Goal: Communication & Community: Answer question/provide support

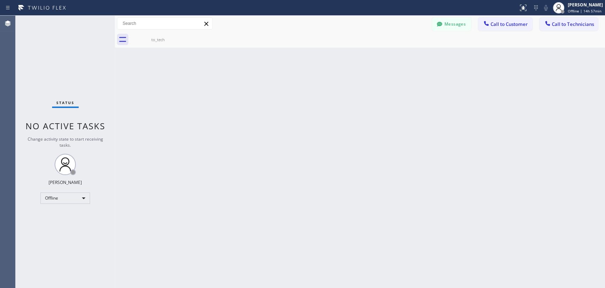
scroll to position [22504, 0]
click at [493, 106] on div "Back to Dashboard Change Sender ID Customers Technicians RH [PERSON_NAME] [DATE…" at bounding box center [360, 152] width 491 height 272
click at [449, 26] on button "Messages" at bounding box center [451, 23] width 39 height 13
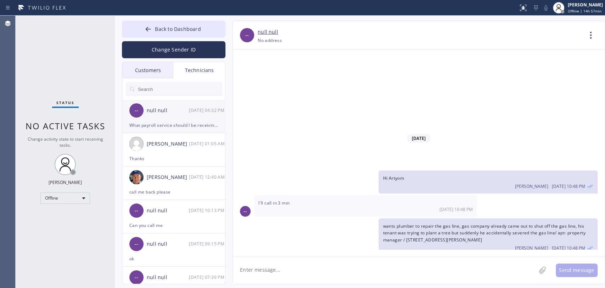
click at [171, 128] on div "What payroll service should I be receiving my check from?" at bounding box center [173, 125] width 89 height 8
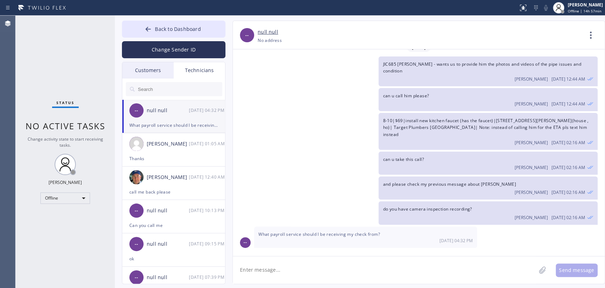
scroll to position [3868, 0]
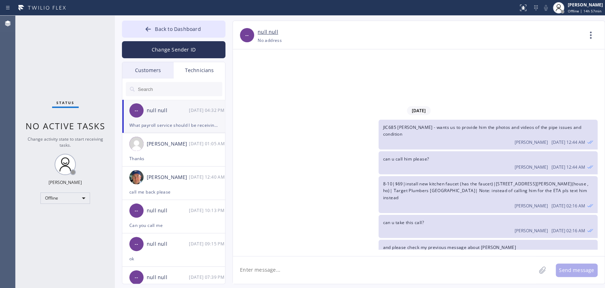
drag, startPoint x: 271, startPoint y: 234, endPoint x: 325, endPoint y: 233, distance: 54.3
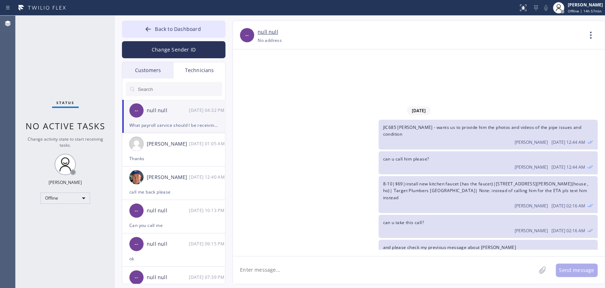
click at [447, 277] on textarea at bounding box center [384, 269] width 303 height 27
click at [269, 277] on textarea "To enrich screen reader interactions, please activate Accessibility in Grammarl…" at bounding box center [384, 269] width 303 height 27
type textarea "Good morning, i actually don't know what platform is used for techs"
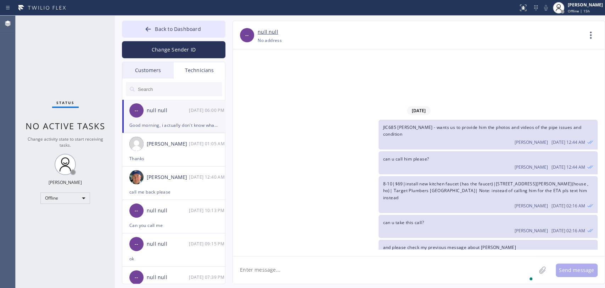
scroll to position [3893, 0]
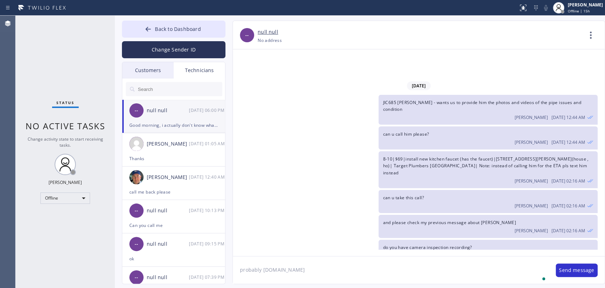
type textarea "probably [DOMAIN_NAME]"
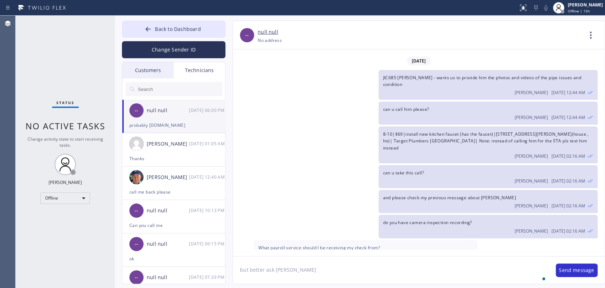
type textarea "but better ask [PERSON_NAME]"
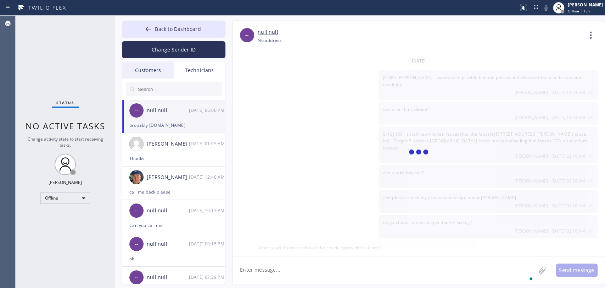
scroll to position [3942, 0]
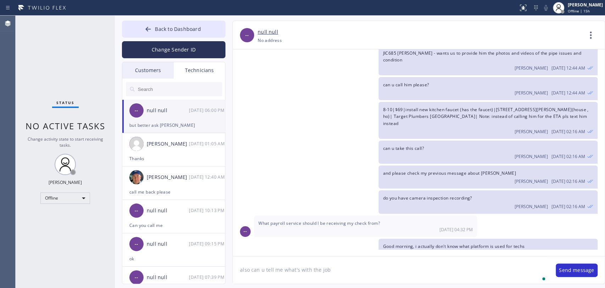
paste textarea "H7EE69"
type textarea "also can u tell me what's with the job H7EE69?"
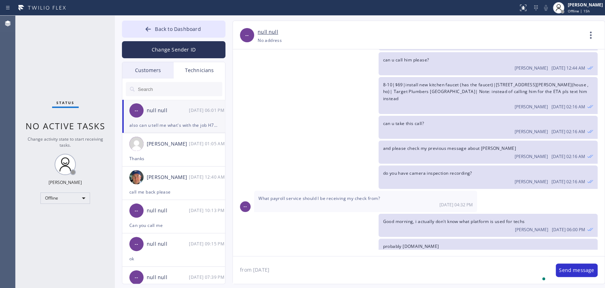
type textarea "from [DATE]"
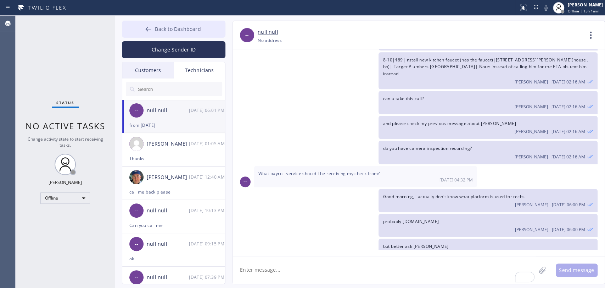
click at [178, 27] on span "Back to Dashboard" at bounding box center [178, 29] width 46 height 7
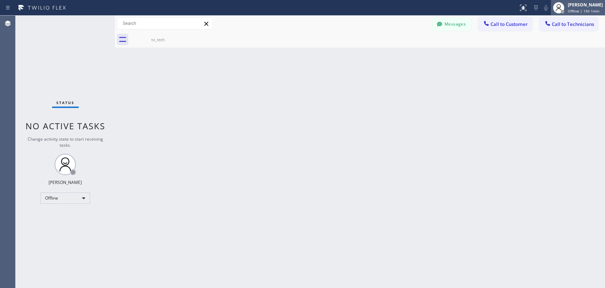
click at [574, 9] on span "Offline | 15h 1min" at bounding box center [584, 11] width 32 height 5
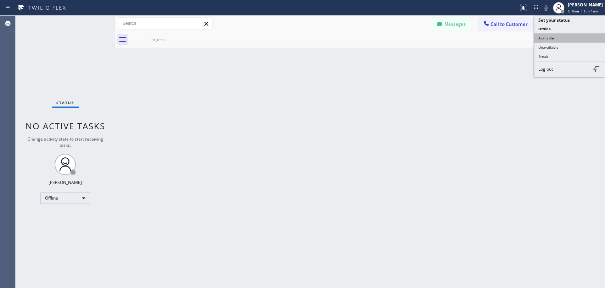
click at [559, 37] on button "Available" at bounding box center [570, 37] width 71 height 9
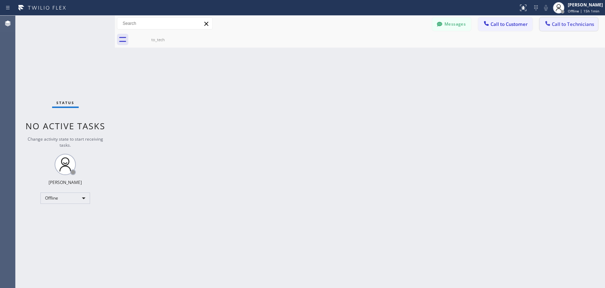
click at [562, 29] on button "Call to Technicians" at bounding box center [569, 23] width 59 height 13
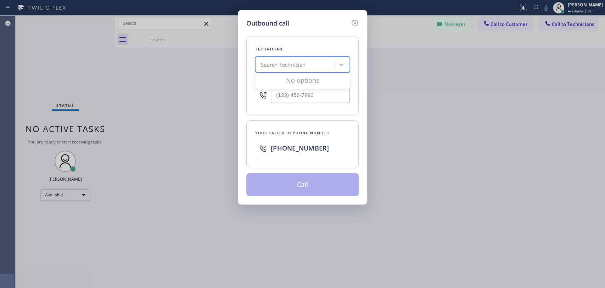
click at [300, 67] on div "Search Technician" at bounding box center [283, 65] width 45 height 8
type input "[PERSON_NAME]"
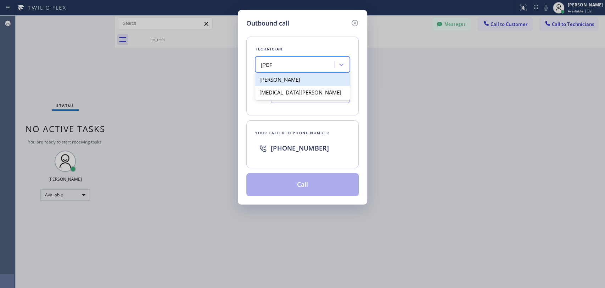
click at [285, 81] on div "[PERSON_NAME]" at bounding box center [302, 79] width 95 height 13
type input "[PHONE_NUMBER]"
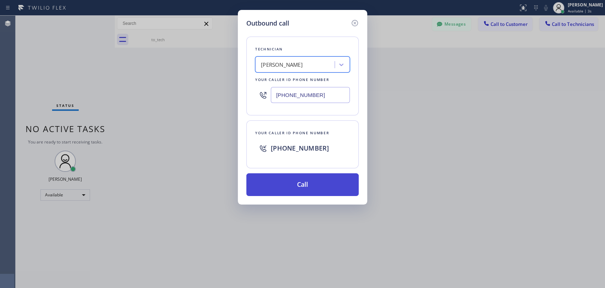
click at [298, 187] on button "Call" at bounding box center [303, 184] width 112 height 23
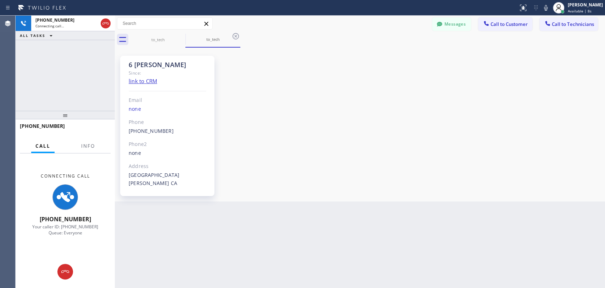
scroll to position [74491, 0]
click at [83, 142] on button "Info" at bounding box center [88, 146] width 22 height 14
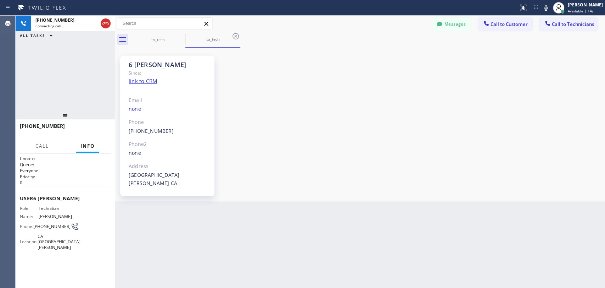
click at [59, 138] on div "[PHONE_NUMBER]" at bounding box center [65, 129] width 91 height 18
click at [55, 146] on div "Call Info" at bounding box center [65, 146] width 91 height 14
click at [63, 119] on div at bounding box center [65, 115] width 99 height 9
click at [52, 136] on div "[PHONE_NUMBER]" at bounding box center [65, 129] width 91 height 18
click at [45, 144] on button "Call" at bounding box center [42, 146] width 22 height 14
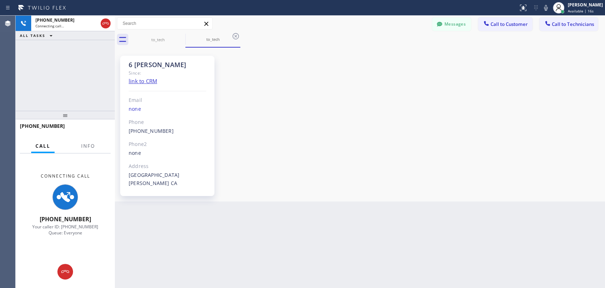
drag, startPoint x: 45, startPoint y: 144, endPoint x: 49, endPoint y: 149, distance: 5.8
click at [45, 145] on span "Call" at bounding box center [42, 146] width 15 height 6
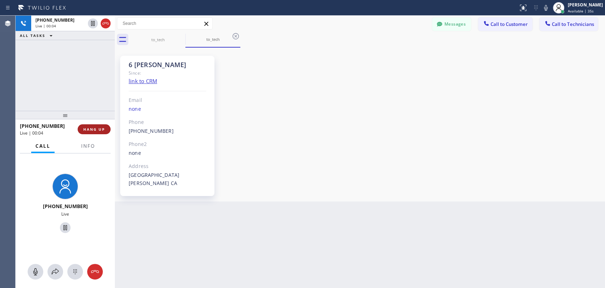
click at [81, 130] on button "HANG UP" at bounding box center [94, 129] width 33 height 10
click at [87, 96] on div "+13474173881 Live | 00:05 ALL TASKS ALL TASKS ACTIVE TASKS TASKS IN WRAP UP" at bounding box center [65, 63] width 99 height 95
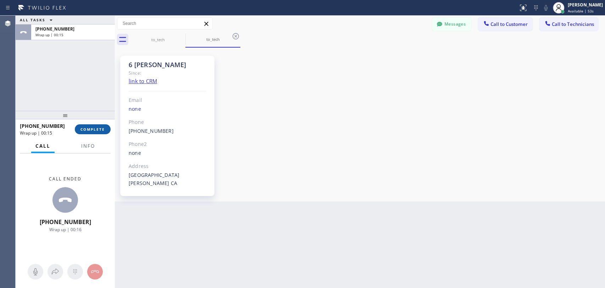
click at [96, 128] on span "COMPLETE" at bounding box center [93, 129] width 24 height 5
click at [96, 97] on div "ALL TASKS ALL TASKS ACTIVE TASKS TASKS IN WRAP UP +13474173881 Wrap up | 00:16" at bounding box center [65, 63] width 99 height 95
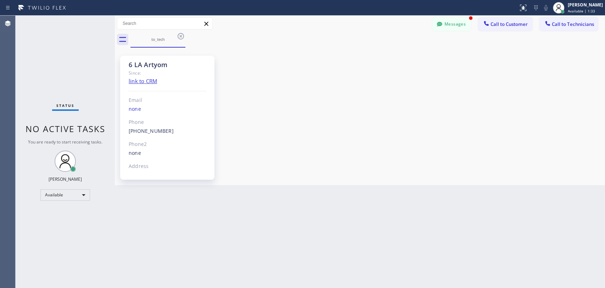
click at [454, 24] on button "Messages" at bounding box center [451, 23] width 39 height 13
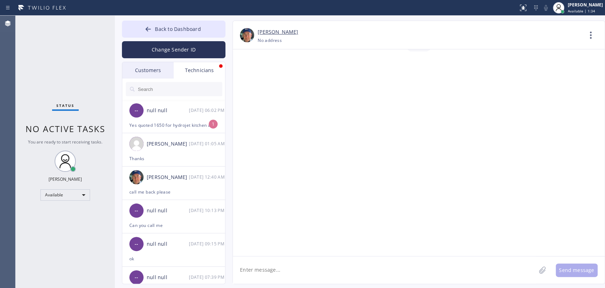
click at [187, 115] on div "-- null null 08/19 06:02 PM" at bounding box center [174, 110] width 104 height 21
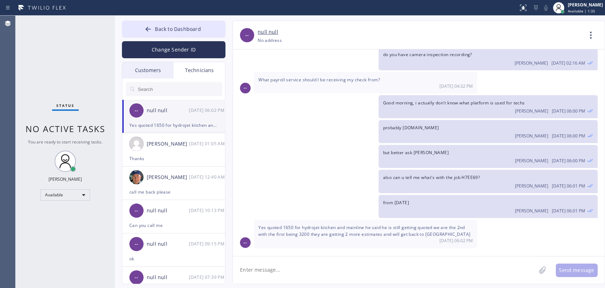
scroll to position [4021, 0]
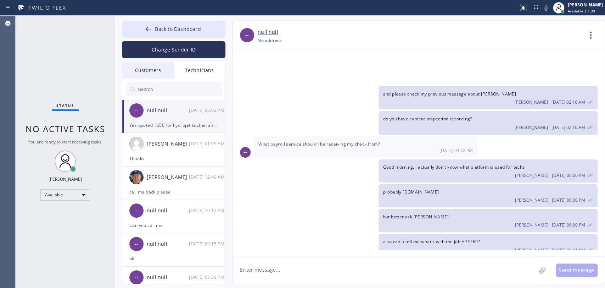
drag, startPoint x: 290, startPoint y: 233, endPoint x: 360, endPoint y: 236, distance: 70.6
click at [321, 276] on textarea at bounding box center [384, 269] width 303 height 27
type textarea "Ok, looks like chances are good, i will call them maybe evening or [DATE]"
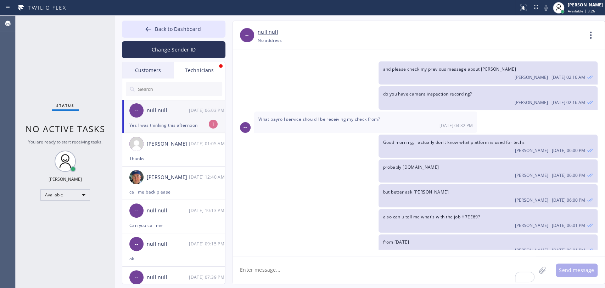
scroll to position [4069, 0]
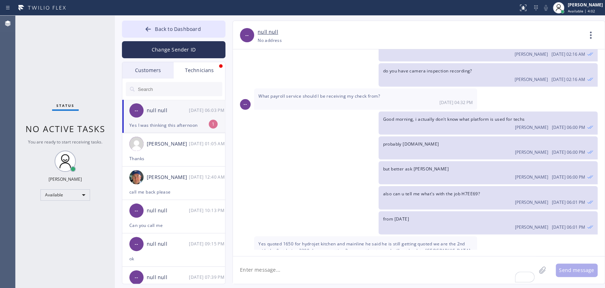
click at [179, 116] on div "-- null null 08/19 06:03 PM" at bounding box center [174, 110] width 104 height 21
click at [276, 268] on textarea "To enrich screen reader interactions, please activate Accessibility in Grammarl…" at bounding box center [384, 269] width 303 height 27
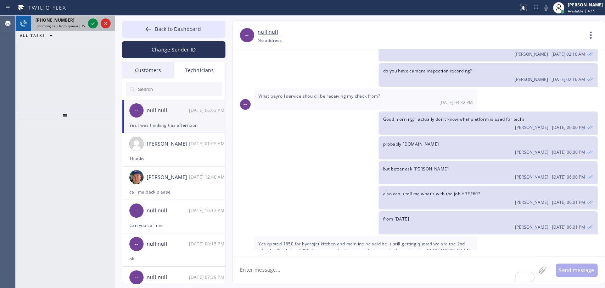
click at [57, 24] on span "Incoming call from queue [DSRs]" at bounding box center [62, 25] width 54 height 5
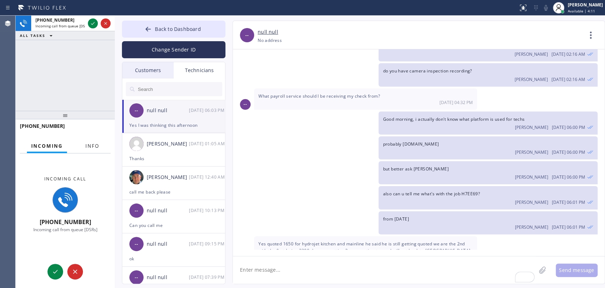
drag, startPoint x: 96, startPoint y: 128, endPoint x: 93, endPoint y: 141, distance: 12.7
click at [96, 129] on div "[PHONE_NUMBER]" at bounding box center [65, 129] width 91 height 18
click at [93, 141] on button "Info" at bounding box center [92, 146] width 22 height 14
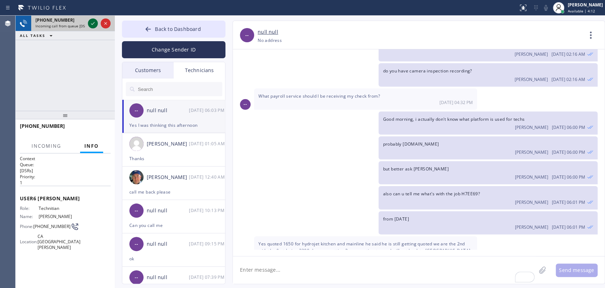
click at [91, 28] on button at bounding box center [93, 23] width 10 height 10
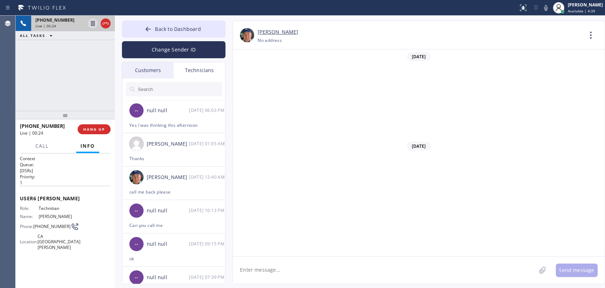
scroll to position [74491, 0]
click at [87, 128] on span "HANG UP" at bounding box center [94, 129] width 22 height 5
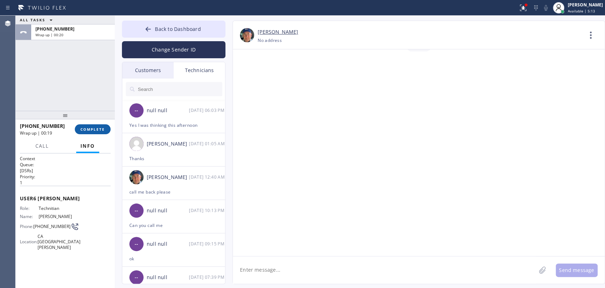
click at [90, 129] on span "COMPLETE" at bounding box center [93, 129] width 24 height 5
click at [88, 103] on div "ALL TASKS ALL TASKS ACTIVE TASKS TASKS IN WRAP UP +13474173881 Wrap up | 00:20" at bounding box center [65, 63] width 99 height 95
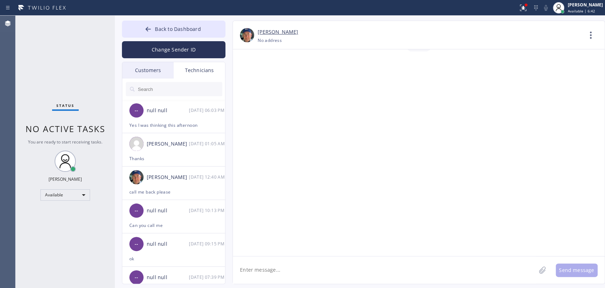
drag, startPoint x: 204, startPoint y: 31, endPoint x: 213, endPoint y: 2, distance: 30.0
click at [204, 31] on button "Back to Dashboard" at bounding box center [174, 29] width 104 height 17
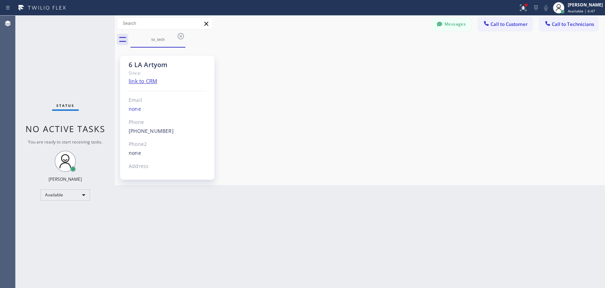
click at [573, 26] on button "Call to Technicians" at bounding box center [569, 23] width 59 height 13
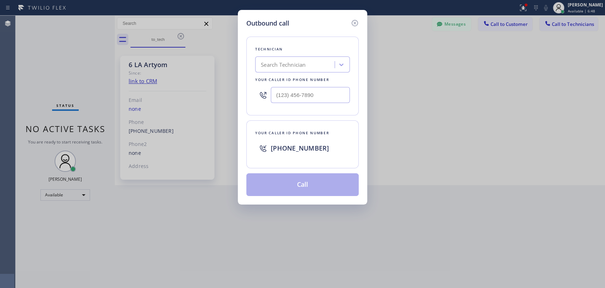
click at [269, 89] on div at bounding box center [263, 94] width 16 height 23
click at [275, 67] on div "Search Technician" at bounding box center [283, 65] width 45 height 8
type input "isaa"
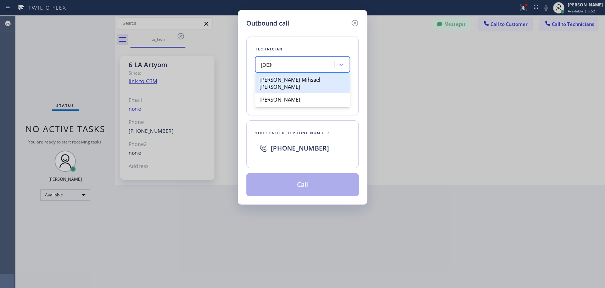
click at [277, 85] on div "Isaac Mihsael Lopez" at bounding box center [302, 83] width 95 height 20
type input "(619) 860-7574"
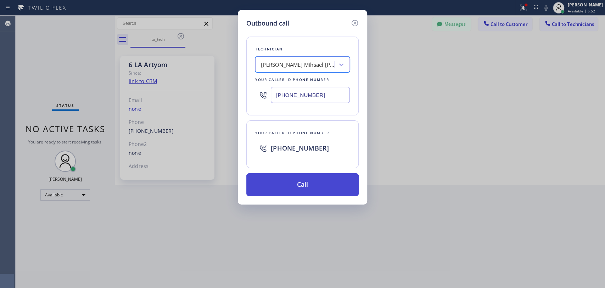
click at [281, 181] on button "Call" at bounding box center [303, 184] width 112 height 23
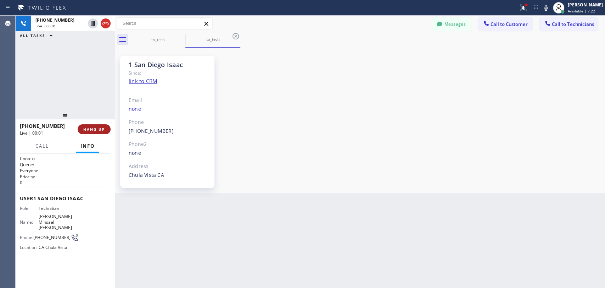
click at [102, 127] on span "HANG UP" at bounding box center [94, 129] width 22 height 5
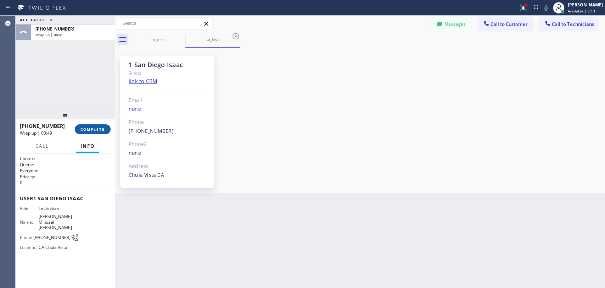
click at [109, 128] on button "COMPLETE" at bounding box center [93, 129] width 36 height 10
drag, startPoint x: 486, startPoint y: 120, endPoint x: 537, endPoint y: 84, distance: 62.6
click at [490, 121] on div "1 San Diego Isaac Since: link to CRM Email none Phone (619) 860-7574 Outbound c…" at bounding box center [360, 120] width 487 height 142
click at [554, 36] on div "to_tech to_tech" at bounding box center [368, 40] width 475 height 16
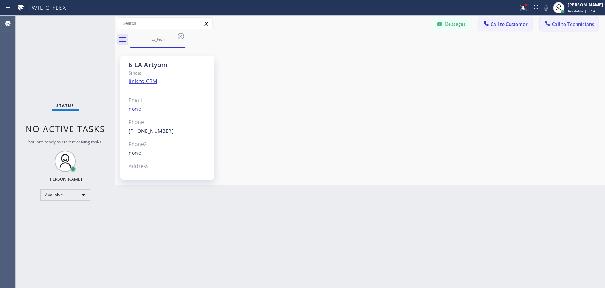
click at [556, 31] on button "Call to Technicians" at bounding box center [569, 23] width 59 height 13
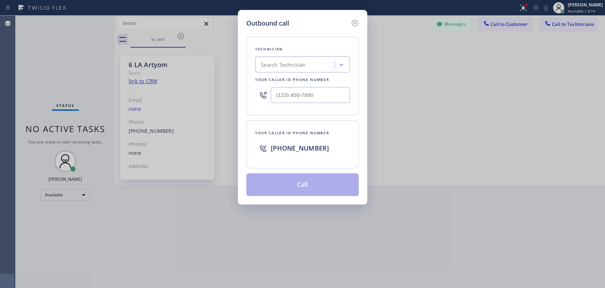
click at [255, 98] on div at bounding box center [263, 94] width 16 height 23
click at [301, 62] on div "Search Technician" at bounding box center [283, 65] width 45 height 8
type input "ricky"
click at [285, 75] on div "Ricardo Triay" at bounding box center [302, 79] width 95 height 13
type input "(786) 482-0637"
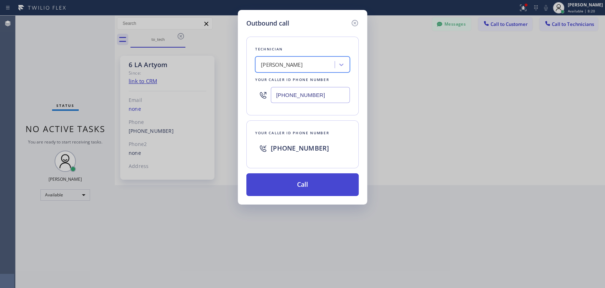
click at [278, 183] on button "Call" at bounding box center [303, 184] width 112 height 23
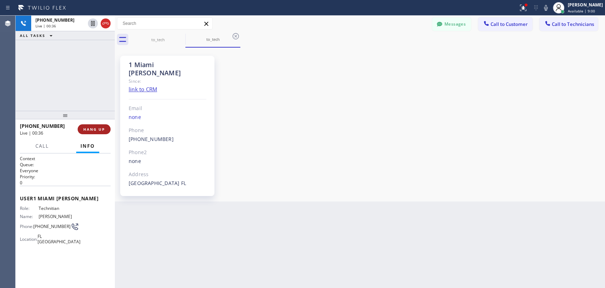
click at [91, 131] on span "HANG UP" at bounding box center [94, 129] width 22 height 5
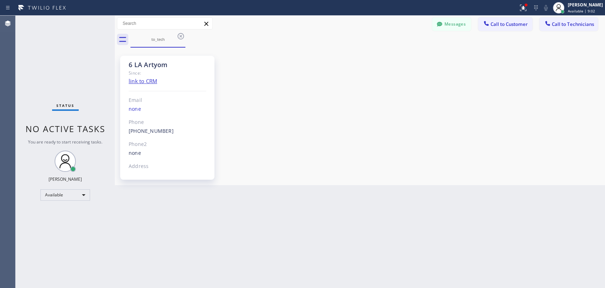
click at [94, 128] on span "No active tasks" at bounding box center [66, 129] width 80 height 12
drag, startPoint x: 574, startPoint y: 114, endPoint x: 139, endPoint y: 119, distance: 435.3
click at [574, 114] on div "6 LA Artyom Since: link to CRM Email none Phone (818) 398-9920 Outbound call Te…" at bounding box center [360, 116] width 487 height 134
click at [181, 39] on icon at bounding box center [181, 36] width 6 height 6
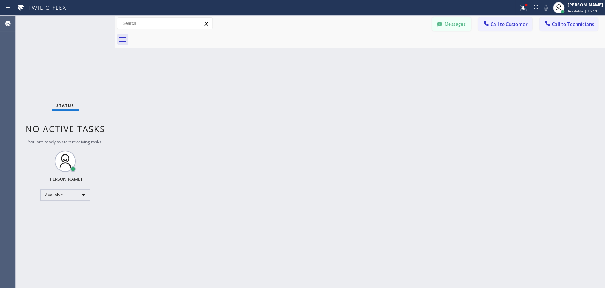
click at [455, 28] on button "Messages" at bounding box center [451, 23] width 39 height 13
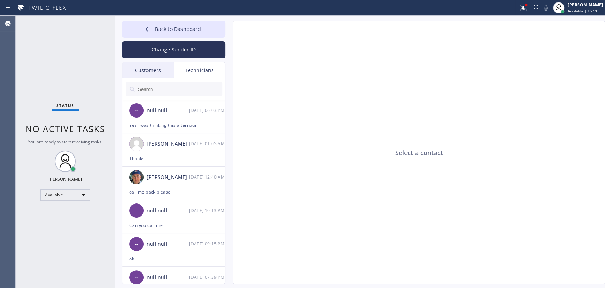
click at [210, 71] on div "Technicians" at bounding box center [199, 70] width 51 height 16
click at [189, 81] on div at bounding box center [174, 88] width 104 height 21
click at [188, 85] on input "text" at bounding box center [179, 89] width 85 height 14
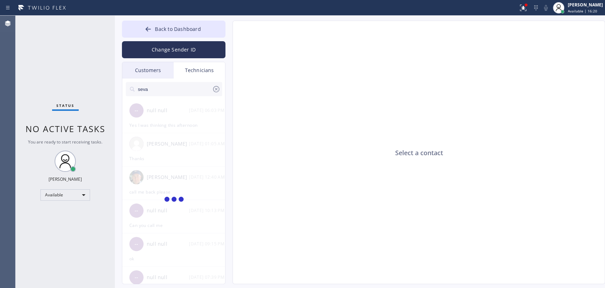
type input "seva"
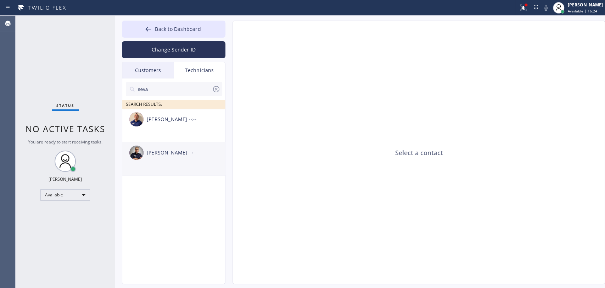
click at [163, 159] on div "Sevak Shirvanian --:--" at bounding box center [174, 152] width 104 height 21
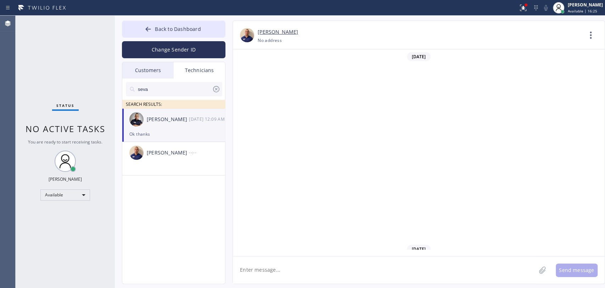
scroll to position [3471, 0]
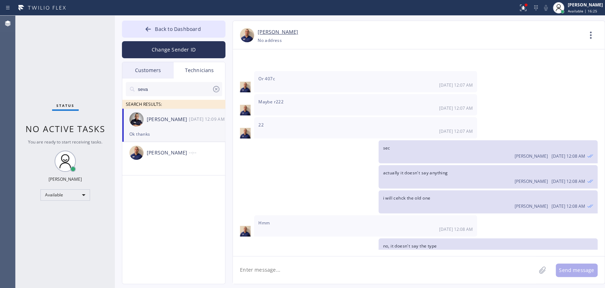
click at [277, 274] on textarea at bounding box center [384, 269] width 303 height 27
type textarea "Good morning"
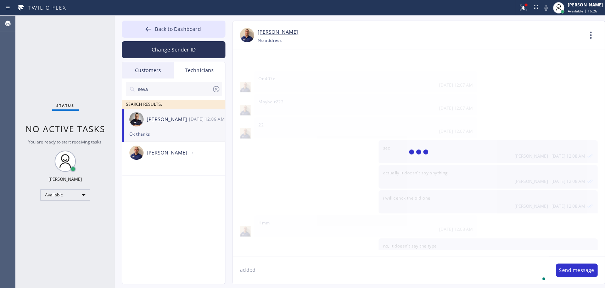
scroll to position [3511, 0]
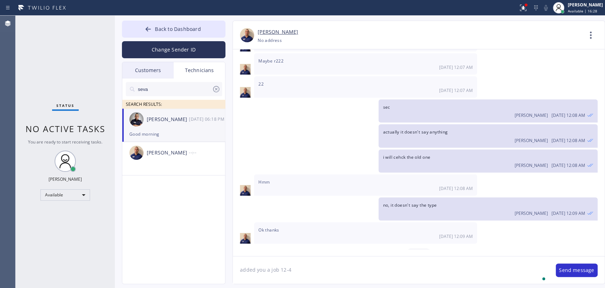
type textarea "added you a job 12-4"
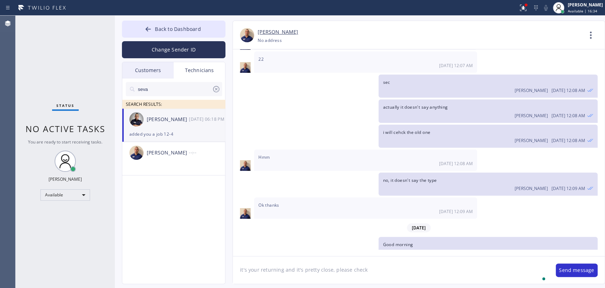
type textarea "it's your returning and it's pretty close, please check"
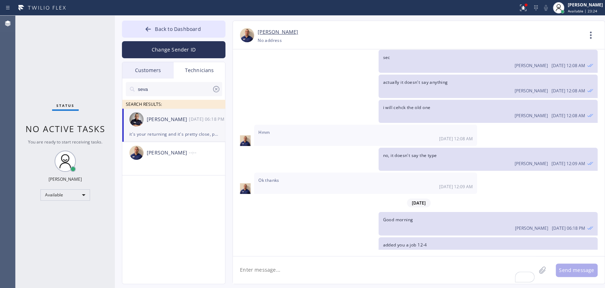
drag, startPoint x: 440, startPoint y: 131, endPoint x: 8, endPoint y: 183, distance: 435.1
click at [440, 148] on div "no, it doesn't say the type Oleksiy Dmitriev 08/13 12:09 AM" at bounding box center [488, 159] width 219 height 23
click at [85, 79] on div "Status No active tasks You are ready to start receiving tasks. [PERSON_NAME] Av…" at bounding box center [65, 152] width 99 height 272
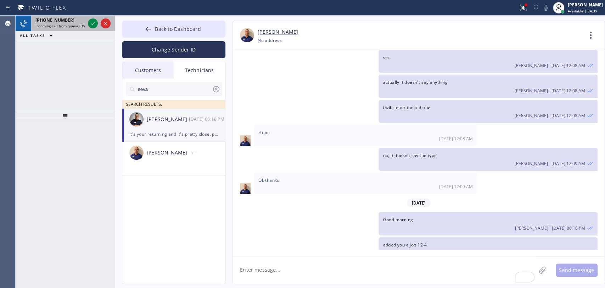
click at [42, 29] on div "+18189669606 Incoming call from queue [DSRs]" at bounding box center [58, 24] width 55 height 16
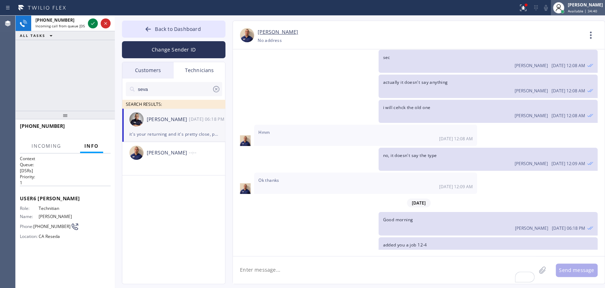
click at [582, 9] on span "Available | 34:40" at bounding box center [582, 11] width 29 height 5
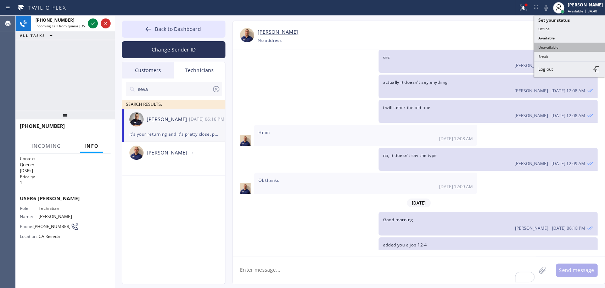
drag, startPoint x: 561, startPoint y: 40, endPoint x: 558, endPoint y: 48, distance: 8.4
click at [558, 48] on ul "Set your status Offline Available Unavailable Break Log out" at bounding box center [570, 46] width 71 height 61
click at [558, 48] on button "Unavailable" at bounding box center [570, 47] width 71 height 9
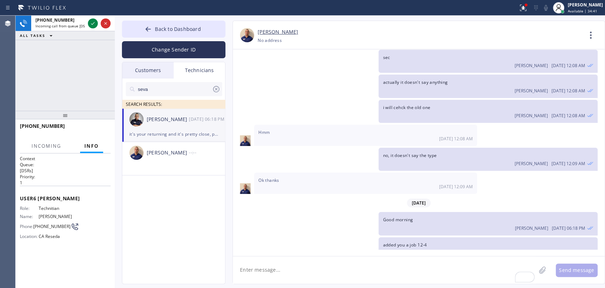
click at [190, 83] on input "seva" at bounding box center [174, 89] width 75 height 14
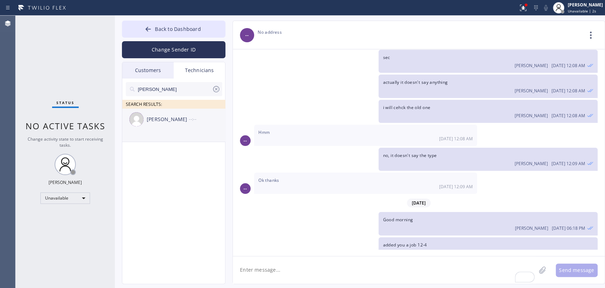
type input "Hovik"
click at [166, 128] on div "Hovik Khachaturyan --:--" at bounding box center [174, 119] width 104 height 21
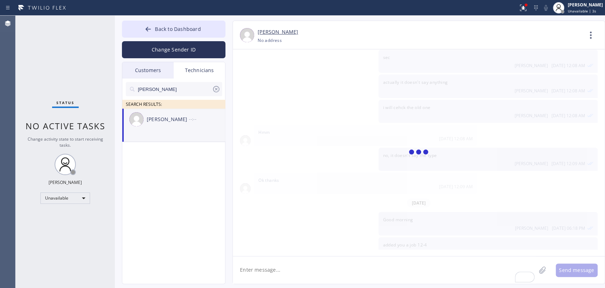
click at [263, 276] on textarea "To enrich screen reader interactions, please activate Accessibility in Grammarl…" at bounding box center [384, 269] width 303 height 27
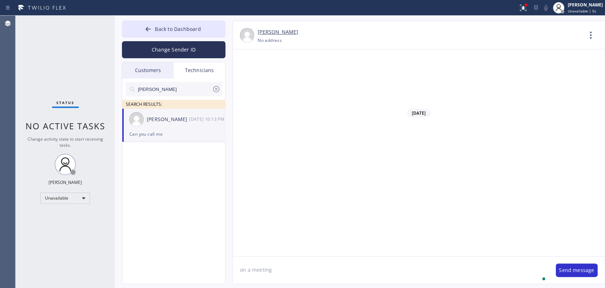
type textarea "on a meeting"
type textarea "good morning"
type textarea "text me please if it's emergenc, i will leave meeting"
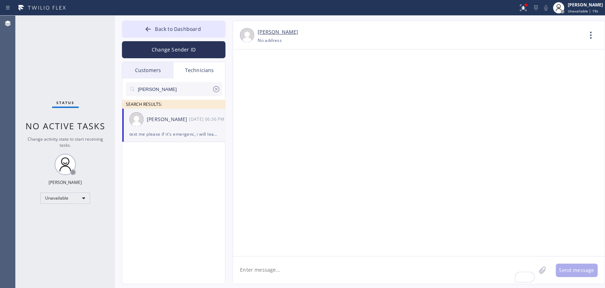
scroll to position [55914, 0]
click at [295, 265] on textarea "To enrich screen reader interactions, please activate Accessibility in Grammarl…" at bounding box center [384, 269] width 303 height 27
type textarea "Not yet, will let you know"
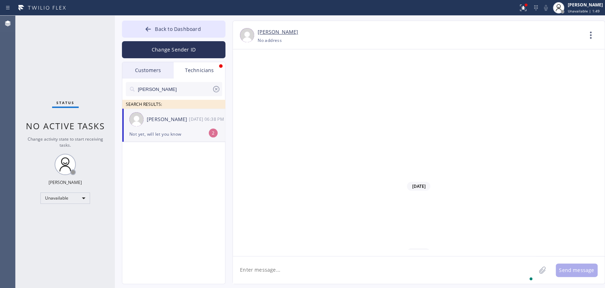
scroll to position [55985, 0]
click at [163, 131] on div "Not yet, will let you know" at bounding box center [173, 134] width 89 height 8
click at [161, 97] on div at bounding box center [174, 100] width 96 height 9
click at [160, 94] on input "[PERSON_NAME]" at bounding box center [174, 89] width 75 height 14
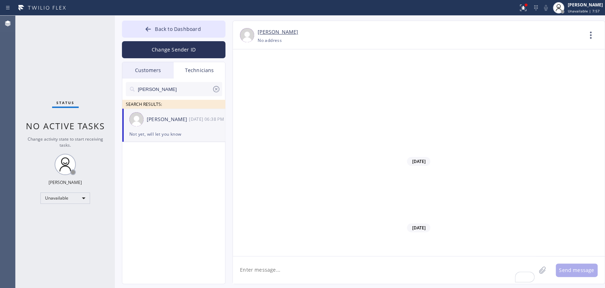
click at [160, 94] on input "[PERSON_NAME]" at bounding box center [174, 89] width 75 height 14
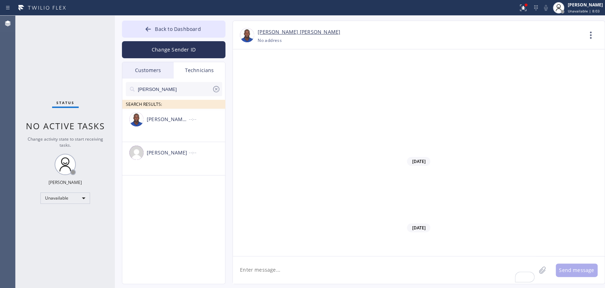
type input "[PERSON_NAME]"
click at [176, 31] on span "Back to Dashboard" at bounding box center [178, 29] width 46 height 7
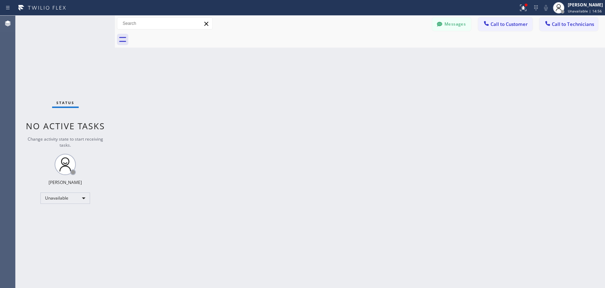
drag, startPoint x: 234, startPoint y: 234, endPoint x: 233, endPoint y: 241, distance: 6.7
click at [234, 234] on div "Back to Dashboard Change Sender ID Customers Technicians RH [PERSON_NAME] [DATE…" at bounding box center [360, 152] width 491 height 272
drag, startPoint x: 518, startPoint y: 109, endPoint x: 361, endPoint y: 2, distance: 189.2
click at [518, 109] on div "Back to Dashboard Change Sender ID Customers Technicians RH [PERSON_NAME] [DATE…" at bounding box center [360, 152] width 491 height 272
click at [431, 163] on div "Back to Dashboard Change Sender ID Customers Technicians RH [PERSON_NAME] [DATE…" at bounding box center [360, 152] width 491 height 272
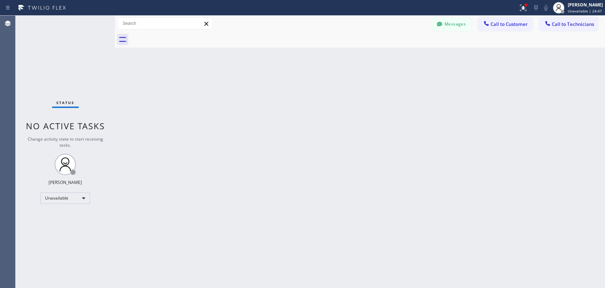
click at [447, 29] on button "Messages" at bounding box center [451, 23] width 39 height 13
click at [443, 26] on div "[PERSON_NAME] [PERSON_NAME] [PHONE_NUMBER] Choose phone number No address Conta…" at bounding box center [419, 35] width 372 height 28
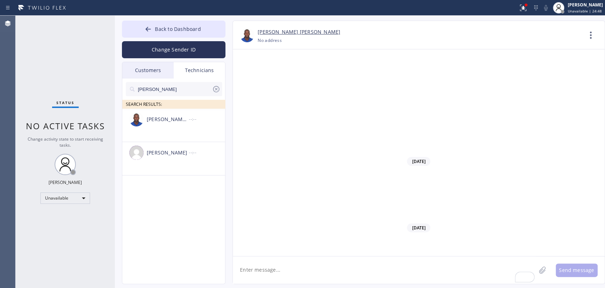
click at [216, 86] on icon at bounding box center [216, 89] width 9 height 9
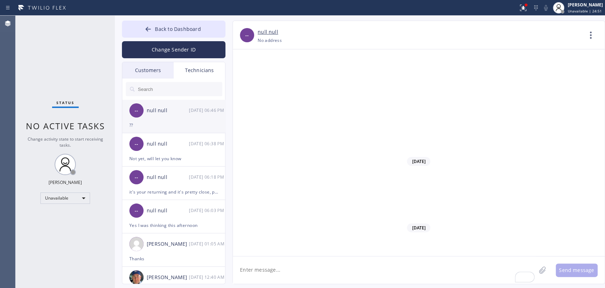
click at [170, 123] on div "??" at bounding box center [173, 125] width 89 height 8
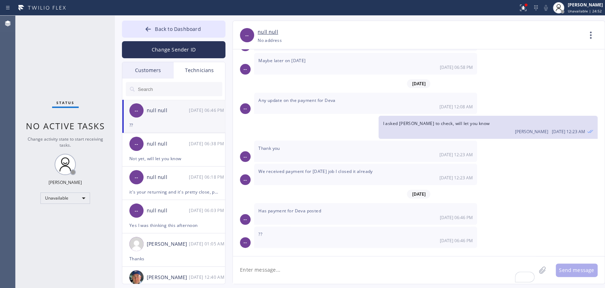
scroll to position [2939, 0]
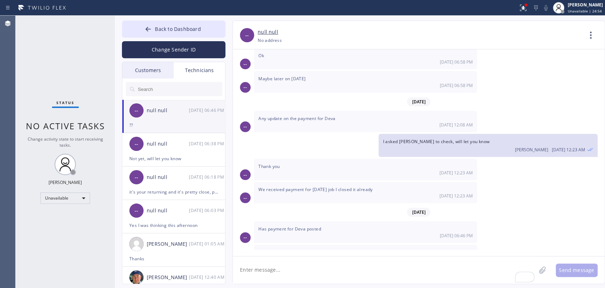
click at [261, 276] on textarea "To enrich screen reader interactions, please activate Accessibility in Grammarl…" at bounding box center [384, 269] width 303 height 27
type textarea "e"
type textarea "good morning, let me check"
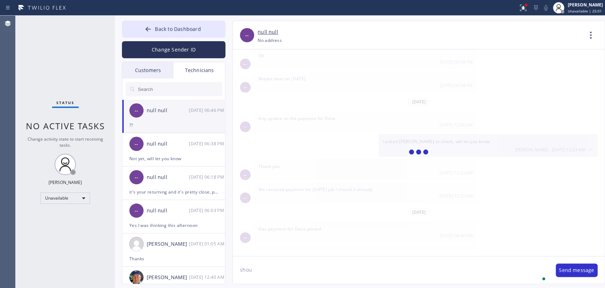
scroll to position [2963, 0]
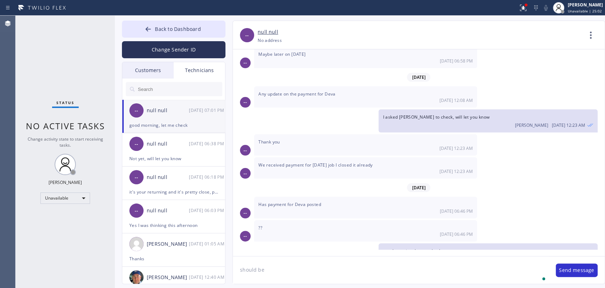
type textarea "should be"
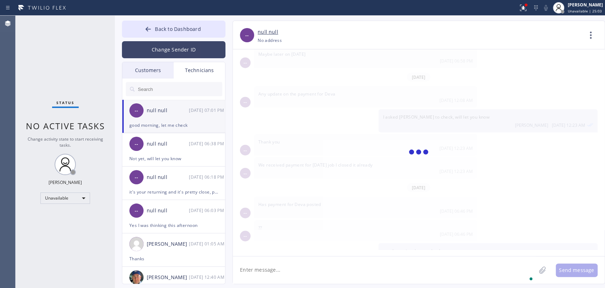
scroll to position [2988, 0]
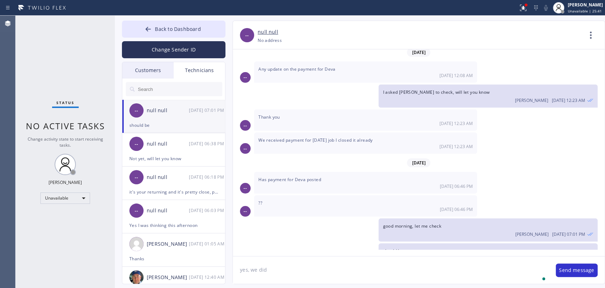
type textarea "yes, we did"
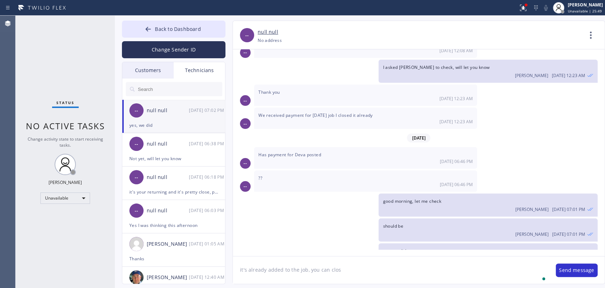
type textarea "it's already added to the job, you can close"
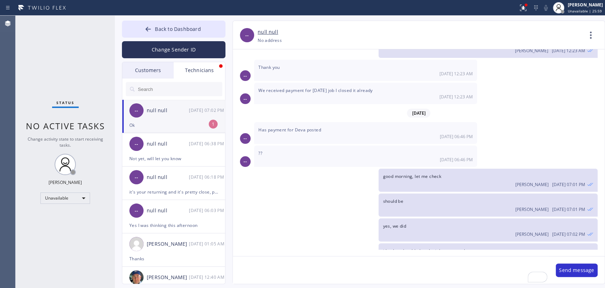
scroll to position [3060, 0]
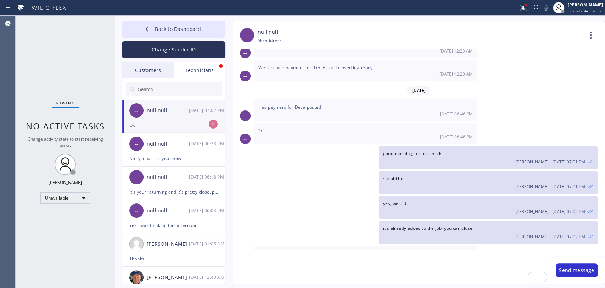
click at [186, 128] on div "Ok" at bounding box center [173, 125] width 89 height 8
click at [484, 195] on div "yes, we did [PERSON_NAME] [DATE] 07:02 PM" at bounding box center [488, 206] width 219 height 23
drag, startPoint x: 22, startPoint y: 124, endPoint x: 96, endPoint y: 47, distance: 106.4
click at [22, 125] on div "Status No active tasks Change activity state to start receiving tasks. [PERSON_…" at bounding box center [65, 152] width 99 height 272
click at [187, 36] on button "Back to Dashboard" at bounding box center [174, 29] width 104 height 17
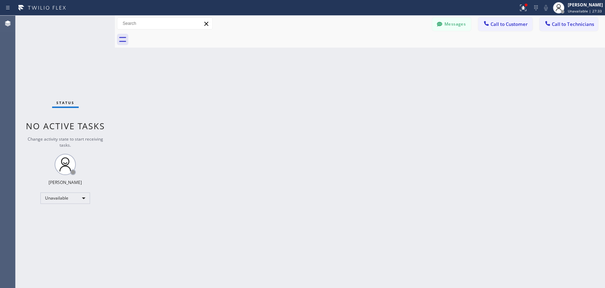
click at [565, 16] on div "Messages Call to Customer Call to Technicians Outbound call Location [GEOGRAPHI…" at bounding box center [360, 24] width 491 height 16
click at [559, 26] on span "Call to Technicians" at bounding box center [573, 24] width 42 height 6
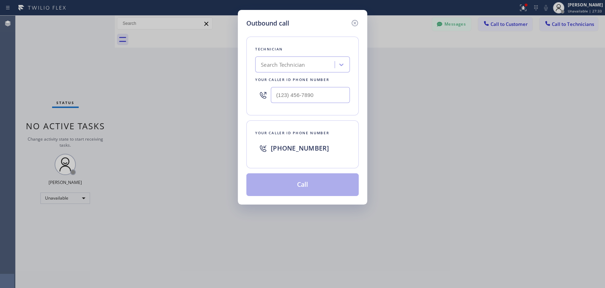
click at [286, 52] on div "Technician" at bounding box center [302, 48] width 95 height 7
click at [284, 65] on div "Search Technician" at bounding box center [283, 65] width 44 height 8
type input "serg"
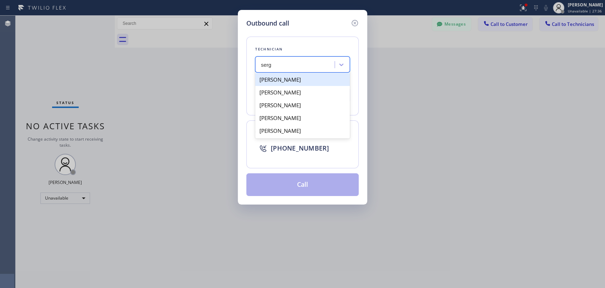
click at [276, 78] on div "[PERSON_NAME]" at bounding box center [302, 79] width 95 height 13
type input "[PHONE_NUMBER]"
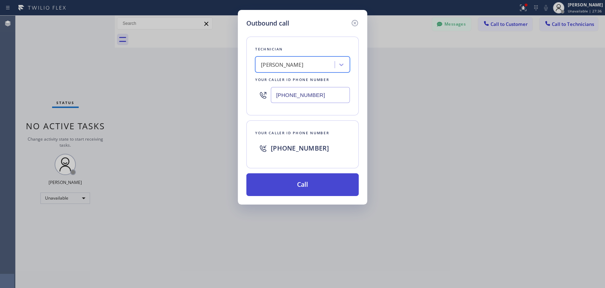
click at [280, 184] on button "Call" at bounding box center [303, 184] width 112 height 23
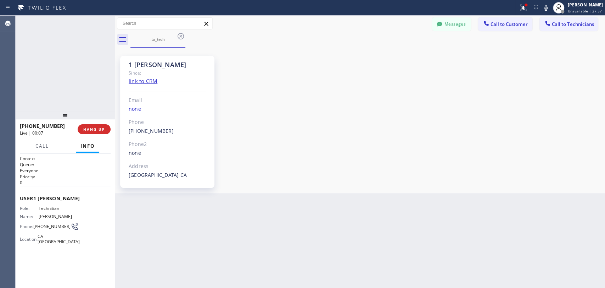
scroll to position [761, 0]
click at [97, 127] on span "HANG UP" at bounding box center [94, 129] width 22 height 5
drag, startPoint x: 467, startPoint y: 122, endPoint x: 20, endPoint y: 101, distance: 448.2
click at [466, 122] on div "1 [PERSON_NAME] Since: link to CRM Email none Phone [PHONE_NUMBER] Outbound cal…" at bounding box center [360, 120] width 487 height 142
click at [88, 122] on div "[PHONE_NUMBER] Wrap up | 00:38 COMPLETE" at bounding box center [65, 129] width 91 height 18
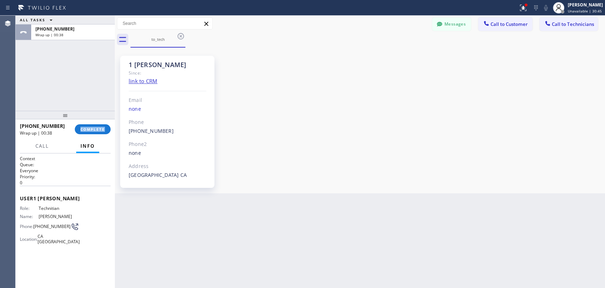
click at [88, 122] on div "[PHONE_NUMBER] Wrap up | 00:38 COMPLETE" at bounding box center [65, 129] width 91 height 18
click at [87, 124] on div "[PHONE_NUMBER] Wrap up | 00:38 COMPLETE" at bounding box center [65, 129] width 91 height 18
click at [87, 124] on button "COMPLETE" at bounding box center [93, 129] width 36 height 10
drag, startPoint x: 82, startPoint y: 94, endPoint x: 13, endPoint y: 83, distance: 69.3
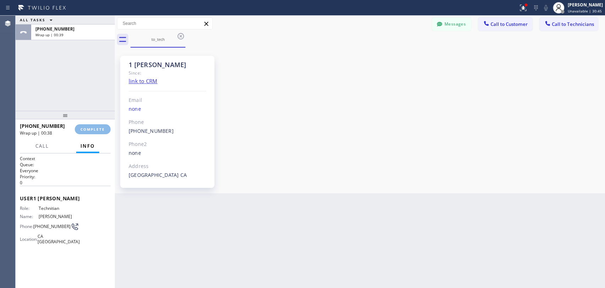
click at [81, 93] on div "ALL TASKS ALL TASKS ACTIVE TASKS TASKS IN WRAP UP [PHONE_NUMBER] Wrap up | 00:39" at bounding box center [65, 63] width 99 height 95
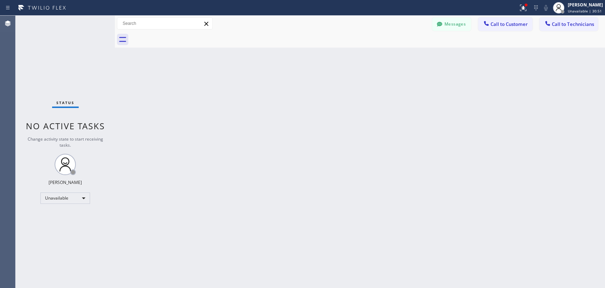
click at [419, 255] on div "Back to Dashboard Change Sender ID Customers Technicians RH [PERSON_NAME] [DATE…" at bounding box center [360, 152] width 491 height 272
click at [95, 184] on div "Status No active tasks Change activity state to start receiving tasks. [PERSON_…" at bounding box center [65, 152] width 99 height 272
click at [71, 196] on div "Unavailable" at bounding box center [65, 197] width 50 height 11
click at [59, 225] on li "Unavailable" at bounding box center [65, 224] width 48 height 9
drag, startPoint x: 60, startPoint y: 220, endPoint x: 64, endPoint y: 195, distance: 25.3
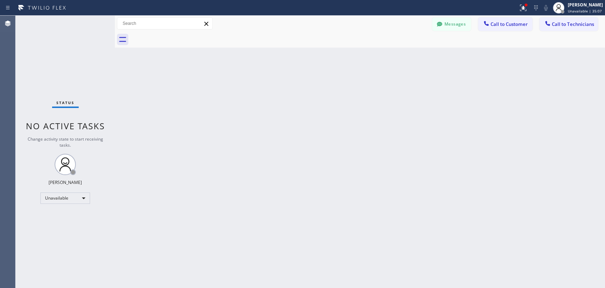
click at [60, 219] on div "Status No active tasks Change activity state to start receiving tasks. [PERSON_…" at bounding box center [65, 152] width 99 height 272
click at [64, 195] on div "Unavailable" at bounding box center [65, 197] width 50 height 11
click at [57, 218] on li "Available" at bounding box center [65, 215] width 48 height 9
click at [257, 132] on div "Back to Dashboard Change Sender ID Customers Technicians RH [PERSON_NAME] [DATE…" at bounding box center [360, 152] width 491 height 272
click at [239, 76] on div "Back to Dashboard Change Sender ID Customers Technicians RH [PERSON_NAME] [DATE…" at bounding box center [360, 152] width 491 height 272
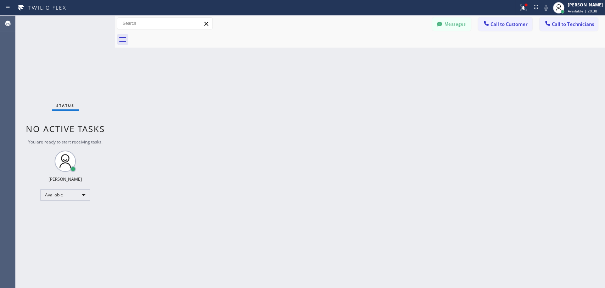
click at [248, 83] on div "Back to Dashboard Change Sender ID Customers Technicians RH [PERSON_NAME] [DATE…" at bounding box center [360, 152] width 491 height 272
click at [364, 137] on div "Back to Dashboard Change Sender ID Customers Technicians RH [PERSON_NAME] [DATE…" at bounding box center [360, 152] width 491 height 272
click at [345, 186] on div "Back to Dashboard Change Sender ID Customers Technicians RH [PERSON_NAME] [DATE…" at bounding box center [360, 152] width 491 height 272
click at [139, 59] on div "Back to Dashboard Change Sender ID Customers Technicians RH [PERSON_NAME] [DATE…" at bounding box center [360, 152] width 491 height 272
click at [165, 45] on div at bounding box center [368, 40] width 475 height 16
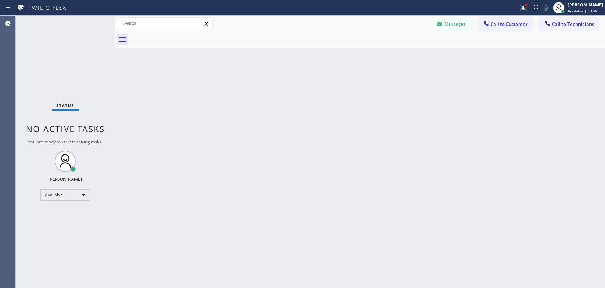
click at [281, 189] on div "Back to Dashboard Change Sender ID Customers Technicians RH [PERSON_NAME] [DATE…" at bounding box center [360, 152] width 491 height 272
click at [204, 157] on div "Back to Dashboard Change Sender ID Customers Technicians RH [PERSON_NAME] [DATE…" at bounding box center [360, 152] width 491 height 272
click at [279, 209] on div "Back to Dashboard Change Sender ID Customers Technicians RH [PERSON_NAME] [DATE…" at bounding box center [360, 152] width 491 height 272
click at [553, 27] on button "Call to Technicians" at bounding box center [569, 23] width 59 height 13
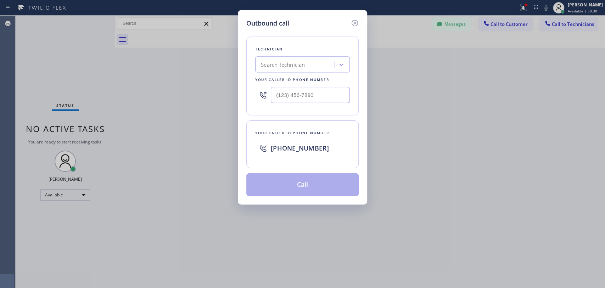
click at [381, 63] on div "Outbound call Technician Search Technician Your caller id phone number Your cal…" at bounding box center [302, 144] width 605 height 288
drag, startPoint x: 316, startPoint y: 74, endPoint x: 309, endPoint y: 66, distance: 10.3
click at [314, 72] on div "Technician Search Technician Your caller id phone number" at bounding box center [303, 76] width 112 height 79
click at [308, 66] on div "Search Technician s" at bounding box center [296, 65] width 77 height 12
type input "serg"
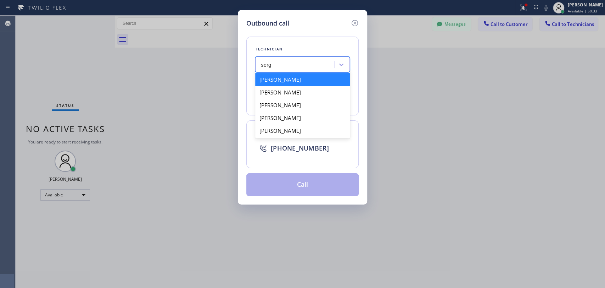
click at [292, 79] on div "[PERSON_NAME]" at bounding box center [302, 79] width 95 height 13
type input "[PHONE_NUMBER]"
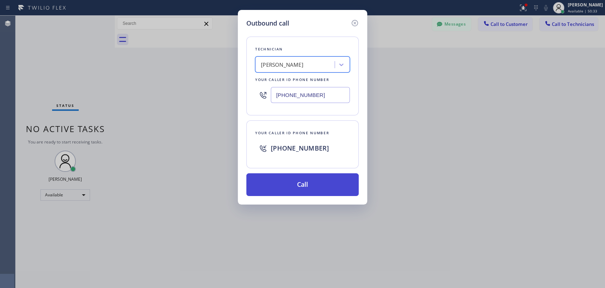
click at [278, 183] on button "Call" at bounding box center [303, 184] width 112 height 23
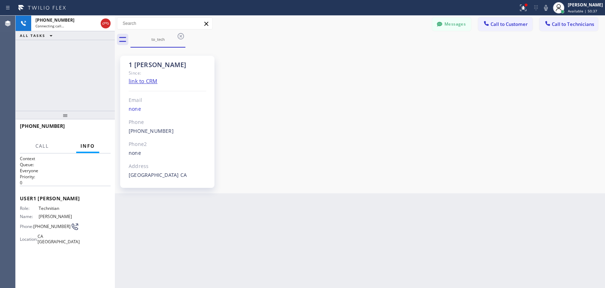
scroll to position [761, 0]
click at [107, 20] on div at bounding box center [105, 24] width 13 height 16
click at [76, 24] on div "Connecting call…" at bounding box center [66, 25] width 62 height 5
click at [137, 61] on div "1 [PERSON_NAME]" at bounding box center [168, 65] width 78 height 8
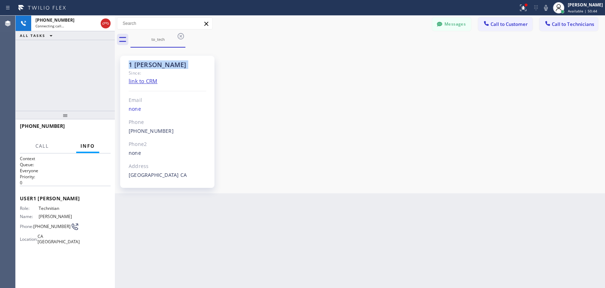
click at [137, 61] on div "1 [PERSON_NAME]" at bounding box center [168, 65] width 78 height 8
click at [136, 63] on div "1 [PERSON_NAME]" at bounding box center [168, 65] width 78 height 8
drag, startPoint x: 69, startPoint y: 117, endPoint x: 69, endPoint y: 125, distance: 7.8
click at [69, 119] on div at bounding box center [65, 115] width 99 height 9
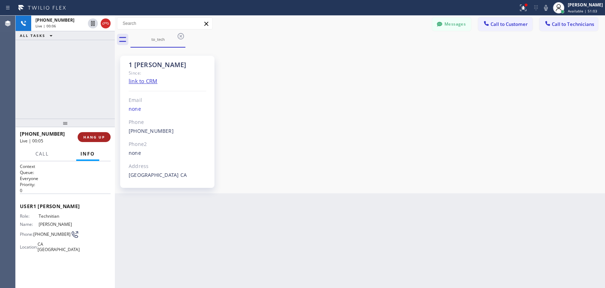
click at [91, 139] on span "HANG UP" at bounding box center [94, 136] width 22 height 5
click at [95, 134] on span "HANG UP" at bounding box center [94, 136] width 22 height 5
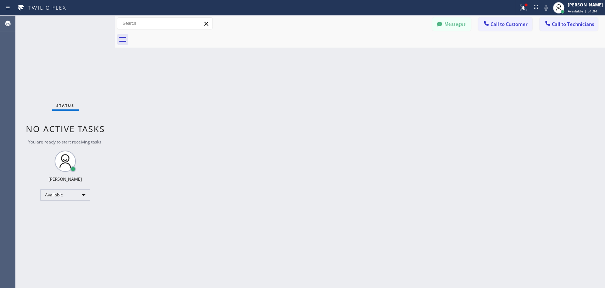
drag, startPoint x: 574, startPoint y: 23, endPoint x: 519, endPoint y: 34, distance: 56.1
click at [570, 24] on button "Call to Technicians" at bounding box center [569, 23] width 59 height 13
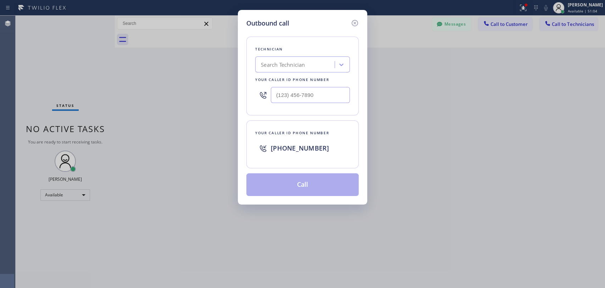
drag, startPoint x: 353, startPoint y: 53, endPoint x: 309, endPoint y: 65, distance: 45.4
click at [349, 53] on div "Outbound call Technician Search Technician Your caller id phone number Your cal…" at bounding box center [302, 144] width 605 height 288
click at [308, 66] on div "Search Technician" at bounding box center [296, 65] width 77 height 12
type input "serg"
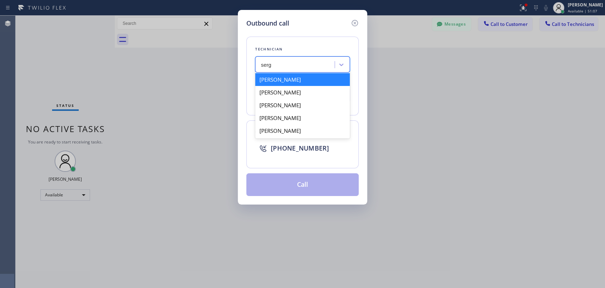
click at [295, 79] on div "[PERSON_NAME]" at bounding box center [302, 79] width 95 height 13
type input "[PHONE_NUMBER]"
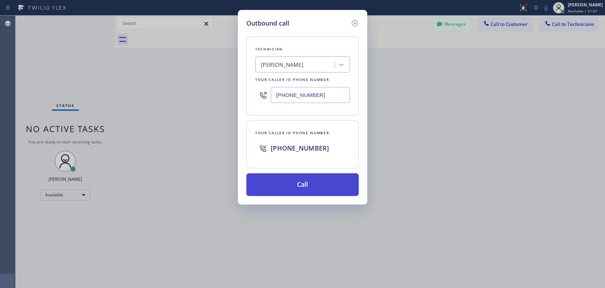
click at [283, 178] on button "Call" at bounding box center [303, 184] width 112 height 23
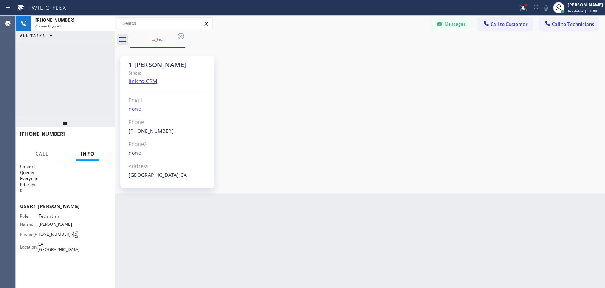
scroll to position [761, 0]
click at [467, 26] on button "Messages" at bounding box center [451, 23] width 39 height 13
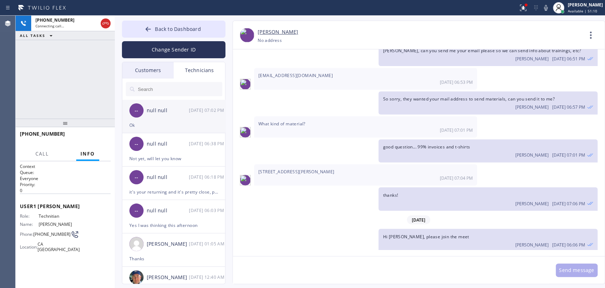
click at [184, 115] on div "-- null null [DATE] 07:02 PM" at bounding box center [174, 110] width 104 height 21
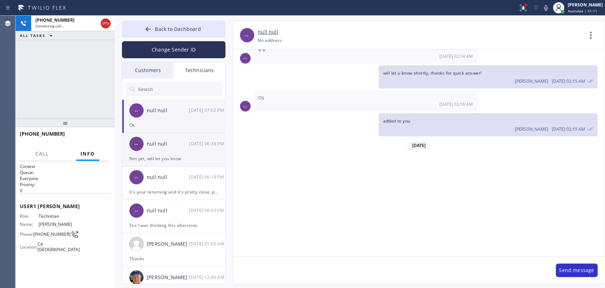
scroll to position [3060, 0]
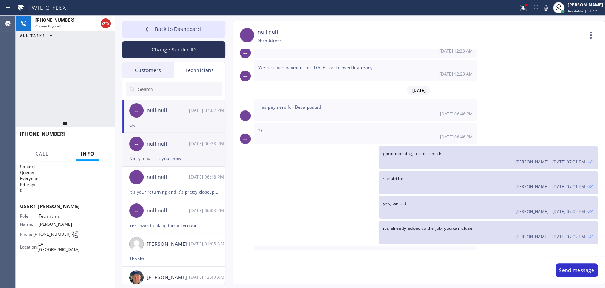
click at [170, 152] on div "-- null null [DATE] 06:38 PM" at bounding box center [174, 143] width 104 height 21
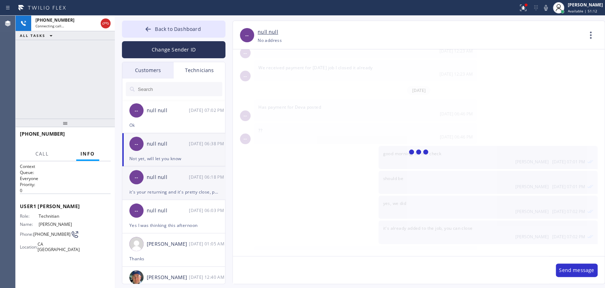
click at [156, 181] on div "null null" at bounding box center [168, 177] width 42 height 8
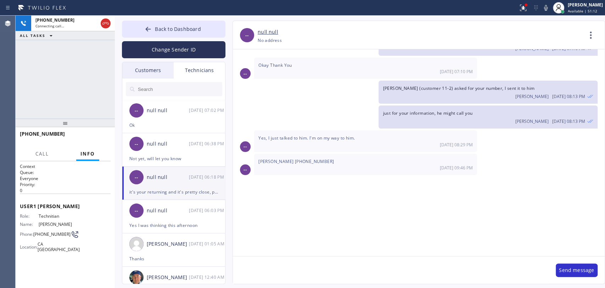
click at [267, 264] on textarea at bounding box center [391, 269] width 316 height 27
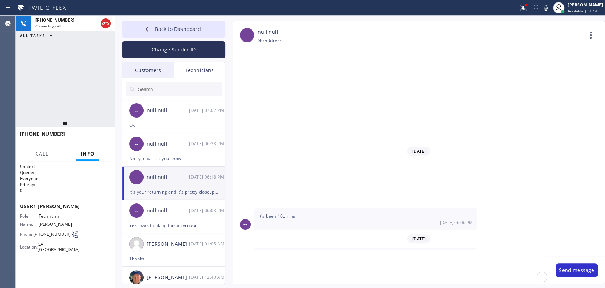
scroll to position [3561, 0]
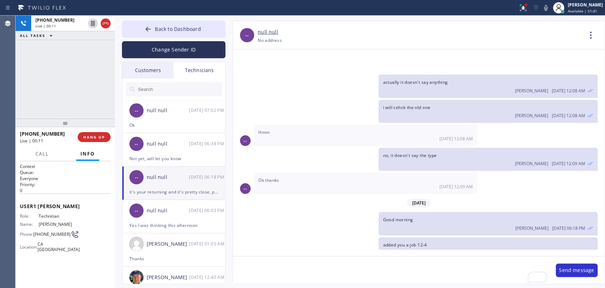
click at [104, 145] on div "+13233041325 Live | 00:11 HANG UP" at bounding box center [65, 137] width 91 height 18
click at [104, 140] on button "HANG UP" at bounding box center [94, 137] width 33 height 10
click at [103, 140] on button "HANG UP" at bounding box center [94, 137] width 33 height 10
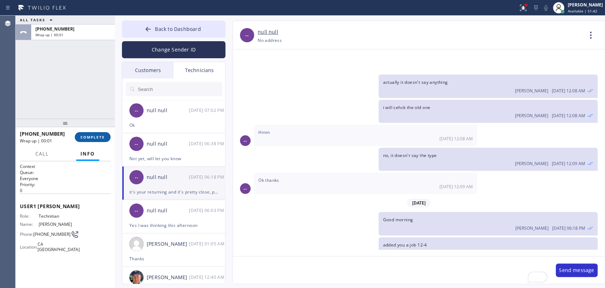
click at [99, 138] on span "COMPLETE" at bounding box center [93, 136] width 24 height 5
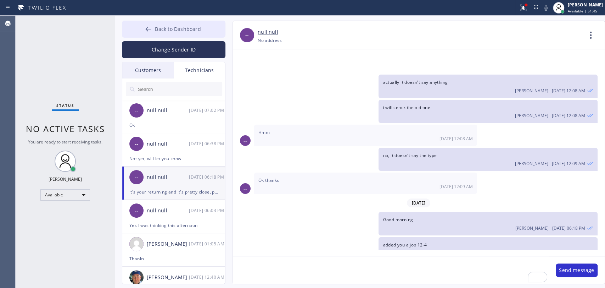
click at [223, 28] on button "Back to Dashboard" at bounding box center [174, 29] width 104 height 17
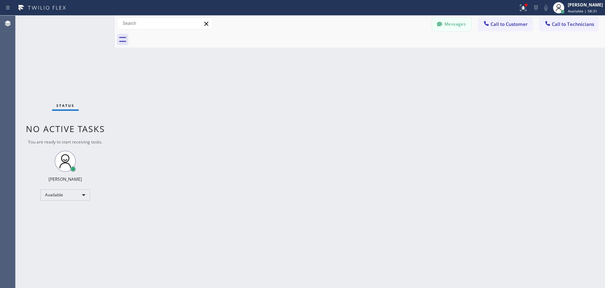
click at [447, 25] on button "Messages" at bounding box center [451, 23] width 39 height 13
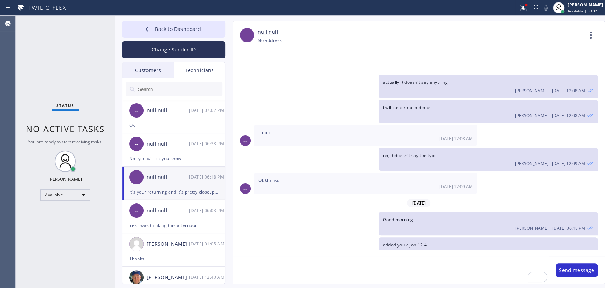
click at [167, 89] on input "text" at bounding box center [179, 89] width 85 height 14
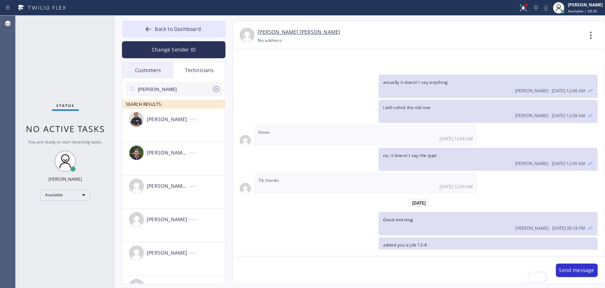
type input "michael"
click at [176, 126] on div "[PERSON_NAME] --:--" at bounding box center [174, 119] width 104 height 21
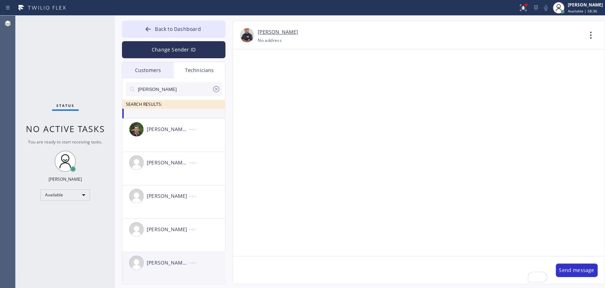
scroll to position [25, 0]
click at [167, 260] on div "[PERSON_NAME] [PERSON_NAME]" at bounding box center [168, 261] width 42 height 8
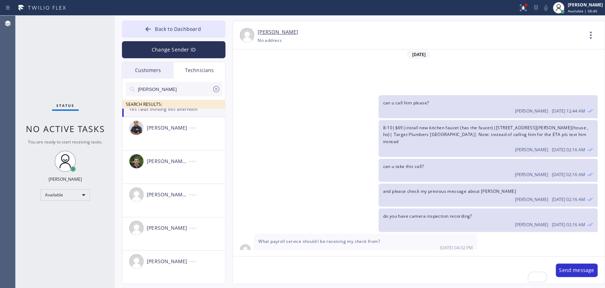
scroll to position [3911, 0]
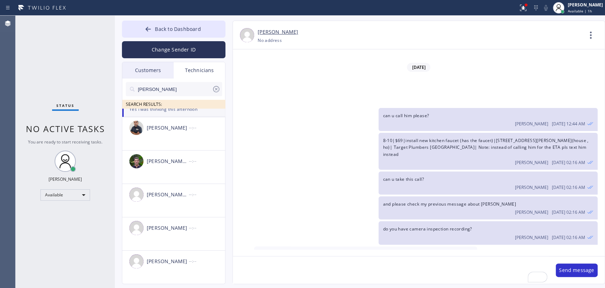
click at [313, 246] on div "What payroll service should I be receiving my check from? 08/19 04:32 PM" at bounding box center [365, 256] width 223 height 21
click at [394, 226] on span "do you have camera inspection recording?" at bounding box center [427, 229] width 89 height 6
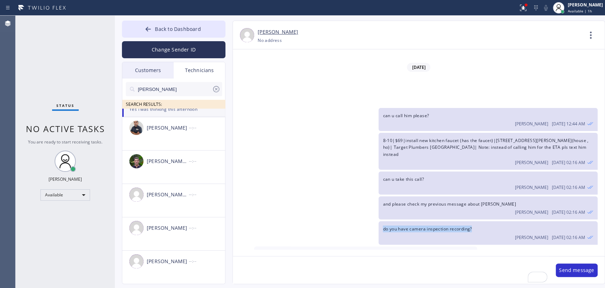
click at [394, 226] on span "do you have camera inspection recording?" at bounding box center [427, 229] width 89 height 6
click at [410, 207] on div "Oleksiy Dmitriev 08/19 02:16 AM" at bounding box center [488, 211] width 210 height 8
click at [178, 23] on button "Back to Dashboard" at bounding box center [174, 29] width 104 height 17
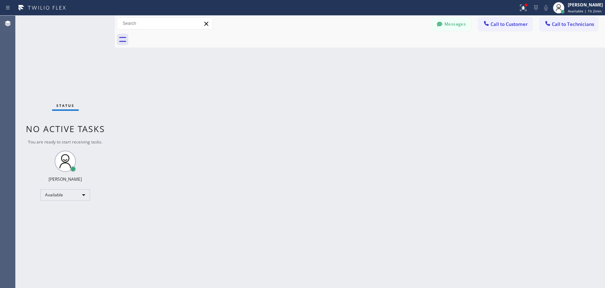
click at [398, 172] on div "Back to Dashboard Change Sender ID Customers Technicians RH [PERSON_NAME] [DATE…" at bounding box center [360, 152] width 491 height 272
drag, startPoint x: 556, startPoint y: 29, endPoint x: 552, endPoint y: 26, distance: 5.4
click at [556, 29] on button "Call to Technicians" at bounding box center [569, 23] width 59 height 13
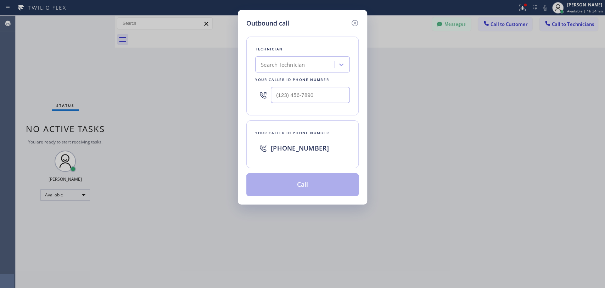
click at [277, 74] on div "Technician Search Technician Your caller id phone number" at bounding box center [303, 76] width 112 height 79
click at [277, 65] on div "Search Technician" at bounding box center [283, 65] width 44 height 8
type input "Chr"
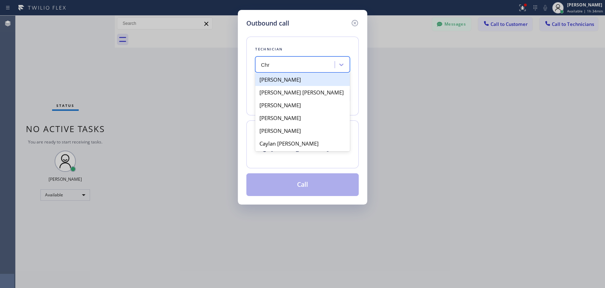
click at [281, 82] on div "[PERSON_NAME]" at bounding box center [302, 79] width 95 height 13
type input "(951) 751-8609"
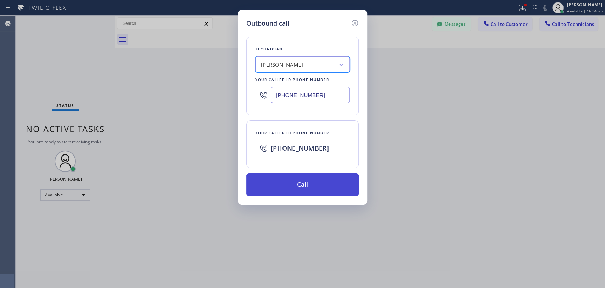
click at [290, 181] on button "Call" at bounding box center [303, 184] width 112 height 23
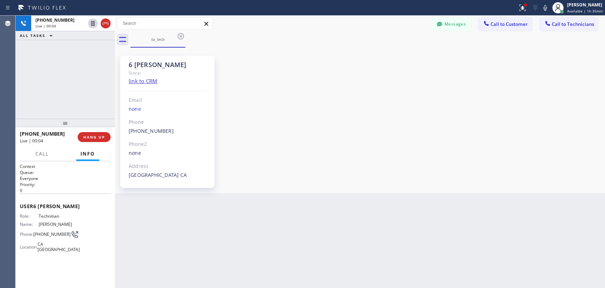
click at [54, 227] on span "[PERSON_NAME]" at bounding box center [56, 223] width 35 height 5
click at [53, 227] on span "[PERSON_NAME]" at bounding box center [56, 223] width 35 height 5
click at [48, 225] on span "[PERSON_NAME]" at bounding box center [56, 223] width 35 height 5
drag, startPoint x: 46, startPoint y: 224, endPoint x: 53, endPoint y: 226, distance: 7.5
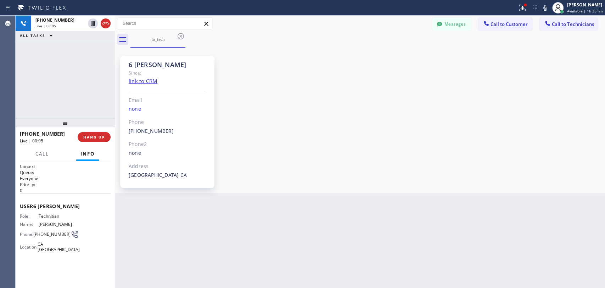
click at [53, 226] on span "[PERSON_NAME]" at bounding box center [56, 223] width 35 height 5
drag, startPoint x: 53, startPoint y: 226, endPoint x: 44, endPoint y: 222, distance: 10.2
click at [44, 222] on span "[PERSON_NAME]" at bounding box center [56, 223] width 35 height 5
click at [43, 222] on span "[PERSON_NAME]" at bounding box center [56, 223] width 35 height 5
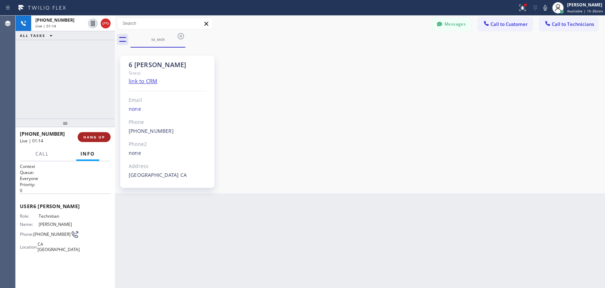
click at [94, 140] on button "HANG UP" at bounding box center [94, 137] width 33 height 10
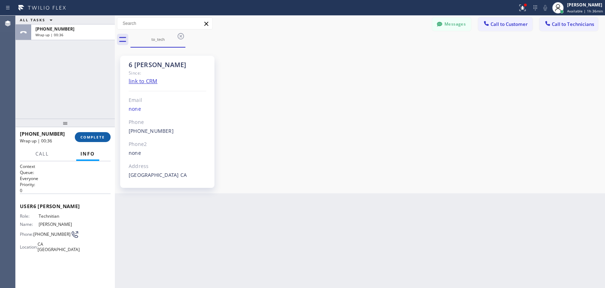
click at [94, 138] on span "COMPLETE" at bounding box center [93, 136] width 24 height 5
click at [89, 113] on div "ALL TASKS ALL TASKS ACTIVE TASKS TASKS IN WRAP UP +19517518609 Wrap up | 00:36" at bounding box center [65, 67] width 99 height 103
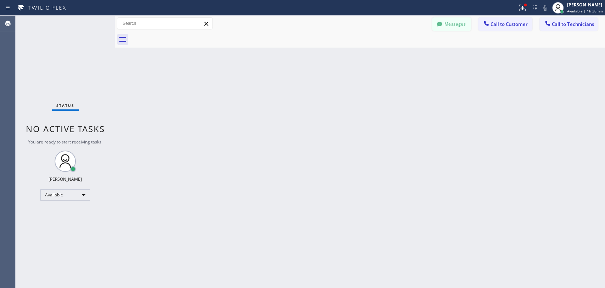
click at [452, 27] on button "Messages" at bounding box center [451, 23] width 39 height 13
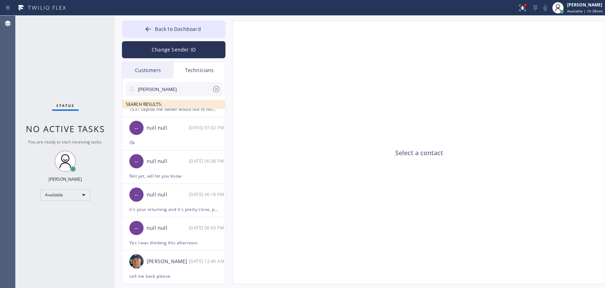
click at [164, 88] on input "michael" at bounding box center [174, 89] width 75 height 14
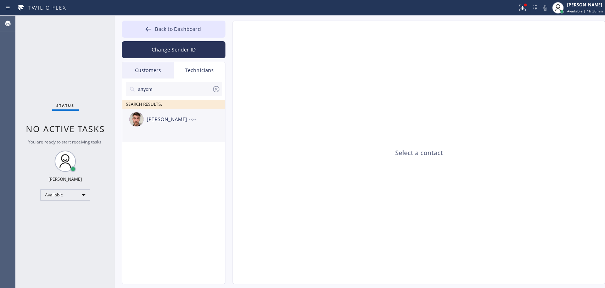
type input "artyom"
click at [167, 123] on div "Artyom Khachatryan" at bounding box center [168, 119] width 42 height 8
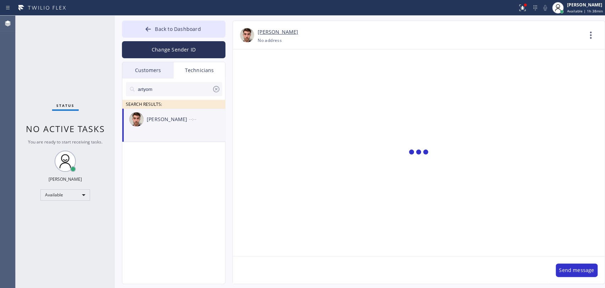
click at [287, 269] on textarea at bounding box center [391, 269] width 316 height 27
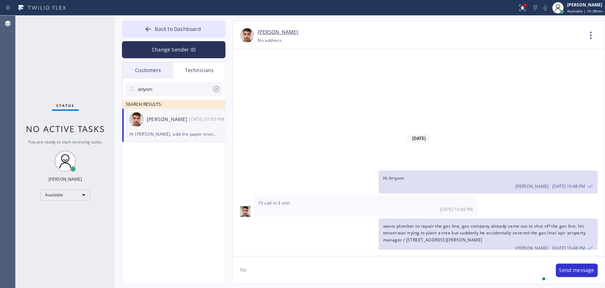
type textarea "N"
type textarea "Hello! Need to close your jobs from July asap please"
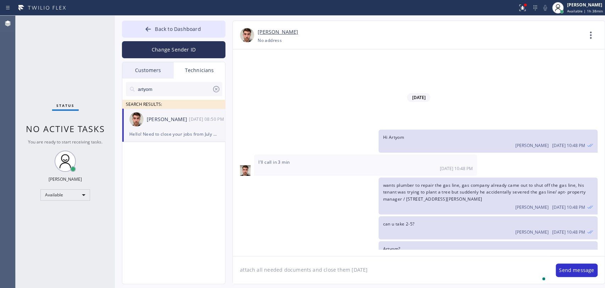
type textarea "attach all needed documents and close them today"
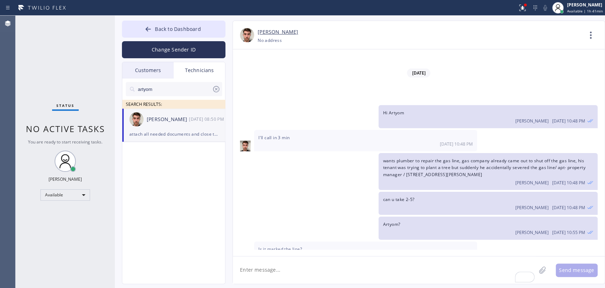
click at [177, 93] on input "artyom" at bounding box center [174, 89] width 75 height 14
type input "Nick"
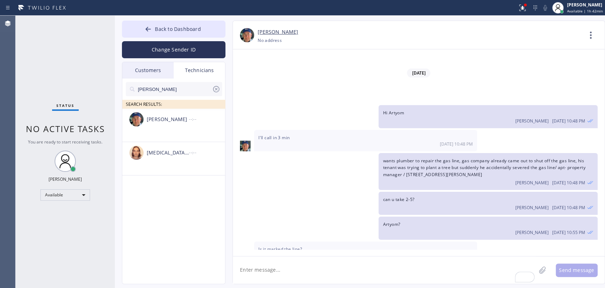
click at [254, 278] on textarea "To enrich screen reader interactions, please activate Accessibility in Grammarl…" at bounding box center [384, 269] width 303 height 27
paste textarea "3WH2K4"
paste textarea "AK2ZC3"
type textarea "Hello! Close these jobs please: 3WH2K4 AK2ZC3"
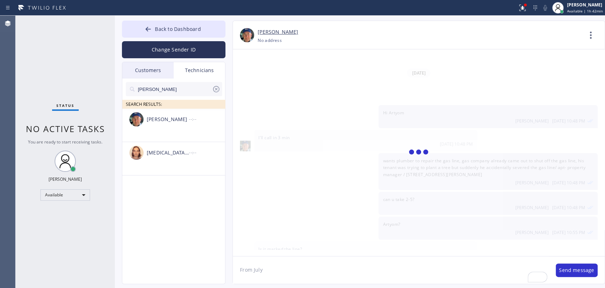
type textarea "From July"
click at [166, 129] on div "Nikolai Suvorov --:--" at bounding box center [174, 119] width 104 height 21
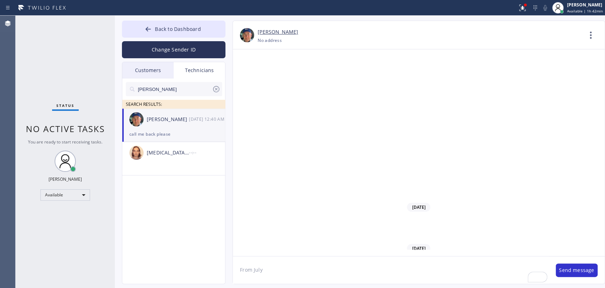
click at [158, 126] on div "Nikolai Suvorov 08/19 12:40 AM" at bounding box center [174, 119] width 104 height 21
click at [271, 263] on textarea "From July" at bounding box center [391, 269] width 316 height 27
click at [273, 265] on textarea "From July" at bounding box center [391, 269] width 316 height 27
drag, startPoint x: 273, startPoint y: 265, endPoint x: 201, endPoint y: 261, distance: 71.8
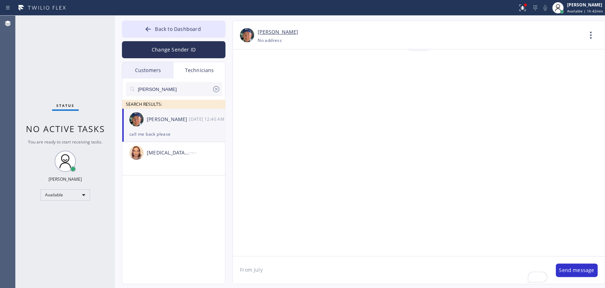
click at [206, 262] on div "Back to Dashboard Change Sender ID Customers Technicians RH [PERSON_NAME] [DATE…" at bounding box center [360, 152] width 491 height 272
type textarea "c"
type textarea "Hello! Close these jobs:"
paste textarea "AK2ZC3"
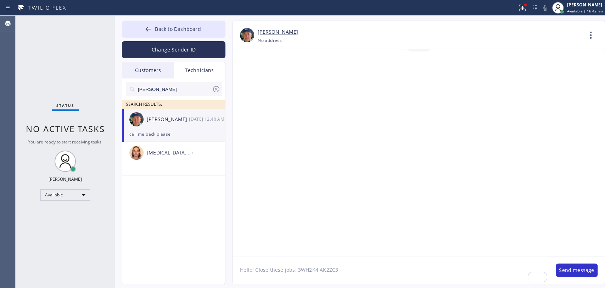
type textarea "Hello! Close these jobs: 3WH2K4 AK2ZC3"
drag, startPoint x: 181, startPoint y: 126, endPoint x: 224, endPoint y: 0, distance: 132.4
click at [181, 126] on div "Nikolai Suvorov 08/19 08:55 PM" at bounding box center [174, 119] width 104 height 21
click at [139, 31] on button "Back to Dashboard" at bounding box center [174, 29] width 104 height 17
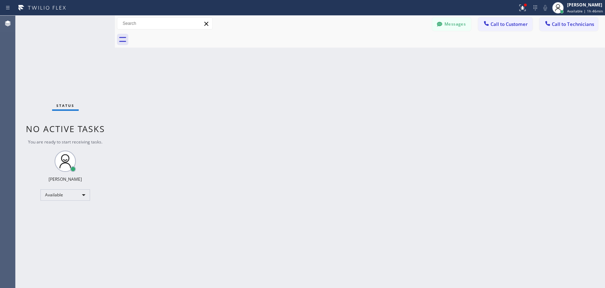
click at [552, 22] on div at bounding box center [548, 24] width 9 height 9
click at [0, 0] on div "Outbound call Technician Search Technician Your caller id phone number Your cal…" at bounding box center [0, 0] width 0 height 0
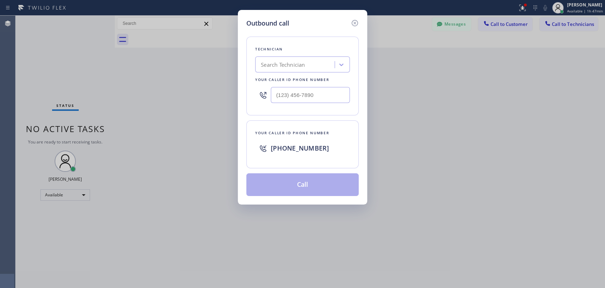
click at [304, 59] on div "Search Technician" at bounding box center [302, 64] width 95 height 16
type input "[PERSON_NAME]"
click at [288, 82] on div "[PERSON_NAME]" at bounding box center [302, 79] width 95 height 13
type input "[PHONE_NUMBER]"
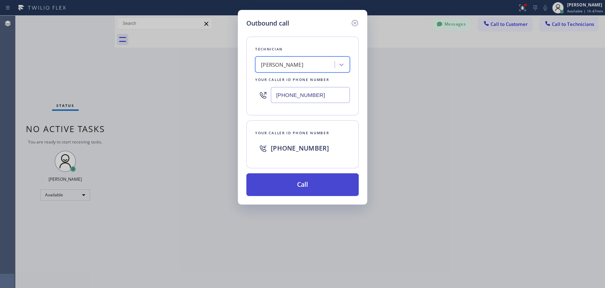
click at [309, 182] on button "Call" at bounding box center [303, 184] width 112 height 23
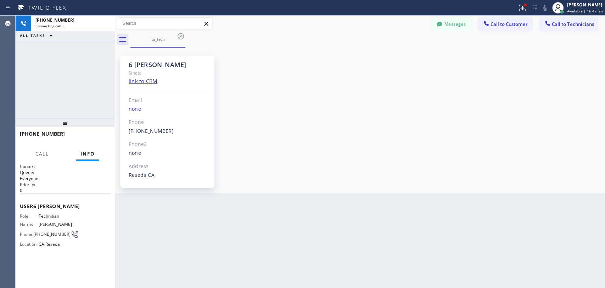
scroll to position [55985, 0]
click at [98, 127] on div at bounding box center [65, 122] width 99 height 9
click at [96, 127] on div at bounding box center [65, 122] width 99 height 9
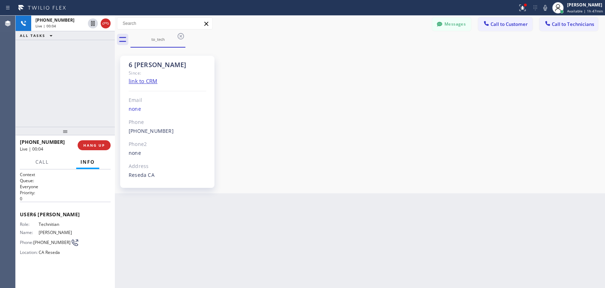
click at [96, 135] on div at bounding box center [65, 131] width 99 height 9
click at [97, 152] on div "+18189669606 Live | 00:04 HANG UP" at bounding box center [65, 145] width 91 height 18
click at [95, 145] on button "HANG UP" at bounding box center [94, 145] width 33 height 10
click at [95, 145] on span "HANG UP" at bounding box center [94, 145] width 22 height 5
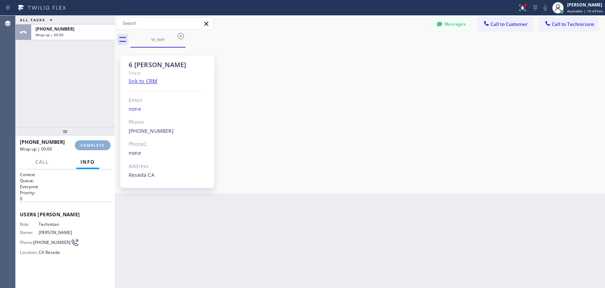
click at [94, 142] on button "COMPLETE" at bounding box center [93, 145] width 36 height 10
click at [87, 118] on div "ALL TASKS ALL TASKS ACTIVE TASKS TASKS IN WRAP UP +18189669606 Wrap up | 00:00" at bounding box center [65, 71] width 99 height 111
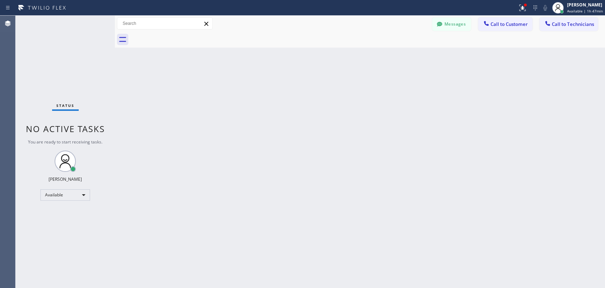
click at [264, 135] on div "Back to Dashboard Change Sender ID Customers Technicians RH [PERSON_NAME] [DATE…" at bounding box center [360, 152] width 491 height 272
click at [445, 188] on div "Back to Dashboard Change Sender ID Customers Technicians RH [PERSON_NAME] [DATE…" at bounding box center [360, 152] width 491 height 272
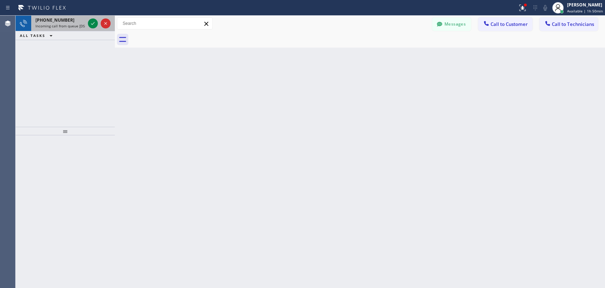
click at [69, 26] on span "Incoming call from queue [DSRs]" at bounding box center [62, 25] width 54 height 5
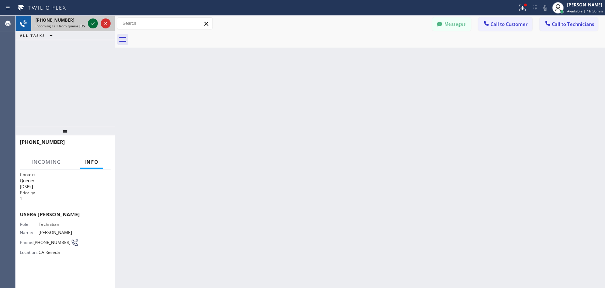
click at [93, 24] on icon at bounding box center [93, 23] width 9 height 9
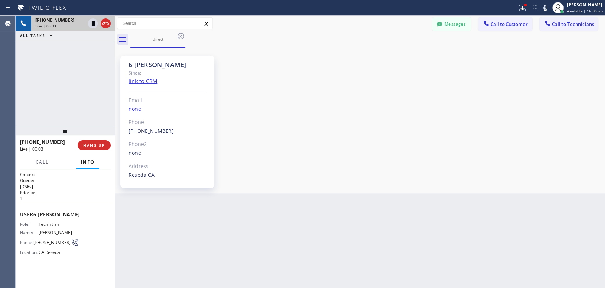
scroll to position [55985, 0]
drag, startPoint x: 99, startPoint y: 143, endPoint x: 47, endPoint y: 138, distance: 52.1
click at [99, 143] on span "HANG UP" at bounding box center [94, 145] width 22 height 5
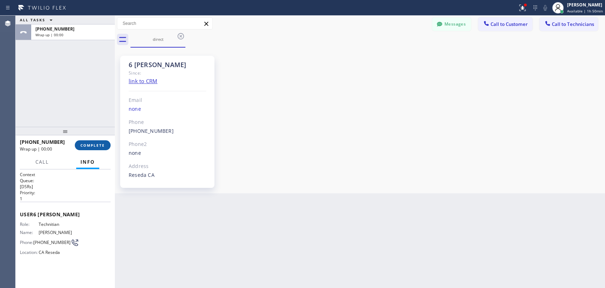
click at [90, 145] on span "COMPLETE" at bounding box center [93, 145] width 24 height 5
click at [85, 99] on div "ALL TASKS ALL TASKS ACTIVE TASKS TASKS IN WRAP UP +18189669606 Wrap up | 00:01" at bounding box center [65, 71] width 99 height 111
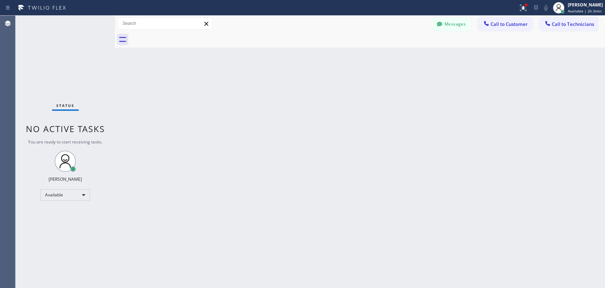
click at [443, 27] on div at bounding box center [440, 25] width 9 height 9
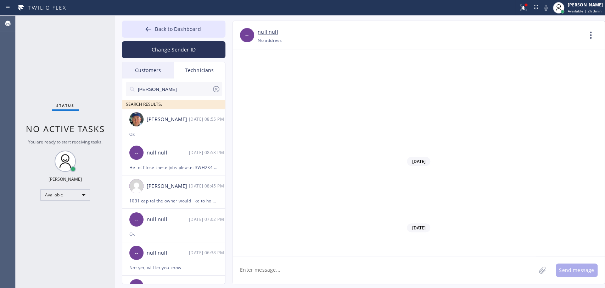
click at [187, 88] on input "[PERSON_NAME]" at bounding box center [174, 89] width 75 height 14
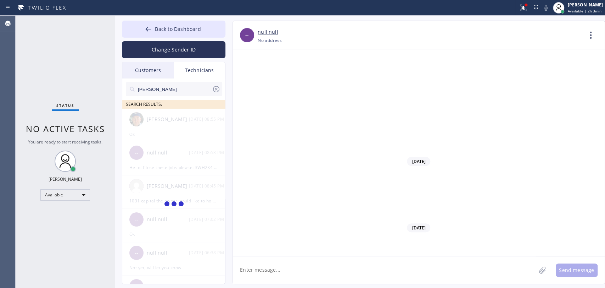
type input "[PERSON_NAME]"
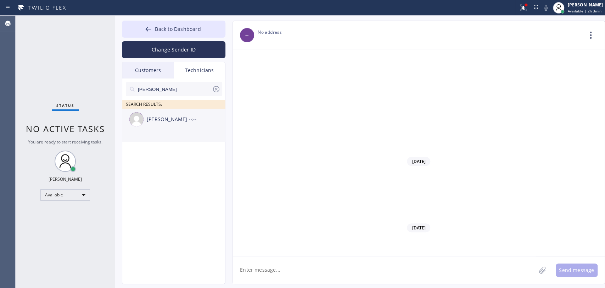
click at [177, 123] on div "[PERSON_NAME]" at bounding box center [168, 119] width 42 height 8
click at [298, 262] on textarea at bounding box center [384, 269] width 303 height 27
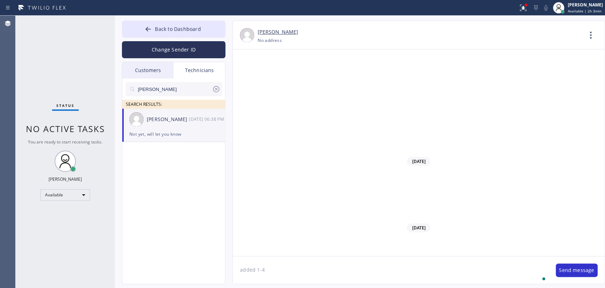
type textarea "added 1-4"
drag, startPoint x: 176, startPoint y: 40, endPoint x: 181, endPoint y: 30, distance: 11.0
click at [181, 30] on div "Back to Dashboard Change Sender ID Customers Technicians RH [PERSON_NAME] [DATE…" at bounding box center [174, 152] width 104 height 263
click at [181, 30] on span "Back to Dashboard" at bounding box center [178, 29] width 46 height 7
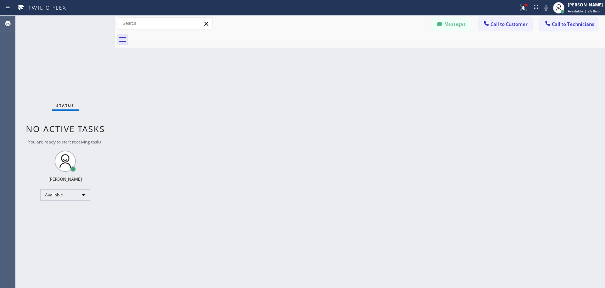
click at [570, 26] on span "Call to Technicians" at bounding box center [573, 24] width 42 height 6
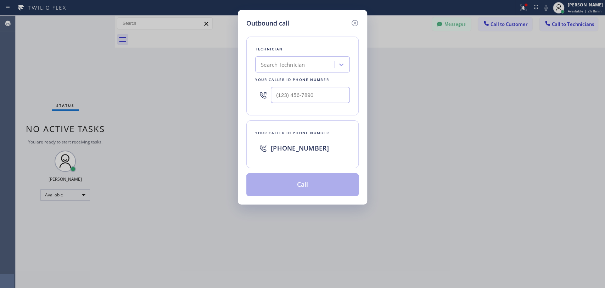
click at [351, 49] on div "Technician Search Technician Your caller id phone number" at bounding box center [303, 76] width 112 height 79
click at [287, 61] on div "Search Technician" at bounding box center [283, 65] width 44 height 8
click at [283, 59] on div "Search Technician" at bounding box center [296, 65] width 77 height 12
type input "serg"
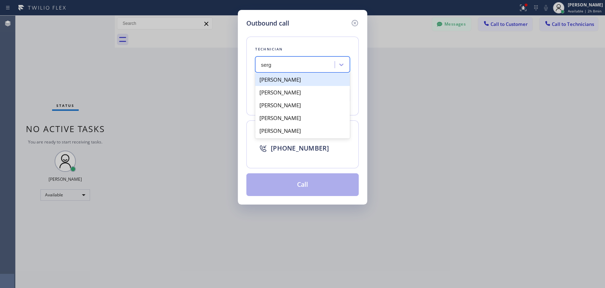
click at [283, 80] on div "[PERSON_NAME]" at bounding box center [302, 79] width 95 height 13
type input "(323) 304-1325"
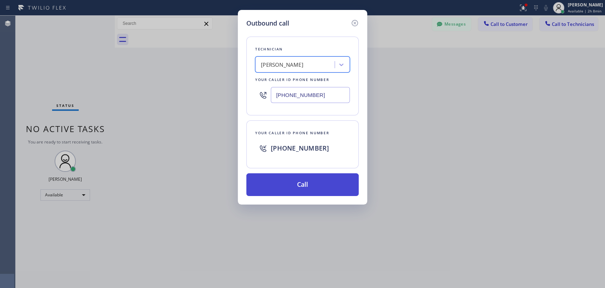
click at [298, 187] on button "Call" at bounding box center [303, 184] width 112 height 23
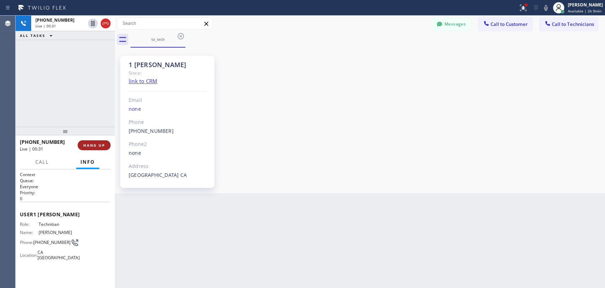
click at [96, 143] on span "HANG UP" at bounding box center [94, 145] width 22 height 5
click at [97, 143] on span "HANG UP" at bounding box center [94, 145] width 22 height 5
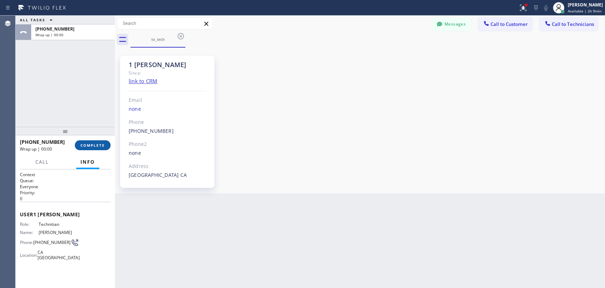
click at [93, 148] on button "COMPLETE" at bounding box center [93, 145] width 36 height 10
click at [93, 127] on div at bounding box center [65, 131] width 99 height 9
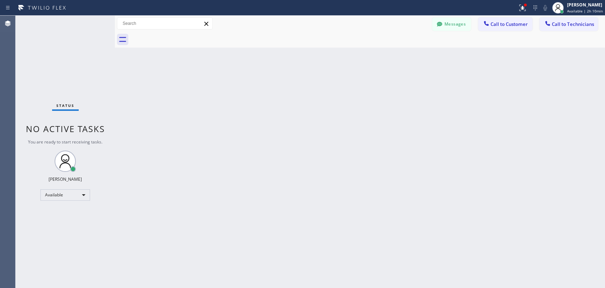
click at [584, 23] on span "Call to Technicians" at bounding box center [573, 24] width 42 height 6
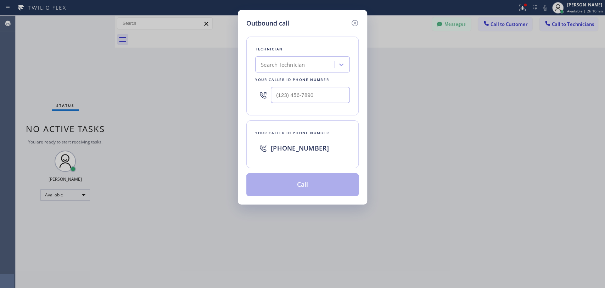
click at [335, 46] on div "Technician Search Technician Your caller id phone number" at bounding box center [303, 76] width 112 height 79
click at [322, 63] on div "Search Technician" at bounding box center [296, 65] width 77 height 12
type input "serg"
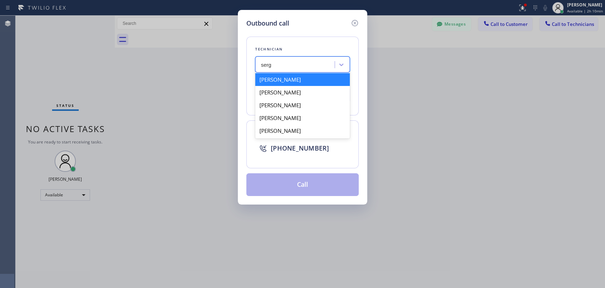
click at [282, 82] on div "[PERSON_NAME]" at bounding box center [302, 79] width 95 height 13
type input "(323) 304-1325"
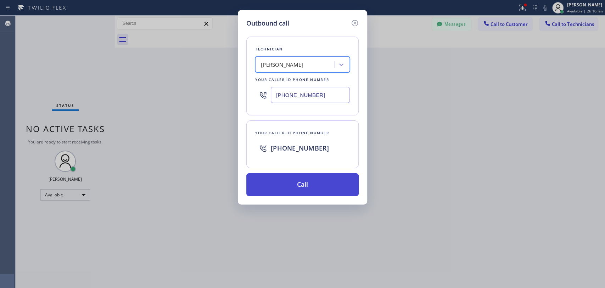
click at [287, 192] on button "Call" at bounding box center [303, 184] width 112 height 23
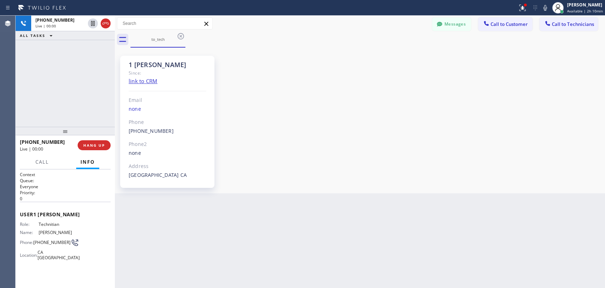
scroll to position [761, 0]
click at [87, 141] on button "HANG UP" at bounding box center [94, 145] width 33 height 10
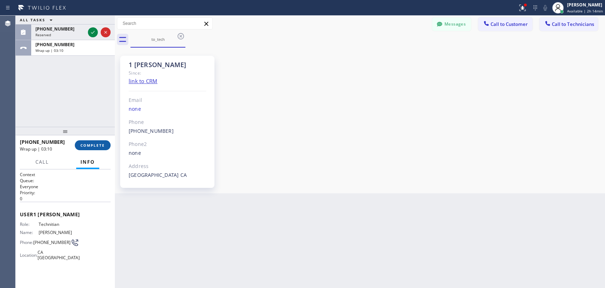
click at [94, 149] on button "COMPLETE" at bounding box center [93, 145] width 36 height 10
drag, startPoint x: 90, startPoint y: 116, endPoint x: 70, endPoint y: 72, distance: 48.4
click at [90, 114] on div "ALL TASKS ALL TASKS ACTIVE TASKS TASKS IN WRAP UP (909) 534-7004 Reserved +1323…" at bounding box center [65, 71] width 99 height 111
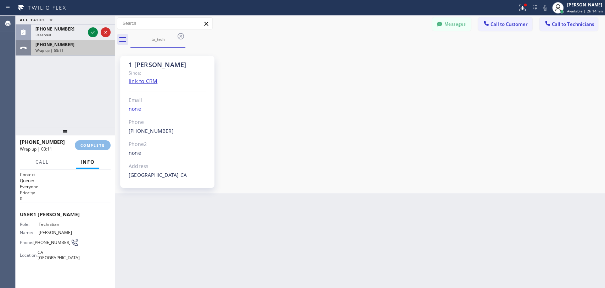
click at [45, 41] on div "+13233041325 Wrap up | 03:11" at bounding box center [71, 48] width 81 height 16
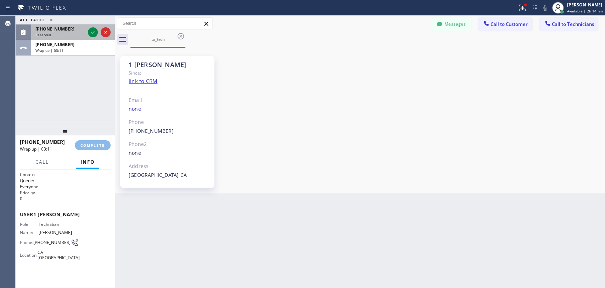
click at [45, 31] on span "[PHONE_NUMBER]" at bounding box center [54, 29] width 39 height 6
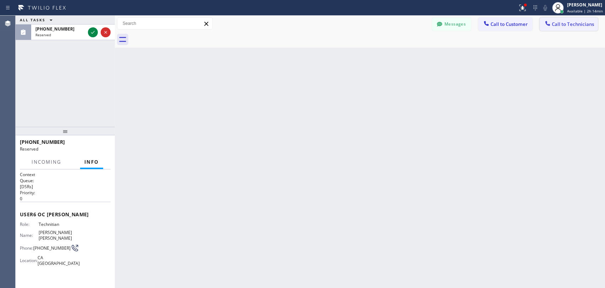
click at [563, 27] on span "Call to Technicians" at bounding box center [573, 24] width 42 height 6
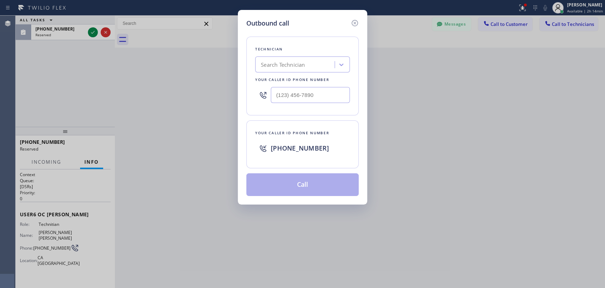
click at [261, 70] on div "Search Technician" at bounding box center [296, 65] width 77 height 12
type input "[PERSON_NAME]"
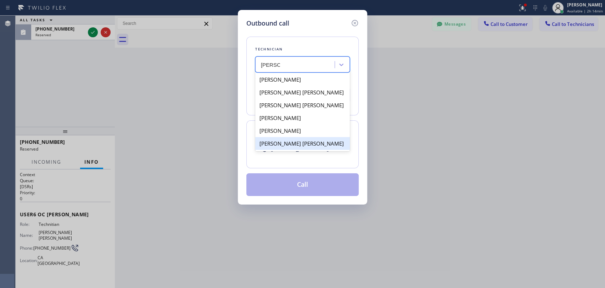
click at [283, 145] on div "[PERSON_NAME] [PERSON_NAME]" at bounding box center [302, 143] width 95 height 13
type input "[PHONE_NUMBER]"
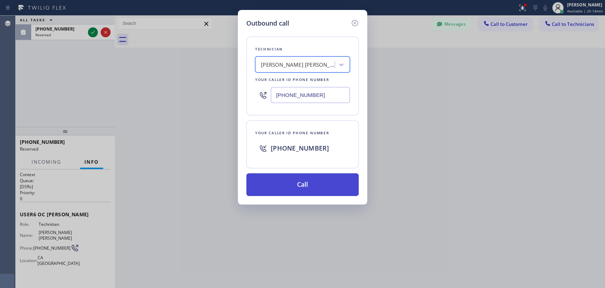
click at [289, 180] on button "Call" at bounding box center [303, 184] width 112 height 23
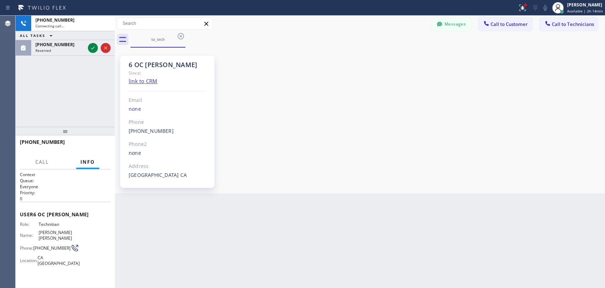
scroll to position [4069, 0]
click at [45, 56] on div "+19095347004 Connecting call… ALL TASKS ALL TASKS ACTIVE TASKS TASKS IN WRAP UP…" at bounding box center [65, 71] width 99 height 111
click at [45, 51] on span "Reserved" at bounding box center [43, 50] width 16 height 5
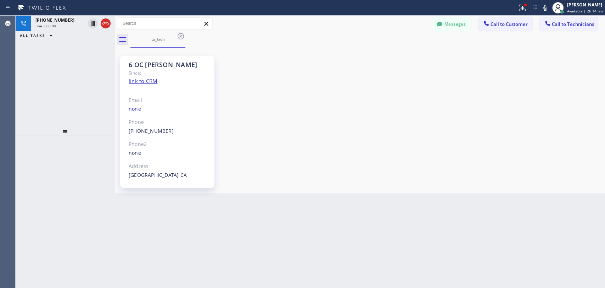
drag, startPoint x: 91, startPoint y: 125, endPoint x: 90, endPoint y: 133, distance: 8.9
click at [90, 133] on div "+19095347004 Live | 00:04 ALL TASKS ALL TASKS ACTIVE TASKS TASKS IN WRAP UP" at bounding box center [65, 152] width 99 height 272
drag, startPoint x: 90, startPoint y: 133, endPoint x: 90, endPoint y: 145, distance: 12.1
click at [90, 135] on div at bounding box center [65, 131] width 99 height 9
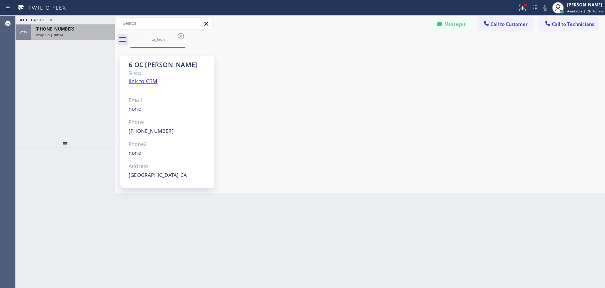
click at [89, 37] on div "+19095347004 Wrap up | 00:14" at bounding box center [71, 32] width 81 height 16
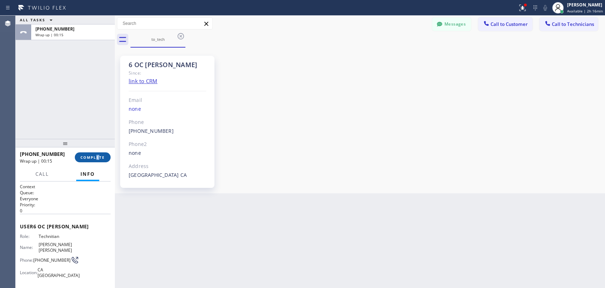
drag, startPoint x: 98, startPoint y: 165, endPoint x: 96, endPoint y: 158, distance: 7.0
click at [96, 160] on div "+19095347004 Wrap up | 00:15 COMPLETE" at bounding box center [65, 157] width 91 height 18
drag, startPoint x: 96, startPoint y: 158, endPoint x: 91, endPoint y: 159, distance: 5.7
click at [95, 158] on span "COMPLETE" at bounding box center [93, 157] width 24 height 5
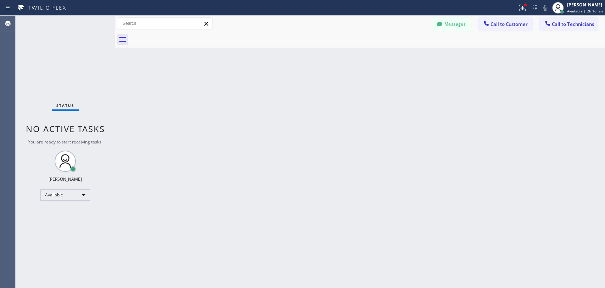
click at [550, 26] on button "Call to Technicians" at bounding box center [569, 23] width 59 height 13
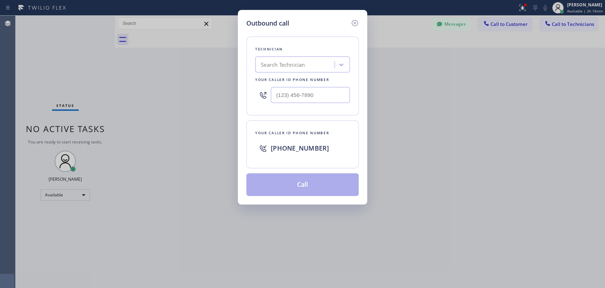
drag, startPoint x: 319, startPoint y: 76, endPoint x: 309, endPoint y: 66, distance: 13.8
click at [318, 76] on div "Your caller id phone number" at bounding box center [302, 79] width 95 height 7
click at [309, 66] on div "Search Technician" at bounding box center [296, 65] width 77 height 12
type input "ш"
type input "[PERSON_NAME]"
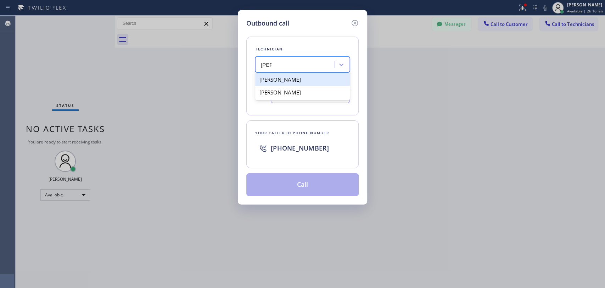
click at [276, 74] on div "[PERSON_NAME]" at bounding box center [302, 79] width 95 height 13
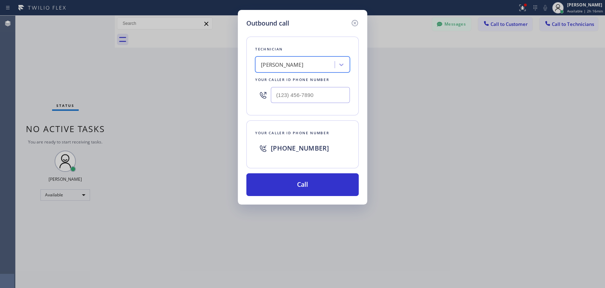
type input "[PHONE_NUMBER]"
click at [256, 189] on button "Call" at bounding box center [303, 184] width 112 height 23
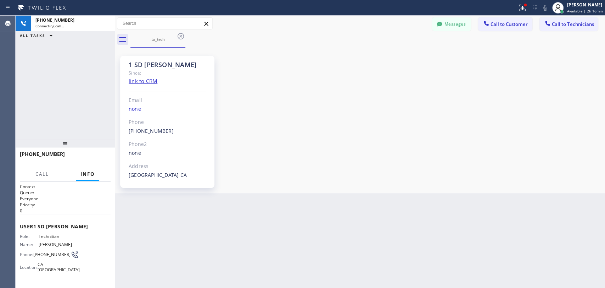
scroll to position [664, 0]
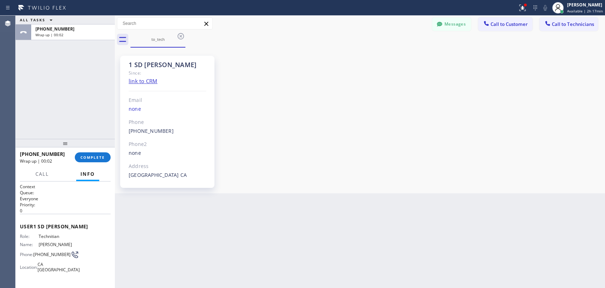
click at [555, 21] on span "Call to Technicians" at bounding box center [573, 24] width 42 height 6
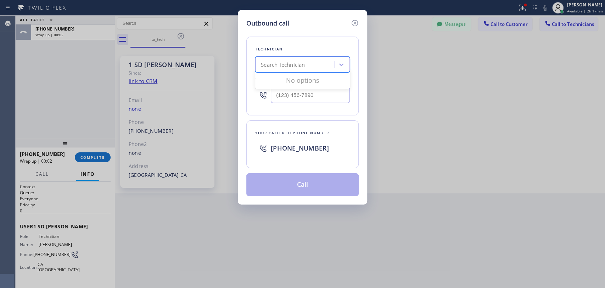
click at [304, 60] on div "Search Technician" at bounding box center [296, 65] width 77 height 12
type input "[PERSON_NAME]"
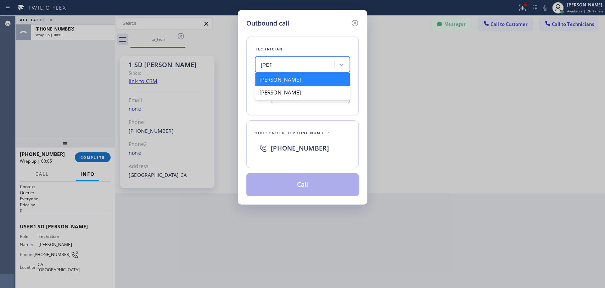
click at [273, 78] on div "[PERSON_NAME]" at bounding box center [302, 79] width 95 height 13
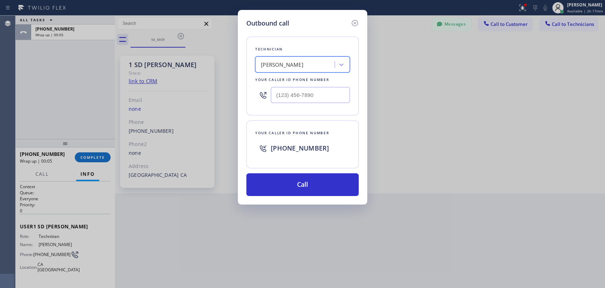
type input "[PHONE_NUMBER]"
click at [278, 181] on button "Call" at bounding box center [303, 184] width 112 height 23
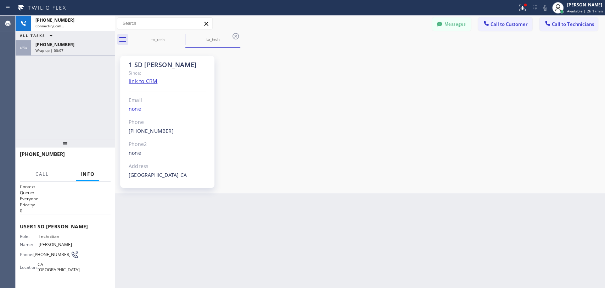
scroll to position [664, 0]
click at [62, 45] on span "[PHONE_NUMBER]" at bounding box center [54, 45] width 39 height 6
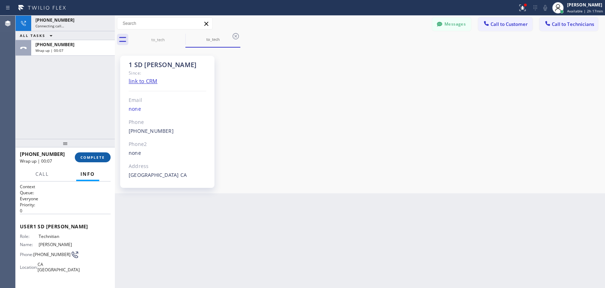
click at [84, 160] on button "COMPLETE" at bounding box center [93, 157] width 36 height 10
click at [427, 277] on div "Back to Dashboard Change Sender ID Customers Technicians RH [PERSON_NAME] [DATE…" at bounding box center [360, 152] width 491 height 272
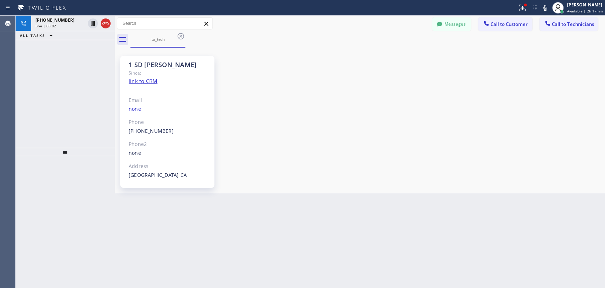
drag, startPoint x: 58, startPoint y: 148, endPoint x: 60, endPoint y: 156, distance: 9.0
click at [60, 156] on div at bounding box center [65, 152] width 99 height 9
drag, startPoint x: 60, startPoint y: 154, endPoint x: 55, endPoint y: 160, distance: 7.6
click at [55, 160] on div at bounding box center [65, 158] width 99 height 9
click at [93, 86] on div "+16193329051 Live | 00:05 ALL TASKS ALL TASKS ACTIVE TASKS TASKS IN WRAP UP" at bounding box center [65, 85] width 99 height 138
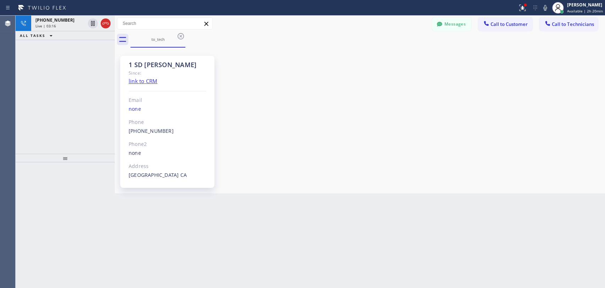
click at [159, 66] on div "1 SD [PERSON_NAME]" at bounding box center [168, 65] width 78 height 8
click at [154, 66] on div "1 SD [PERSON_NAME]" at bounding box center [168, 65] width 78 height 8
click at [154, 69] on div "Since:" at bounding box center [168, 73] width 78 height 8
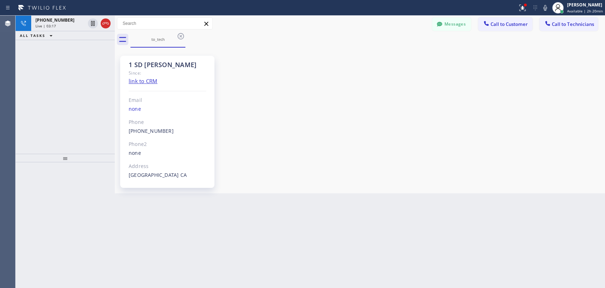
click at [154, 69] on div "Since:" at bounding box center [168, 73] width 78 height 8
click at [153, 66] on div "1 SD [PERSON_NAME]" at bounding box center [168, 65] width 78 height 8
click at [106, 23] on icon at bounding box center [105, 23] width 9 height 9
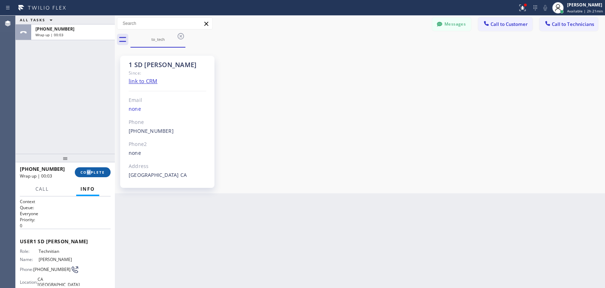
click at [88, 168] on div "+16193329051 Wrap up | 00:03 COMPLETE" at bounding box center [65, 172] width 91 height 18
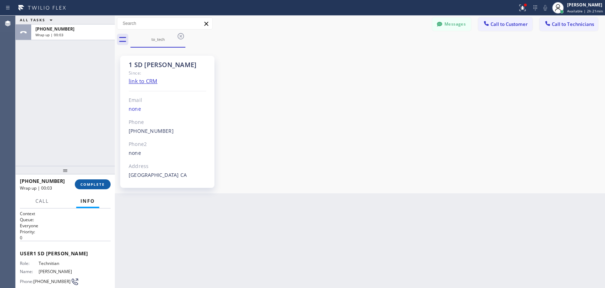
drag, startPoint x: 96, startPoint y: 158, endPoint x: 88, endPoint y: 170, distance: 15.0
click at [88, 170] on div at bounding box center [65, 170] width 99 height 9
click at [88, 182] on span "COMPLETE" at bounding box center [93, 184] width 24 height 5
drag, startPoint x: 89, startPoint y: 146, endPoint x: 119, endPoint y: 138, distance: 30.9
click at [90, 146] on div "ALL TASKS ALL TASKS ACTIVE TASKS TASKS IN WRAP UP +16193329051 Wrap up | 00:04" at bounding box center [65, 91] width 99 height 150
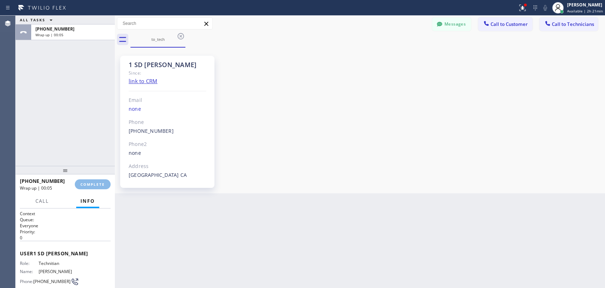
click at [508, 25] on span "Call to Customer" at bounding box center [509, 24] width 37 height 6
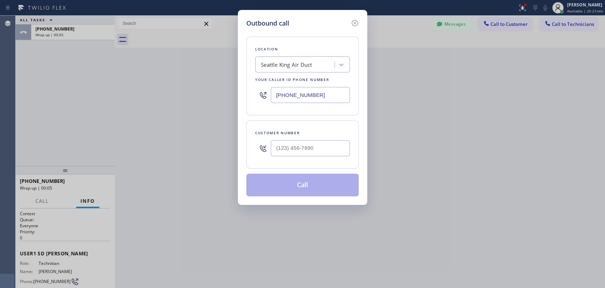
drag, startPoint x: 229, startPoint y: 90, endPoint x: 233, endPoint y: 89, distance: 4.3
click at [229, 90] on div "Outbound call Location Seattle King Air Duct Your caller id phone number (206) …" at bounding box center [302, 144] width 605 height 288
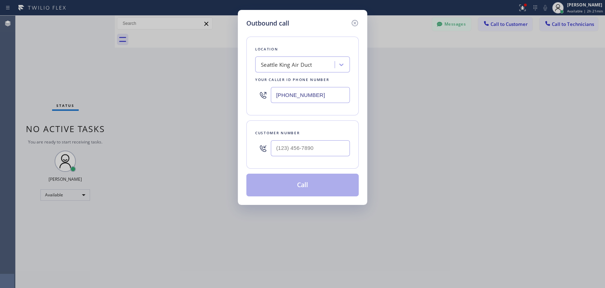
drag, startPoint x: 306, startPoint y: 74, endPoint x: 306, endPoint y: 66, distance: 8.5
click at [306, 74] on div "Location Seattle King Air Duct Your caller id phone number (206) 317-6532" at bounding box center [303, 76] width 112 height 79
click at [305, 61] on div "Seattle King Air Duct" at bounding box center [286, 65] width 51 height 8
paste input "[PERSON_NAME] Electrical & AC Home Services"
type input "[PERSON_NAME] Electrical & AC Home Services"
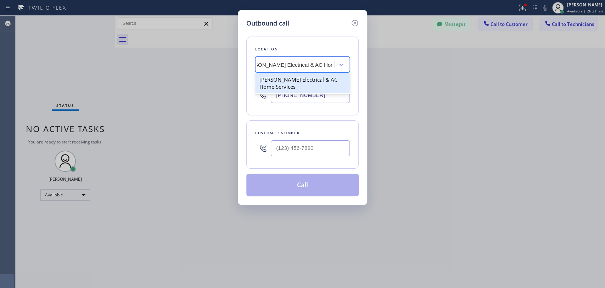
click at [283, 80] on div "[PERSON_NAME] Electrical & AC Home Services" at bounding box center [302, 83] width 95 height 20
type input "(323) 689-5718"
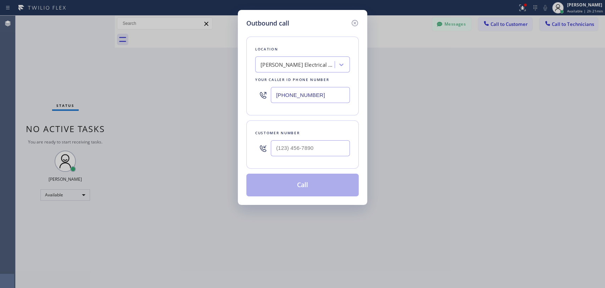
drag, startPoint x: 278, startPoint y: 128, endPoint x: 288, endPoint y: 144, distance: 19.3
click at [283, 135] on div "Customer number" at bounding box center [303, 144] width 112 height 48
click at [288, 144] on input "(___) ___-____" at bounding box center [310, 148] width 79 height 16
paste input "760) 450-4228"
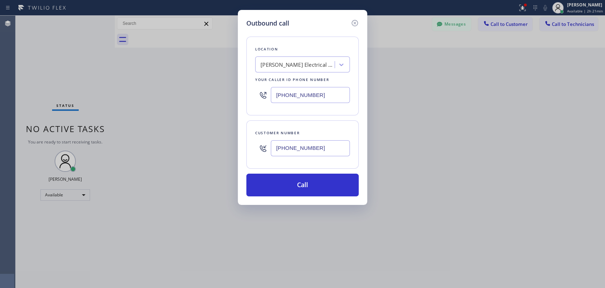
type input "[PHONE_NUMBER]"
click at [284, 106] on div "(323) 689-5718" at bounding box center [302, 94] width 95 height 23
click at [288, 184] on button "Call" at bounding box center [303, 184] width 112 height 23
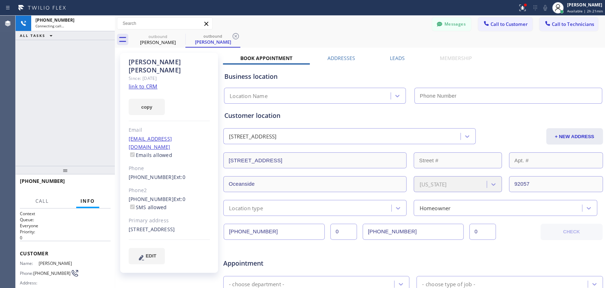
click at [169, 74] on div "Since: [DATE]" at bounding box center [169, 78] width 81 height 8
click at [163, 74] on div "Since: [DATE]" at bounding box center [169, 78] width 81 height 8
click at [77, 166] on div at bounding box center [65, 170] width 99 height 9
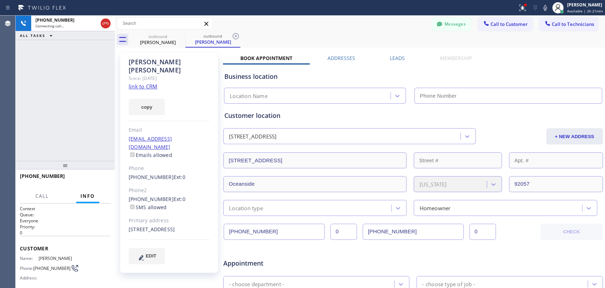
type input "(323) 689-5718"
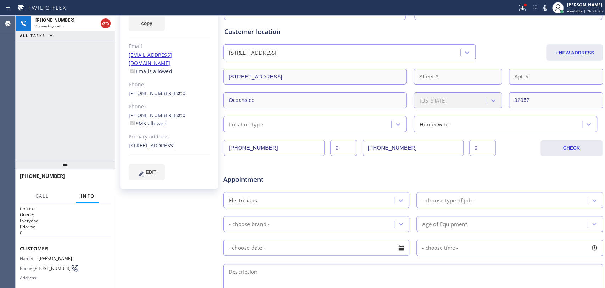
scroll to position [197, 0]
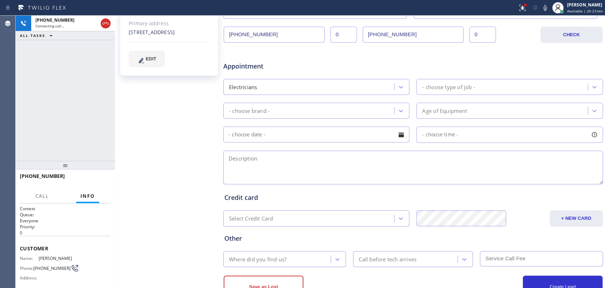
click at [254, 176] on textarea at bounding box center [413, 167] width 380 height 34
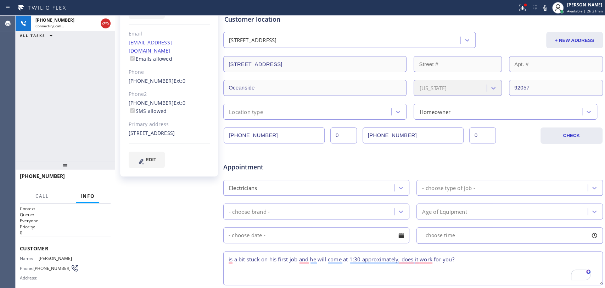
scroll to position [0, 0]
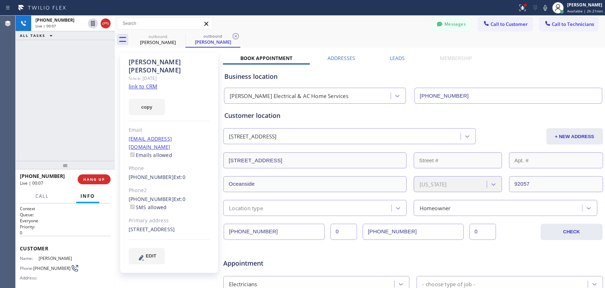
type textarea "is a bit stuck on his first job and he will come at 1:30 approximately, does it…"
click at [74, 169] on div at bounding box center [65, 165] width 99 height 9
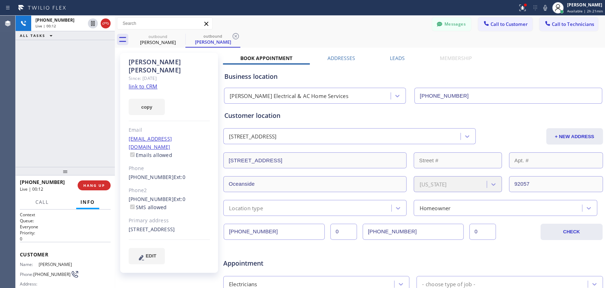
scroll to position [118, 0]
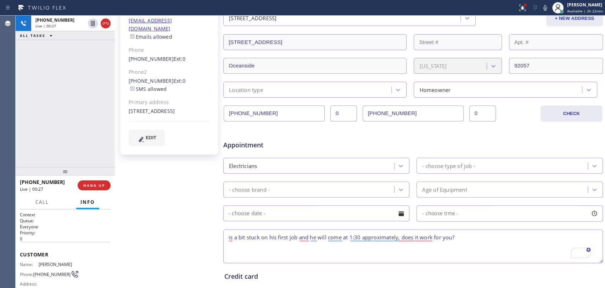
click at [262, 239] on textarea "is a bit stuck on his first job and he will come at 1:30 approximately, does it…" at bounding box center [413, 246] width 380 height 34
drag, startPoint x: 262, startPoint y: 239, endPoint x: 259, endPoint y: 237, distance: 4.0
click at [261, 239] on textarea "is a bit stuck on his first job and he will come at 1:30 approximately, does it…" at bounding box center [413, 246] width 380 height 34
click at [258, 236] on textarea "is a bit stuck on his first job and he will come at 1:30 approximately, does it…" at bounding box center [413, 246] width 380 height 34
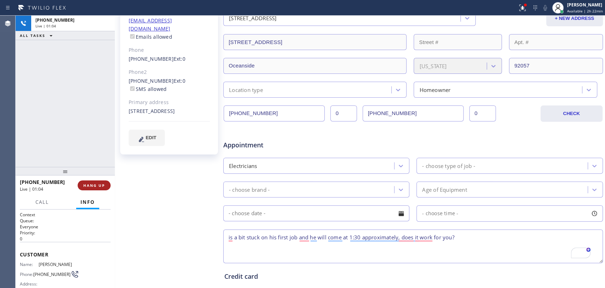
click at [96, 185] on span "HANG UP" at bounding box center [94, 185] width 22 height 5
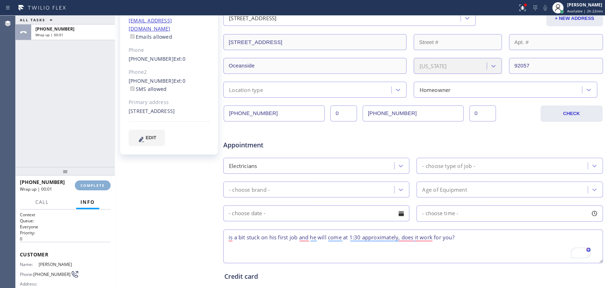
click at [96, 185] on span "COMPLETE" at bounding box center [93, 185] width 24 height 5
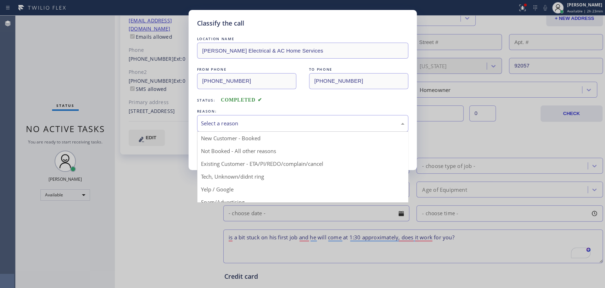
click at [278, 130] on div "Select a reason" at bounding box center [302, 123] width 211 height 17
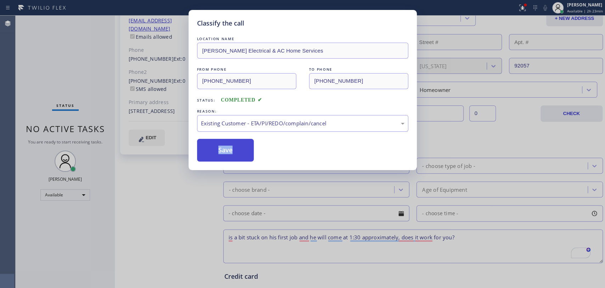
click at [237, 152] on button "Save" at bounding box center [225, 150] width 57 height 23
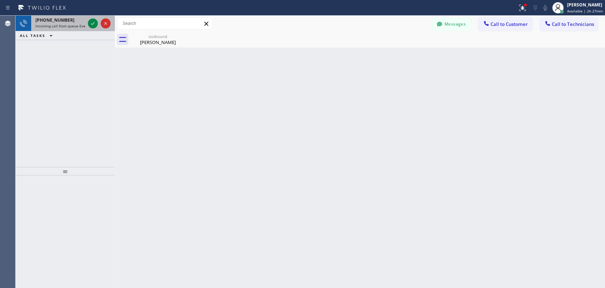
click at [66, 26] on span "Incoming call from queue Everybody" at bounding box center [65, 25] width 61 height 5
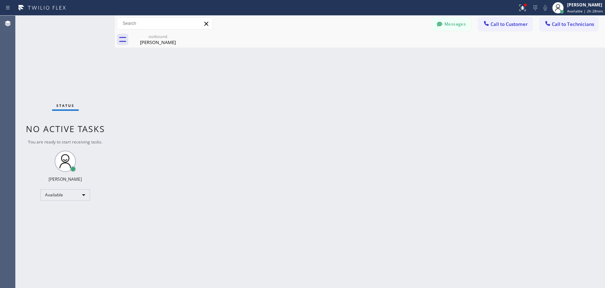
click at [92, 134] on div "Status No active tasks You are ready to start receiving tasks. [PERSON_NAME] Av…" at bounding box center [65, 152] width 99 height 272
click at [454, 24] on button "Messages" at bounding box center [451, 23] width 39 height 13
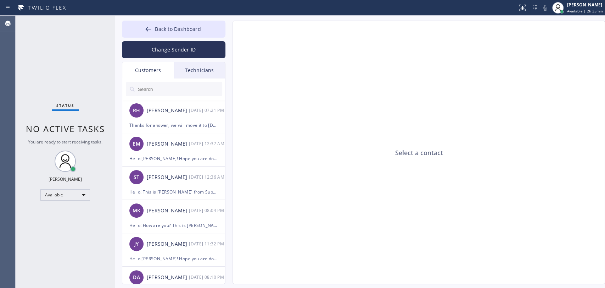
click at [154, 69] on div "Customers" at bounding box center [147, 70] width 51 height 16
click at [191, 68] on div "Technicians" at bounding box center [199, 70] width 51 height 16
click at [0, 0] on input "text" at bounding box center [0, 0] width 0 height 0
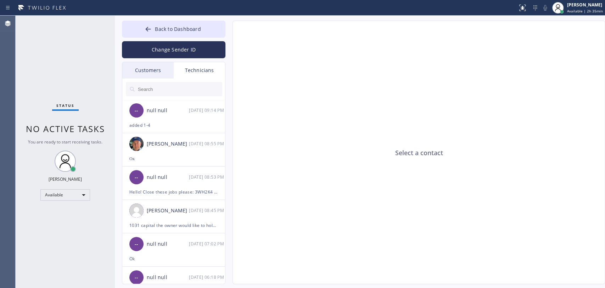
click at [177, 88] on input "text" at bounding box center [179, 89] width 85 height 14
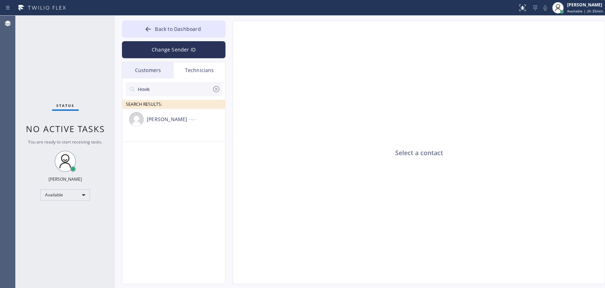
type input "[PERSON_NAME]"
click at [175, 120] on div "[PERSON_NAME]" at bounding box center [168, 119] width 42 height 8
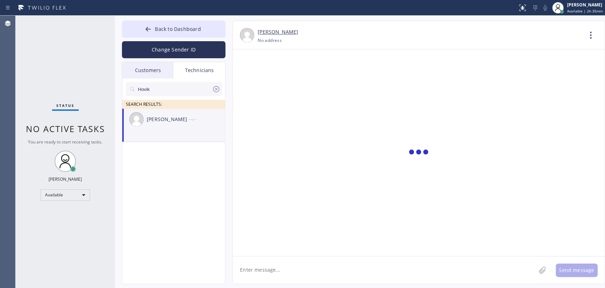
click at [280, 267] on textarea at bounding box center [384, 269] width 303 height 27
type textarea "a"
type textarea "and it got cancelled"
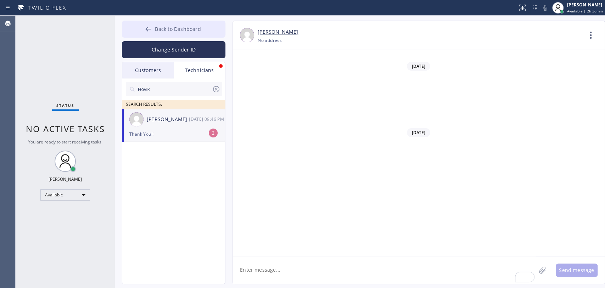
click at [198, 26] on span "Back to Dashboard" at bounding box center [178, 29] width 46 height 7
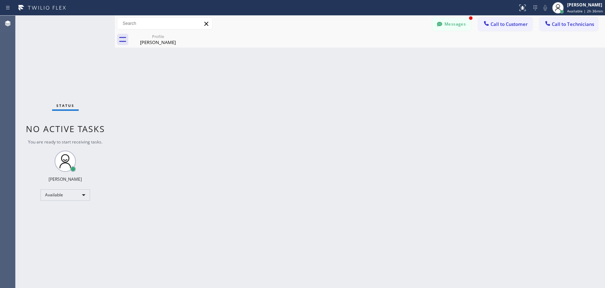
click at [579, 28] on button "Call to Technicians" at bounding box center [569, 23] width 59 height 13
click at [0, 0] on div "Technician Search Technician Your caller id phone number" at bounding box center [0, 0] width 0 height 0
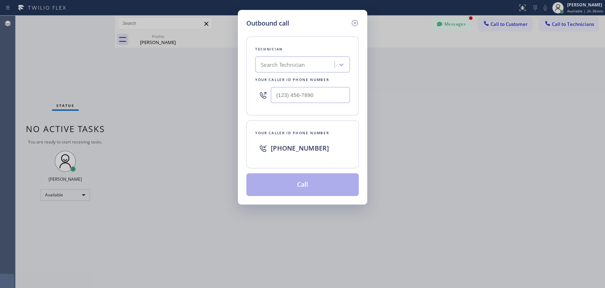
click at [282, 66] on div "Search Technician" at bounding box center [283, 65] width 44 height 8
type input "[PERSON_NAME]"
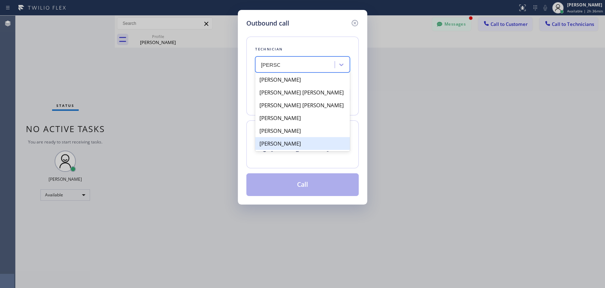
click at [276, 145] on div "[PERSON_NAME] [PERSON_NAME]" at bounding box center [302, 143] width 95 height 13
type input "[PHONE_NUMBER]"
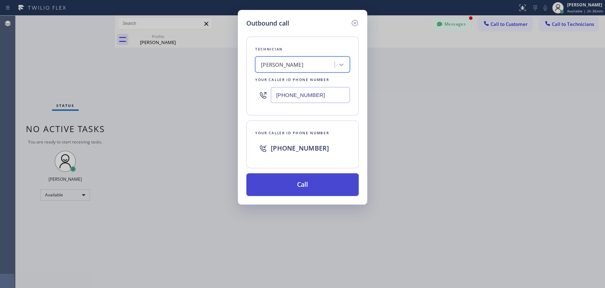
click at [283, 184] on button "Call" at bounding box center [303, 184] width 112 height 23
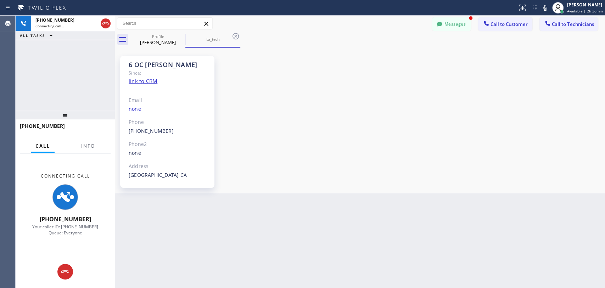
click at [457, 26] on button "Messages" at bounding box center [451, 23] width 39 height 13
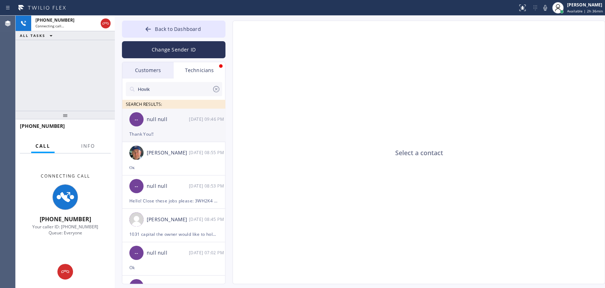
click at [164, 132] on div "Thank You!!" at bounding box center [173, 134] width 89 height 8
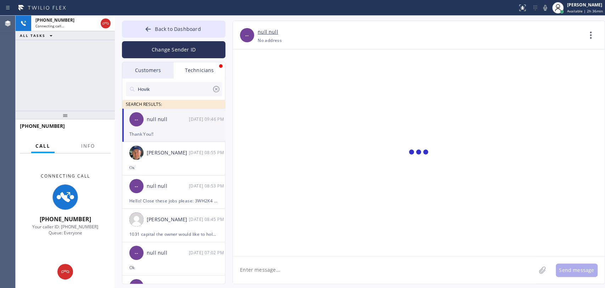
click at [165, 91] on input "[PERSON_NAME]" at bounding box center [174, 89] width 75 height 14
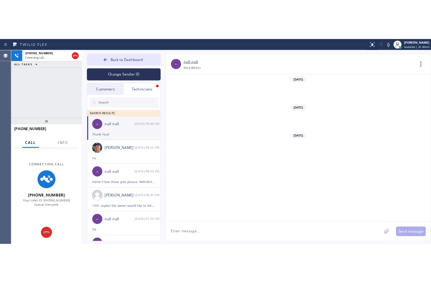
scroll to position [56080, 0]
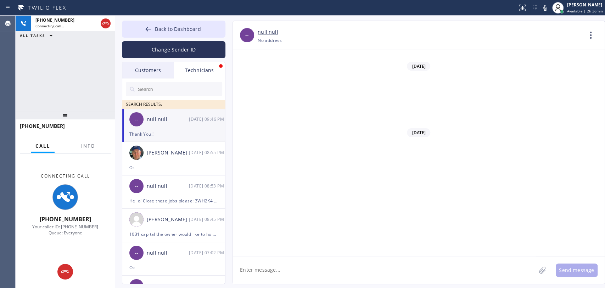
click at [52, 86] on div "+19095347004 Connecting call… ALL TASKS ALL TASKS ACTIVE TASKS TASKS IN WRAP UP" at bounding box center [65, 63] width 99 height 95
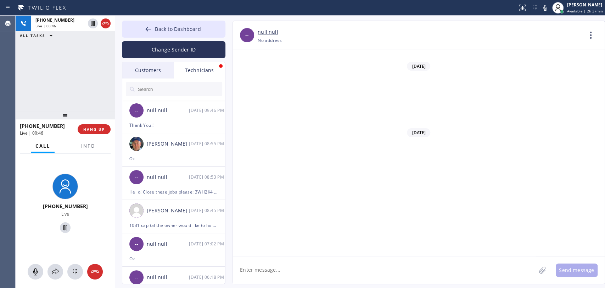
drag, startPoint x: 98, startPoint y: 129, endPoint x: 136, endPoint y: 89, distance: 55.5
click at [99, 130] on span "HANG UP" at bounding box center [94, 129] width 22 height 5
click at [136, 89] on div at bounding box center [133, 89] width 9 height 9
click at [138, 89] on input "text" at bounding box center [179, 89] width 85 height 14
click at [142, 89] on input "text" at bounding box center [179, 89] width 85 height 14
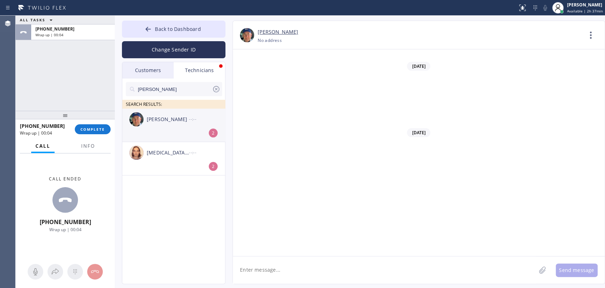
type input "[PERSON_NAME]"
click at [172, 129] on div "[PERSON_NAME] --:--" at bounding box center [174, 119] width 104 height 21
click at [108, 133] on button "COMPLETE" at bounding box center [93, 129] width 36 height 10
click at [93, 94] on div "ALL TASKS ALL TASKS ACTIVE TASKS TASKS IN WRAP UP +19095347004 Wrap up | 00:05" at bounding box center [65, 63] width 99 height 95
type textarea "is a bit stuck on his first job and he will come at 1:30 approximately, does it…"
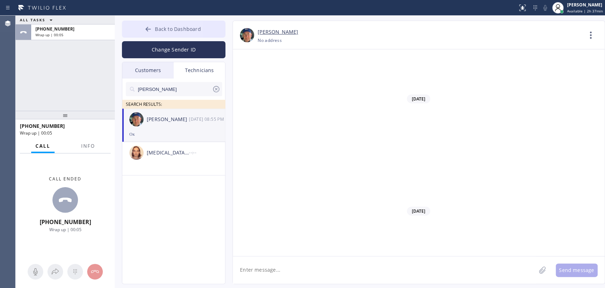
click at [155, 29] on button "Back to Dashboard" at bounding box center [174, 29] width 104 height 17
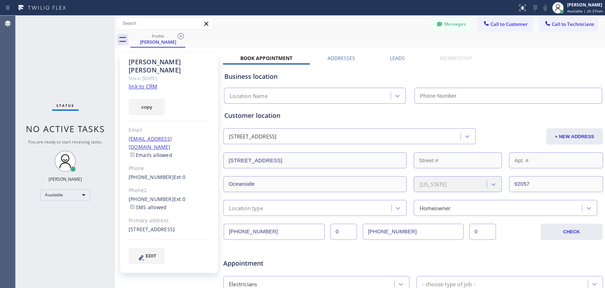
scroll to position [74538, 0]
click at [436, 21] on icon at bounding box center [439, 24] width 7 height 7
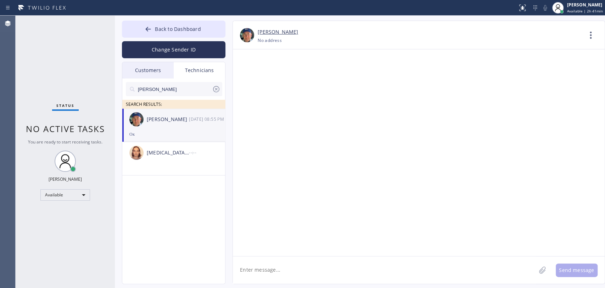
click at [169, 87] on input "[PERSON_NAME]" at bounding box center [174, 89] width 75 height 14
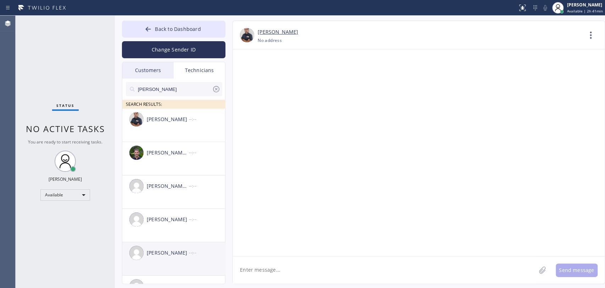
scroll to position [25, 0]
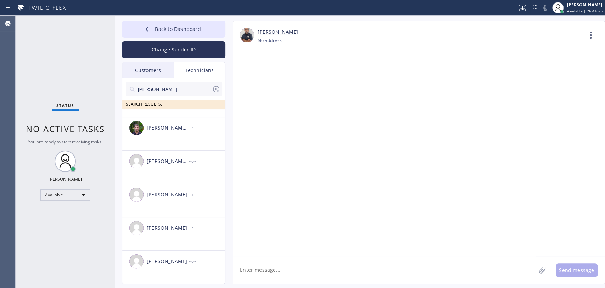
type input "[PERSON_NAME]"
click at [167, 260] on div "[PERSON_NAME] [PERSON_NAME]" at bounding box center [168, 261] width 42 height 8
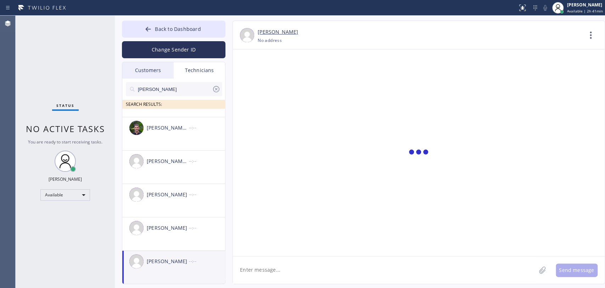
click at [279, 271] on textarea at bounding box center [384, 269] width 303 height 27
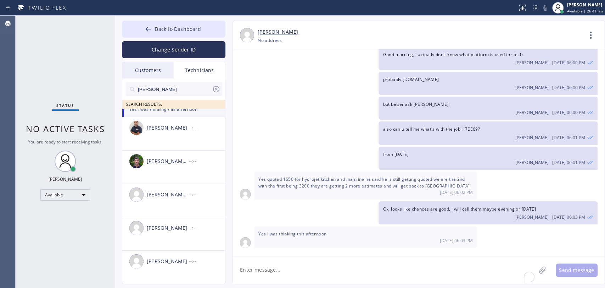
scroll to position [4069, 0]
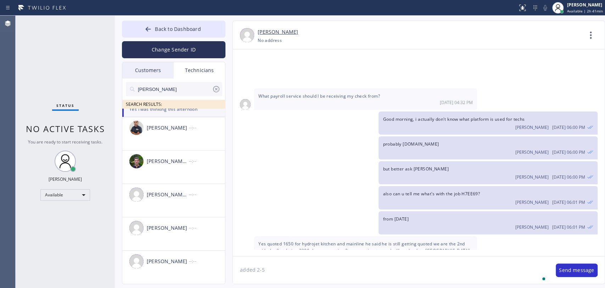
type textarea "added 2-5"
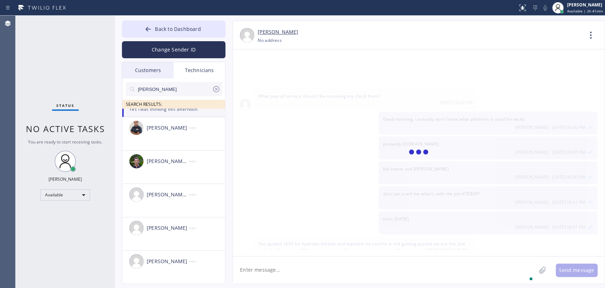
scroll to position [4094, 0]
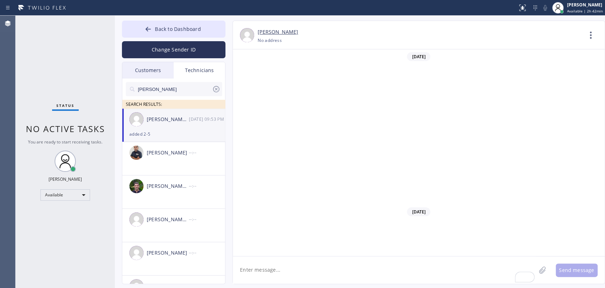
scroll to position [4094, 0]
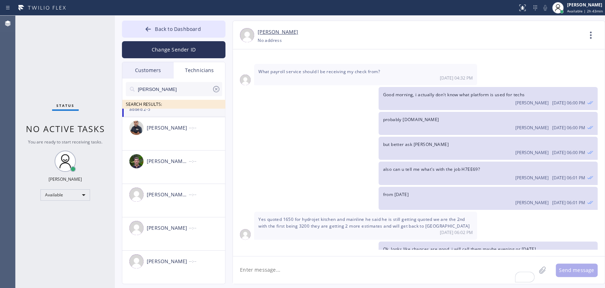
click at [183, 90] on input "[PERSON_NAME]" at bounding box center [174, 89] width 75 height 14
click at [182, 89] on input "[PERSON_NAME]" at bounding box center [174, 89] width 75 height 14
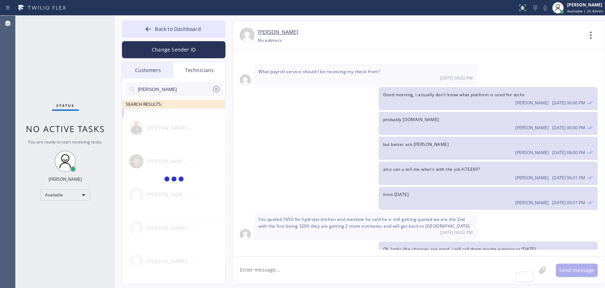
type input "[PERSON_NAME]"
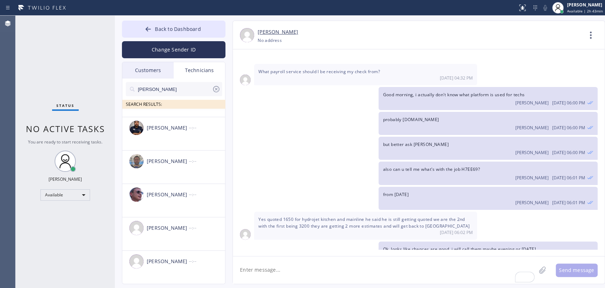
drag, startPoint x: 277, startPoint y: 256, endPoint x: 262, endPoint y: 260, distance: 15.4
click at [277, 256] on textarea "To enrich screen reader interactions, please activate Accessibility in Grammarl…" at bounding box center [384, 269] width 303 height 27
click at [172, 150] on li "[PERSON_NAME] --:--" at bounding box center [174, 166] width 104 height 33
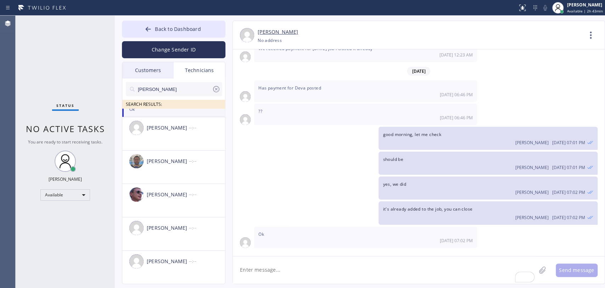
scroll to position [3060, 0]
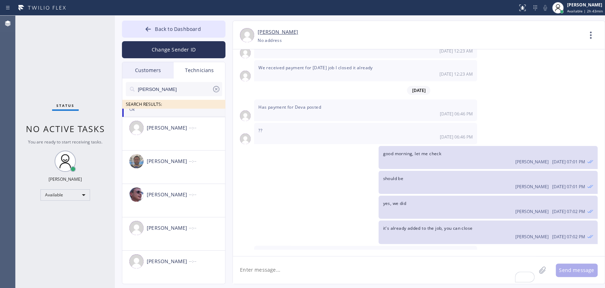
click at [282, 261] on textarea "To enrich screen reader interactions, please activate Accessibility in Grammarl…" at bounding box center [384, 269] width 303 height 27
paste textarea "HVAC Alliance Expert Inc DBA 5 Star Best Plumbing Account Number [FINANCIAL_ID]…"
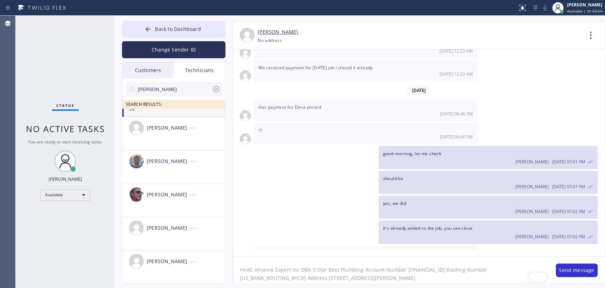
type textarea "HVAC Alliance Expert Inc DBA 5 Star Best Plumbing Account Number [FINANCIAL_ID]…"
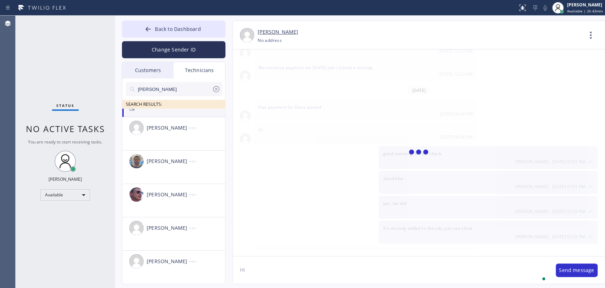
scroll to position [3092, 0]
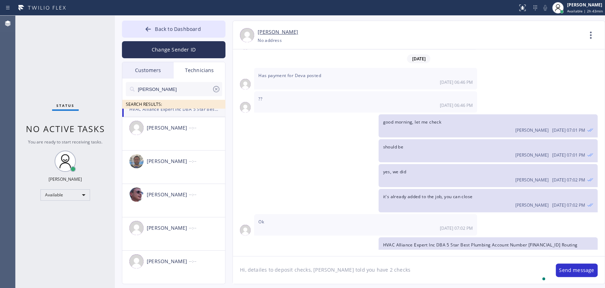
type textarea "Hi, detailes to deposit checks, [PERSON_NAME] told you have 2 checks"
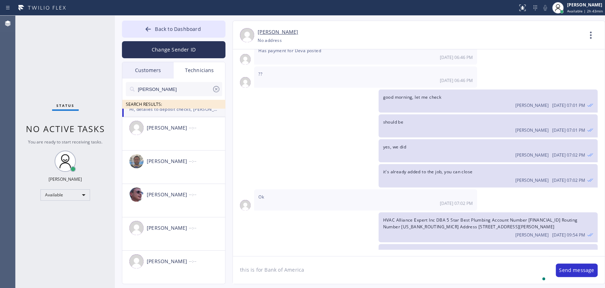
type textarea "this is for Bank of America"
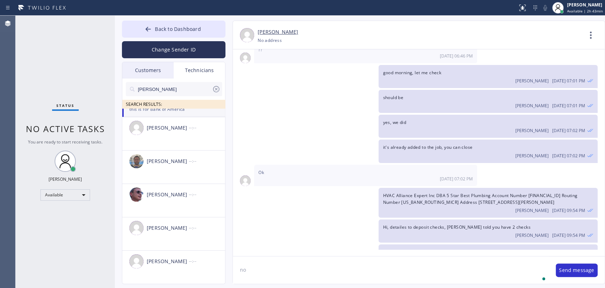
type textarea "n"
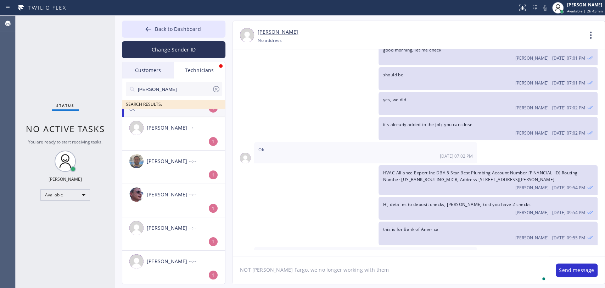
type textarea "NOT [PERSON_NAME] Fargo, we no longer working with them"
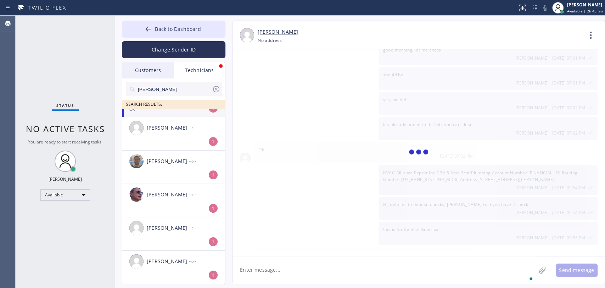
scroll to position [3189, 0]
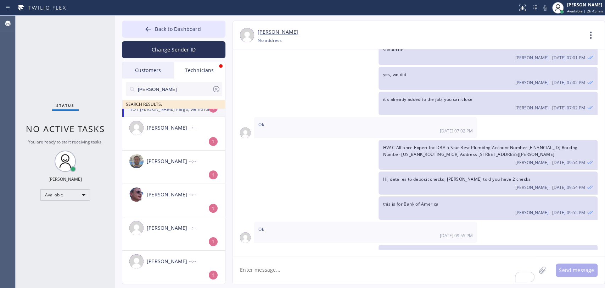
click at [405, 201] on span "this is for Bank of America" at bounding box center [411, 204] width 56 height 6
click at [402, 201] on span "this is for Bank of America" at bounding box center [411, 204] width 56 height 6
click at [411, 176] on span "Hi, detailes to deposit checks, [PERSON_NAME] told you have 2 checks" at bounding box center [457, 179] width 148 height 6
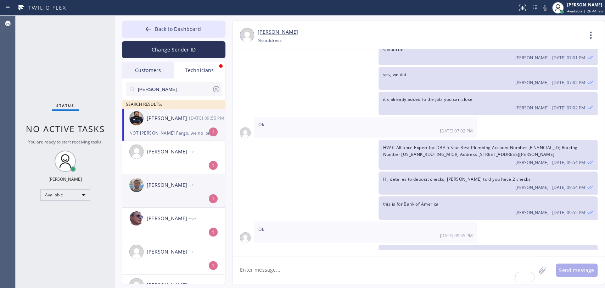
scroll to position [0, 0]
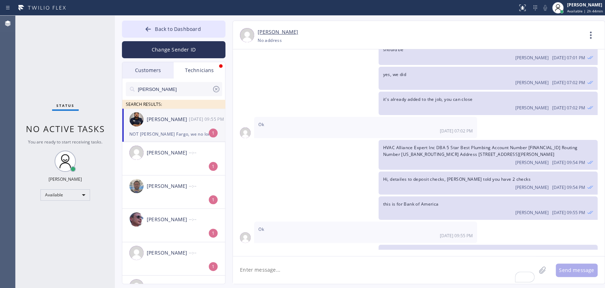
click at [171, 120] on div "[PERSON_NAME]" at bounding box center [168, 119] width 42 height 8
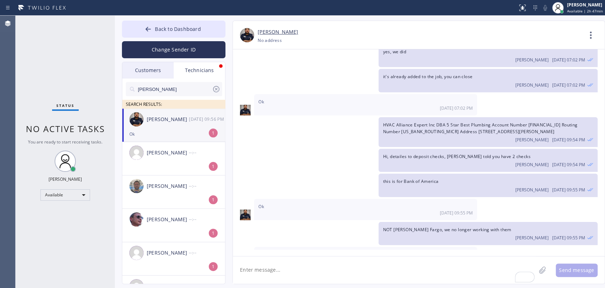
click at [148, 130] on div "Ok" at bounding box center [173, 134] width 89 height 8
click at [164, 23] on button "Back to Dashboard" at bounding box center [174, 29] width 104 height 17
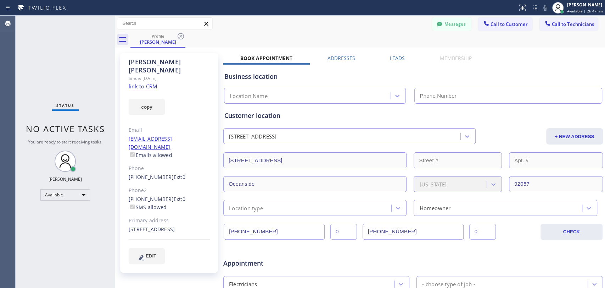
click at [244, 117] on div "Customer location" at bounding box center [414, 116] width 378 height 10
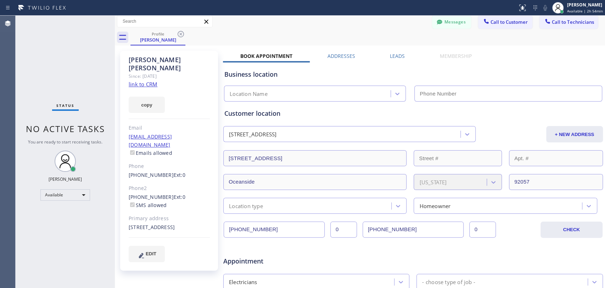
scroll to position [0, 0]
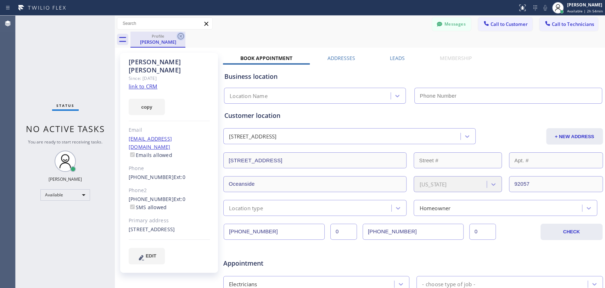
click at [183, 36] on icon at bounding box center [181, 36] width 9 height 9
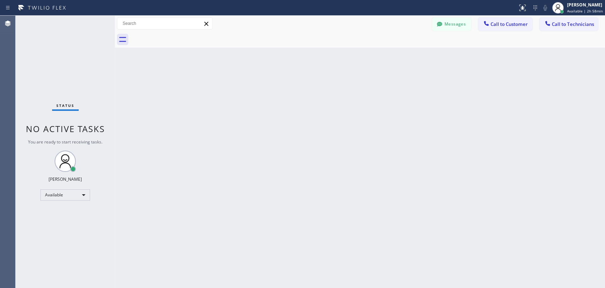
drag, startPoint x: 488, startPoint y: 182, endPoint x: 479, endPoint y: 189, distance: 11.3
click at [490, 182] on div "Back to Dashboard Change Sender ID Customers Technicians RH [PERSON_NAME] [DATE…" at bounding box center [360, 152] width 491 height 272
click at [407, 100] on div "Back to Dashboard Change Sender ID Customers Technicians RH [PERSON_NAME] [DATE…" at bounding box center [360, 152] width 491 height 272
click at [547, 28] on div at bounding box center [548, 24] width 9 height 9
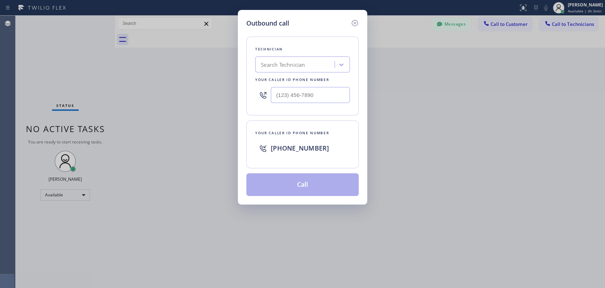
click at [319, 59] on div "Search Technician" at bounding box center [296, 65] width 77 height 12
type input "[PERSON_NAME]"
click at [307, 63] on div "[PERSON_NAME]" at bounding box center [289, 65] width 63 height 12
type input "[PERSON_NAME]"
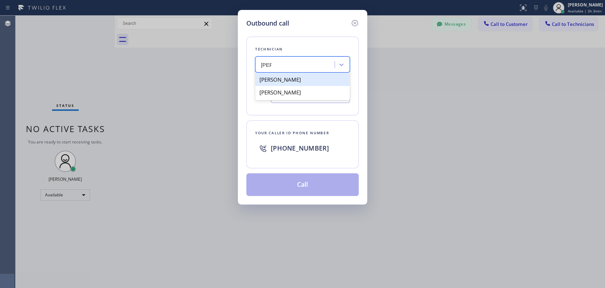
click at [289, 81] on div "[PERSON_NAME]" at bounding box center [302, 79] width 95 height 13
type input "[PHONE_NUMBER]"
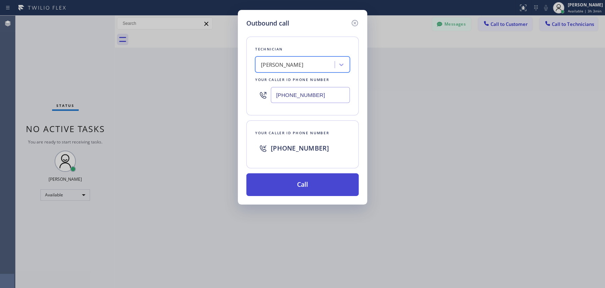
click at [278, 187] on button "Call" at bounding box center [303, 184] width 112 height 23
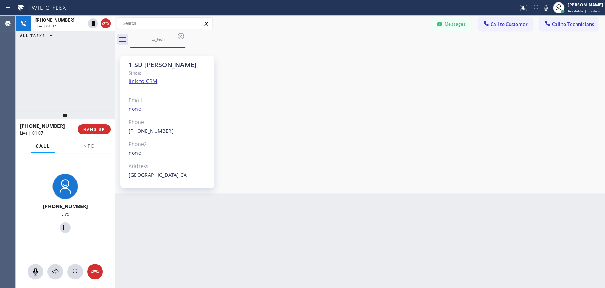
click at [139, 66] on div "1 SD [PERSON_NAME]" at bounding box center [168, 65] width 78 height 8
click at [136, 65] on div "1 SD [PERSON_NAME]" at bounding box center [168, 65] width 78 height 8
click at [440, 29] on div "Messages Call to Customer Call to Technicians Outbound call Location Search loc…" at bounding box center [360, 32] width 491 height 32
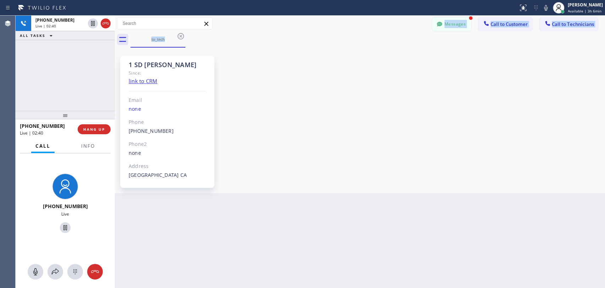
click at [440, 29] on button "Messages" at bounding box center [451, 23] width 39 height 13
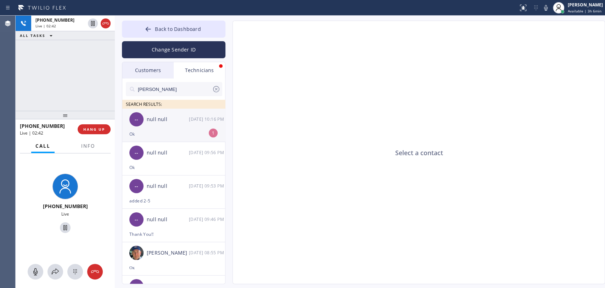
click at [157, 128] on div "-- null null [DATE] 10:16 PM" at bounding box center [174, 119] width 104 height 21
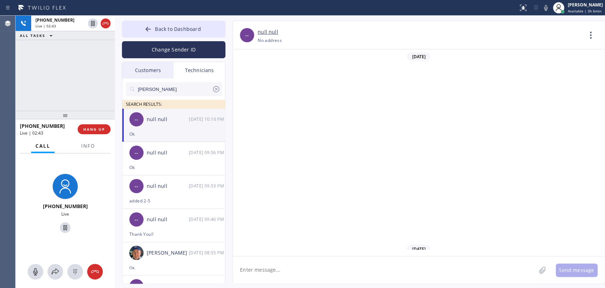
scroll to position [3584, 0]
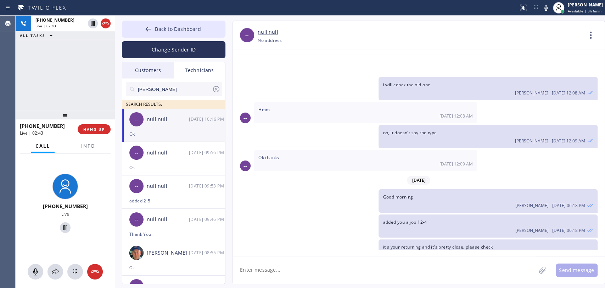
click at [297, 271] on textarea at bounding box center [384, 269] width 303 height 27
click at [88, 131] on span "HANG UP" at bounding box center [94, 129] width 22 height 5
click at [88, 130] on span "HANG UP" at bounding box center [94, 129] width 22 height 5
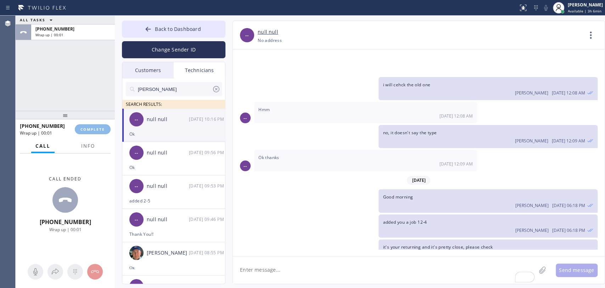
click at [90, 116] on div at bounding box center [65, 115] width 99 height 9
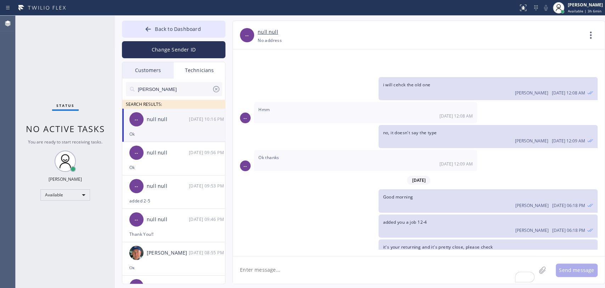
click at [93, 114] on div "Status No active tasks You are ready to start receiving tasks. [PERSON_NAME] Av…" at bounding box center [65, 152] width 99 height 272
click at [180, 47] on button "Change Sender ID" at bounding box center [174, 49] width 104 height 17
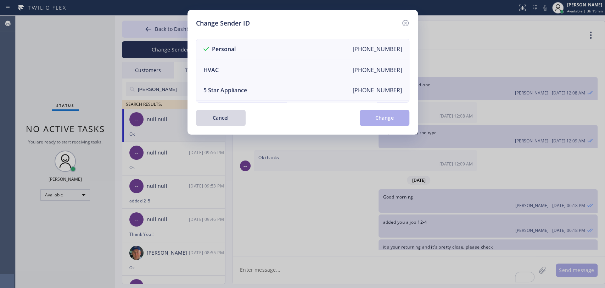
click at [410, 21] on div "Change Sender ID Personal [PHONE_NUMBER] HVAC [PHONE_NUMBER] 5 Star Appliance […" at bounding box center [303, 72] width 231 height 125
click at [406, 22] on icon at bounding box center [405, 23] width 6 height 6
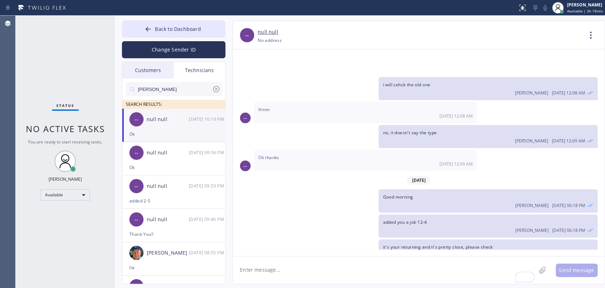
click at [168, 38] on div "Change Sender ID" at bounding box center [174, 48] width 104 height 21
click at [161, 31] on span "Back to Dashboard" at bounding box center [178, 29] width 46 height 7
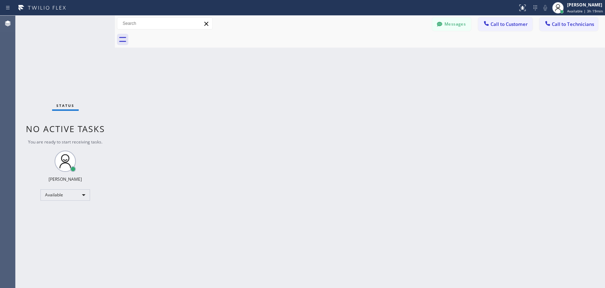
drag, startPoint x: 573, startPoint y: 27, endPoint x: 397, endPoint y: 52, distance: 178.1
click at [573, 26] on span "Call to Technicians" at bounding box center [573, 24] width 42 height 6
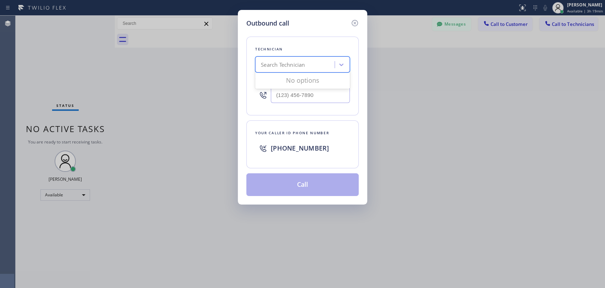
click at [334, 60] on div "Search Technician" at bounding box center [302, 64] width 95 height 16
type input "Seva"
click at [294, 93] on div "[PERSON_NAME]" at bounding box center [302, 92] width 95 height 13
type input "[PHONE_NUMBER]"
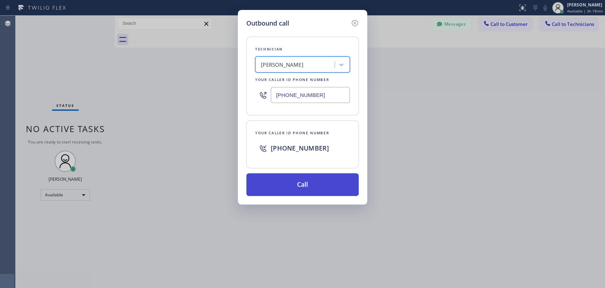
click at [275, 183] on button "Call" at bounding box center [303, 184] width 112 height 23
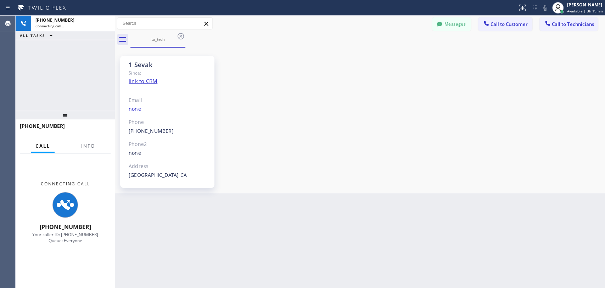
scroll to position [3584, 0]
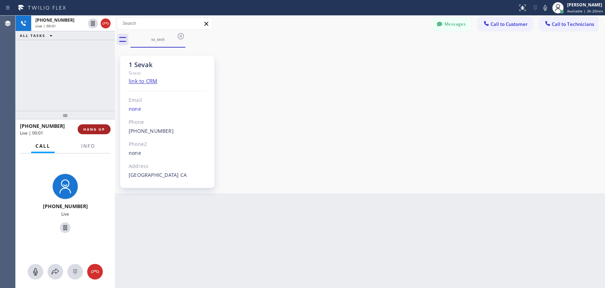
click at [109, 126] on div "[PHONE_NUMBER] Live | 00:01 HANG UP" at bounding box center [65, 129] width 91 height 18
click at [108, 126] on button "HANG UP" at bounding box center [94, 129] width 33 height 10
click at [107, 126] on button "HANG UP" at bounding box center [94, 129] width 33 height 10
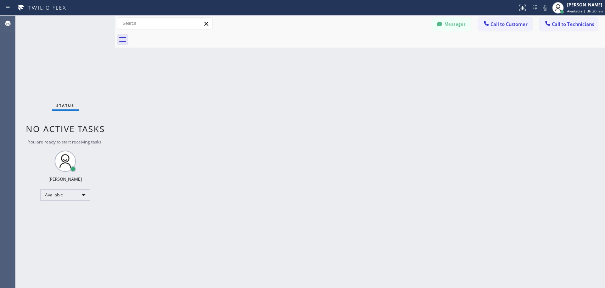
drag, startPoint x: 434, startPoint y: 29, endPoint x: 439, endPoint y: 26, distance: 5.7
click at [435, 28] on button "Messages" at bounding box center [451, 23] width 39 height 13
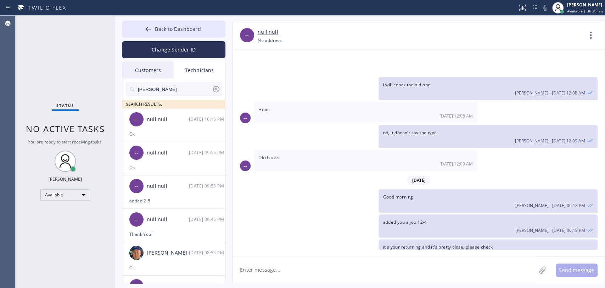
click at [168, 90] on input "[PERSON_NAME]" at bounding box center [174, 89] width 75 height 14
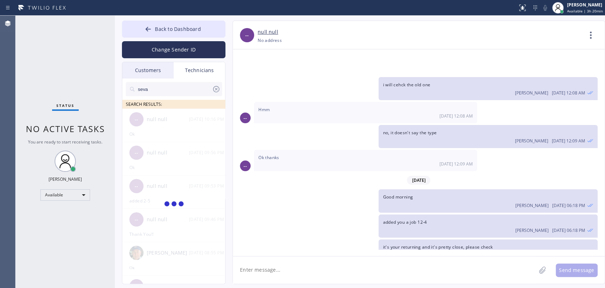
type input "seva"
click at [195, 77] on div "Technicians" at bounding box center [199, 70] width 51 height 16
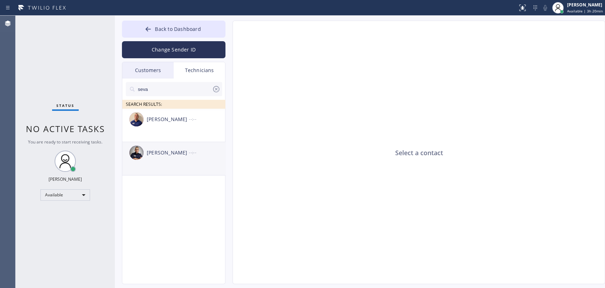
click at [172, 153] on div "[PERSON_NAME]" at bounding box center [168, 153] width 42 height 8
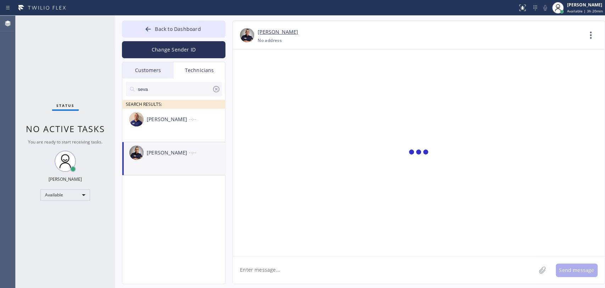
click at [277, 277] on textarea at bounding box center [384, 269] width 303 height 27
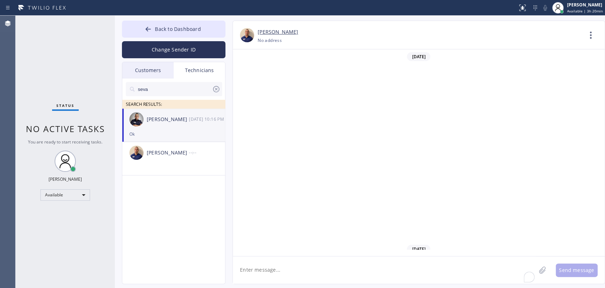
scroll to position [3584, 0]
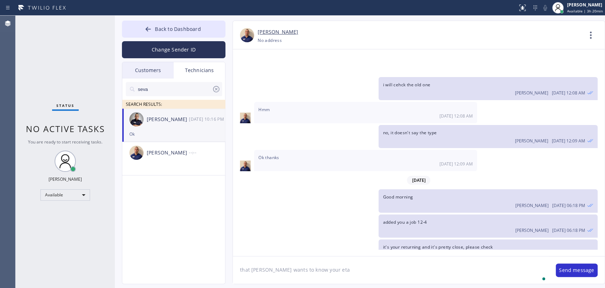
type textarea "that [PERSON_NAME] wants to know your eta"
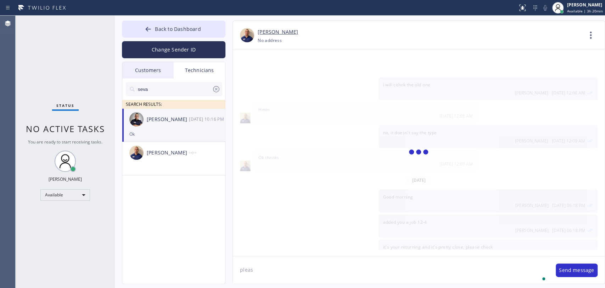
scroll to position [3608, 0]
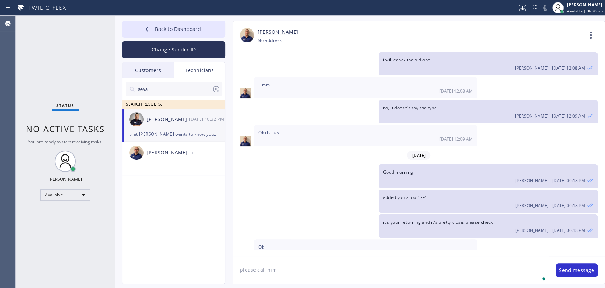
type textarea "please call him"
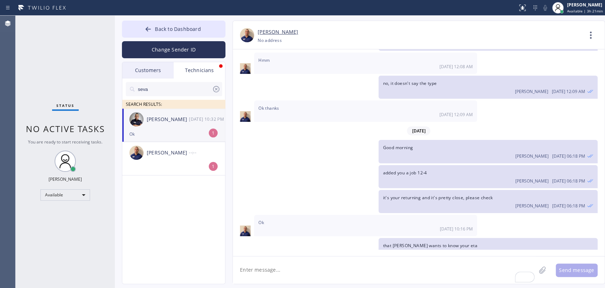
scroll to position [3656, 0]
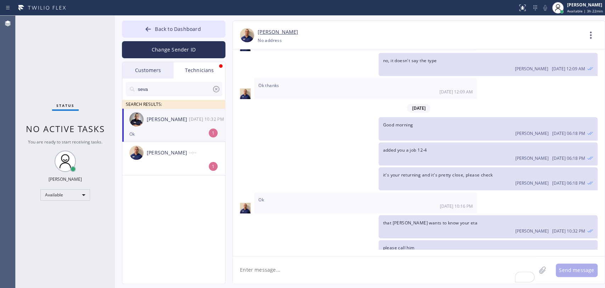
click at [132, 130] on div "Ok" at bounding box center [173, 134] width 89 height 8
click at [169, 28] on span "Back to Dashboard" at bounding box center [178, 29] width 46 height 7
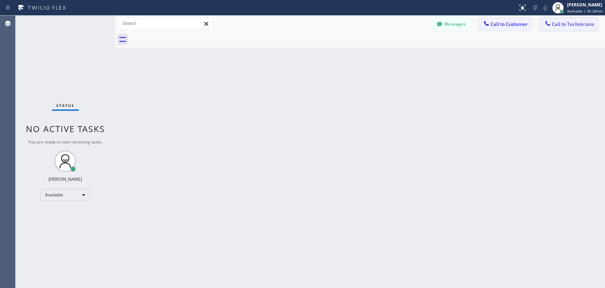
click at [543, 22] on button "Call to Technicians" at bounding box center [569, 23] width 59 height 13
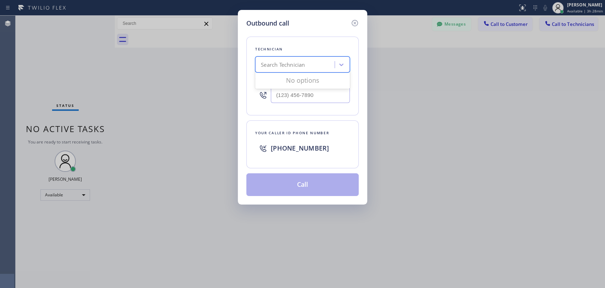
click at [291, 60] on div "Search Technician" at bounding box center [296, 65] width 77 height 12
type input "sham"
click at [276, 83] on div "[PERSON_NAME]" at bounding box center [302, 79] width 95 height 13
type input "[PHONE_NUMBER]"
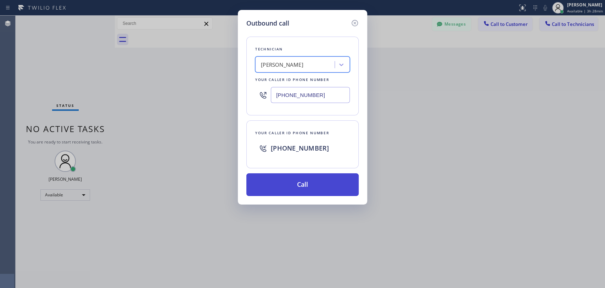
click at [298, 186] on button "Call" at bounding box center [303, 184] width 112 height 23
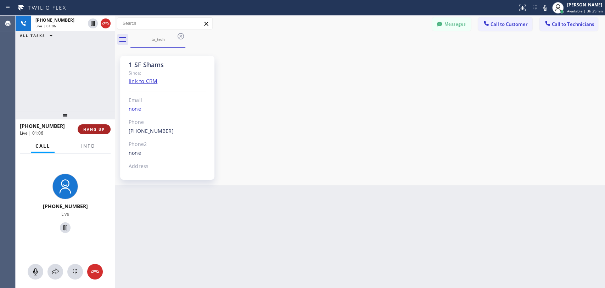
click at [102, 129] on span "HANG UP" at bounding box center [94, 129] width 22 height 5
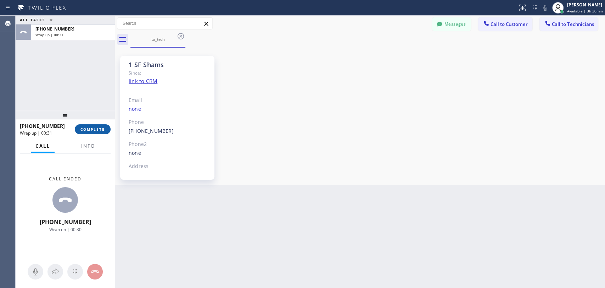
drag, startPoint x: 111, startPoint y: 135, endPoint x: 106, endPoint y: 130, distance: 7.0
click at [111, 135] on div "[PHONE_NUMBER] Wrap up | 00:31 COMPLETE" at bounding box center [65, 129] width 99 height 20
click at [106, 130] on button "COMPLETE" at bounding box center [93, 129] width 36 height 10
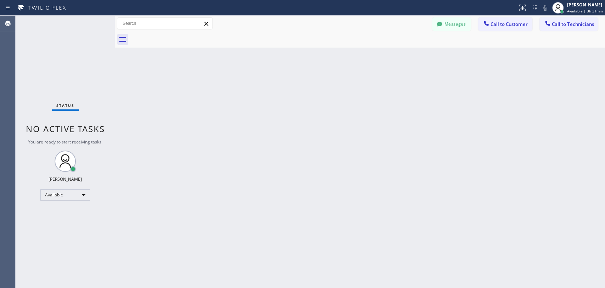
drag, startPoint x: 585, startPoint y: 28, endPoint x: 502, endPoint y: 36, distance: 83.4
click at [585, 28] on button "Call to Technicians" at bounding box center [569, 23] width 59 height 13
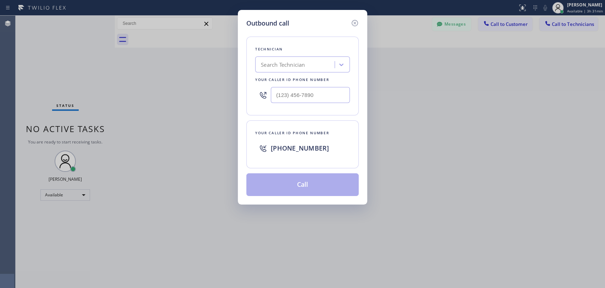
click at [320, 63] on div "Search Technician" at bounding box center [296, 65] width 77 height 12
type input "[PERSON_NAME]"
click at [284, 78] on div "[PERSON_NAME]" at bounding box center [302, 79] width 95 height 13
type input "[PHONE_NUMBER]"
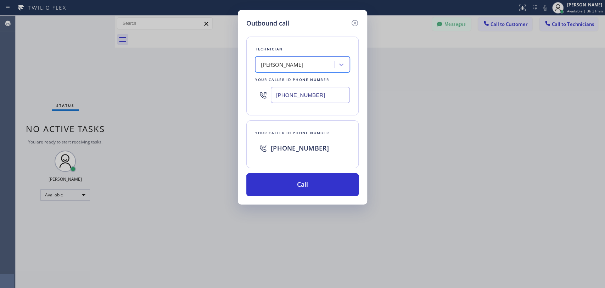
click at [285, 176] on button "Call" at bounding box center [303, 184] width 112 height 23
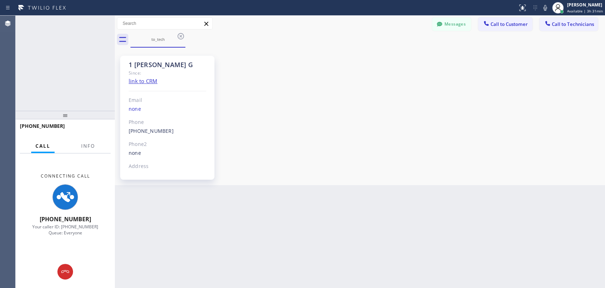
scroll to position [6046, 0]
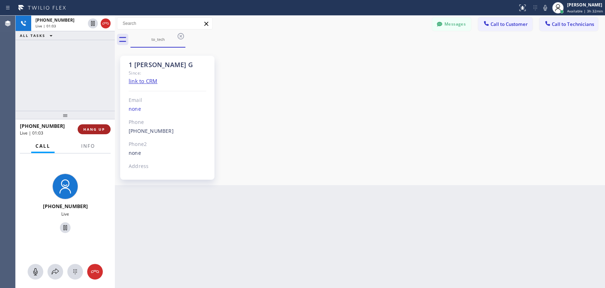
click at [94, 128] on span "HANG UP" at bounding box center [94, 129] width 22 height 5
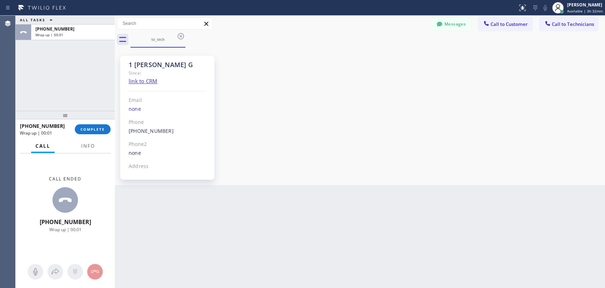
click at [99, 135] on div "[PHONE_NUMBER] Wrap up | 00:01 COMPLETE" at bounding box center [65, 129] width 91 height 18
click at [98, 131] on span "COMPLETE" at bounding box center [93, 129] width 24 height 5
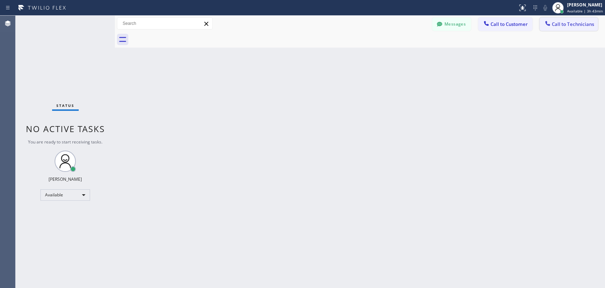
click at [554, 25] on span "Call to Technicians" at bounding box center [573, 24] width 42 height 6
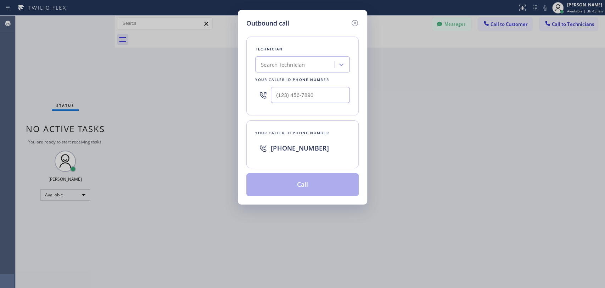
drag, startPoint x: 304, startPoint y: 83, endPoint x: 304, endPoint y: 73, distance: 9.9
click at [304, 81] on div "Technician Search Technician Your caller id phone number" at bounding box center [303, 76] width 112 height 79
click at [304, 70] on div "Search Technician" at bounding box center [296, 65] width 77 height 12
type input "[PERSON_NAME]"
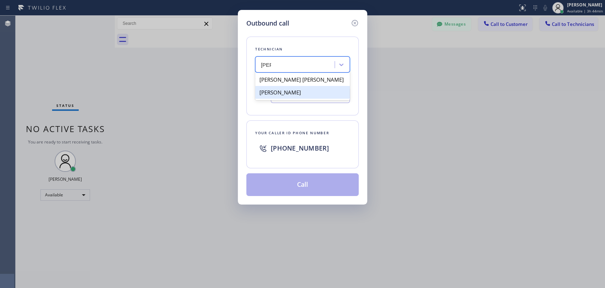
click at [279, 94] on div "[PERSON_NAME]" at bounding box center [302, 92] width 95 height 13
type input "[PHONE_NUMBER]"
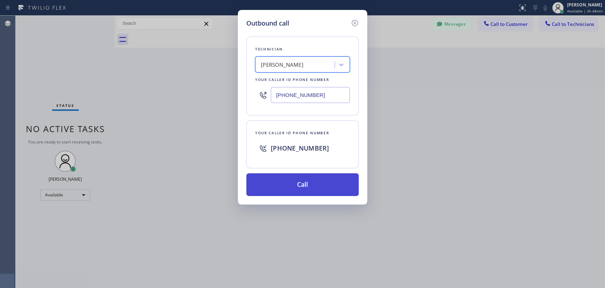
click at [301, 176] on button "Call" at bounding box center [303, 184] width 112 height 23
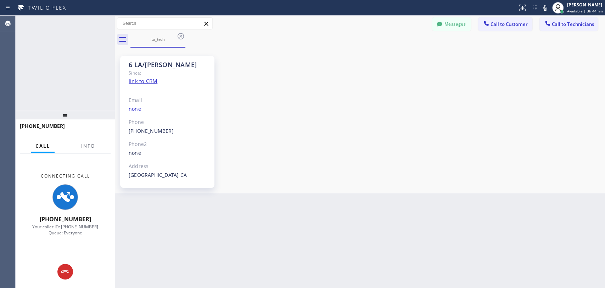
scroll to position [39591, 0]
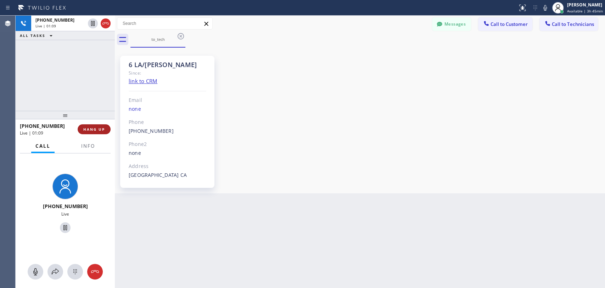
click at [85, 126] on button "HANG UP" at bounding box center [94, 129] width 33 height 10
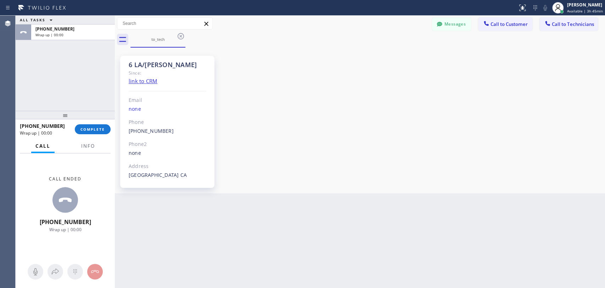
click at [562, 32] on div "to_tech" at bounding box center [368, 40] width 475 height 16
click at [565, 27] on span "Call to Technicians" at bounding box center [573, 24] width 42 height 6
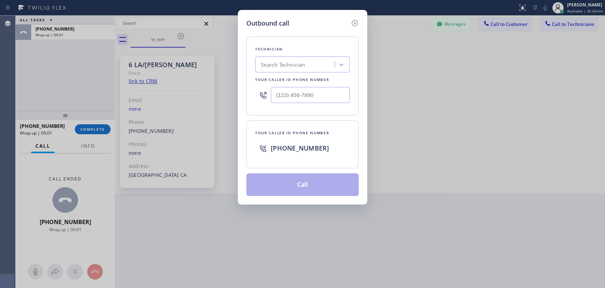
click at [292, 74] on div "Technician Search Technician Your caller id phone number" at bounding box center [303, 76] width 112 height 79
click at [305, 67] on div "Search Technician" at bounding box center [283, 65] width 44 height 8
type input "[PERSON_NAME]"
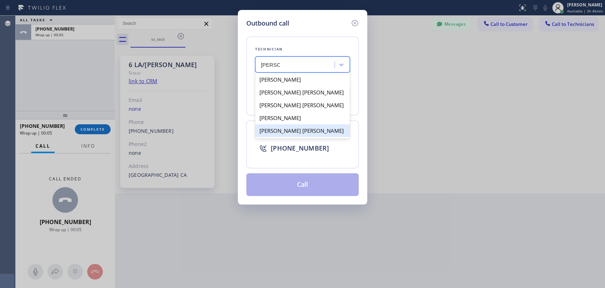
click at [286, 129] on div "[PERSON_NAME] [PERSON_NAME]" at bounding box center [302, 130] width 95 height 13
type input "[PHONE_NUMBER]"
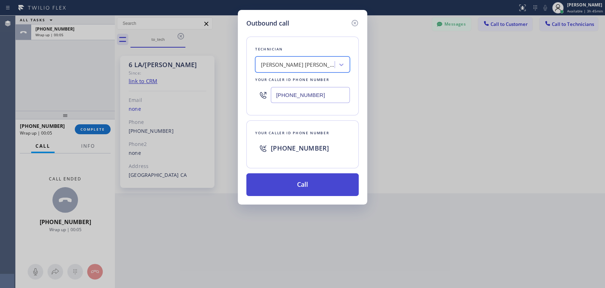
click at [289, 182] on button "Call" at bounding box center [303, 184] width 112 height 23
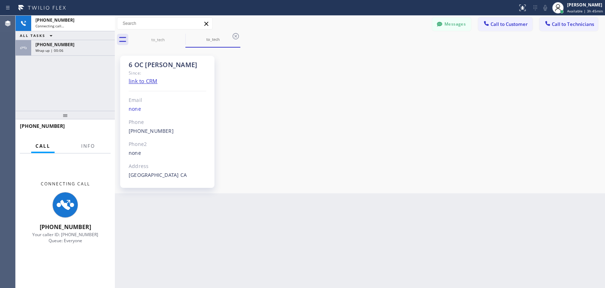
scroll to position [4094, 0]
click at [89, 39] on div "ALL TASKS ALL TASKS ACTIVE TASKS TASKS IN WRAP UP" at bounding box center [65, 35] width 99 height 9
click at [89, 48] on div "Wrap up | 00:06" at bounding box center [72, 50] width 75 height 5
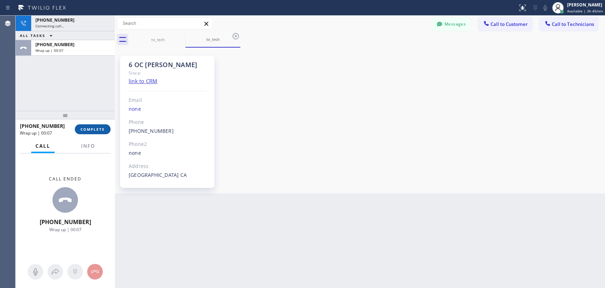
click at [106, 128] on button "COMPLETE" at bounding box center [93, 129] width 36 height 10
drag, startPoint x: 90, startPoint y: 22, endPoint x: 109, endPoint y: 5, distance: 25.4
click at [90, 22] on div "[PHONE_NUMBER]" at bounding box center [72, 20] width 75 height 6
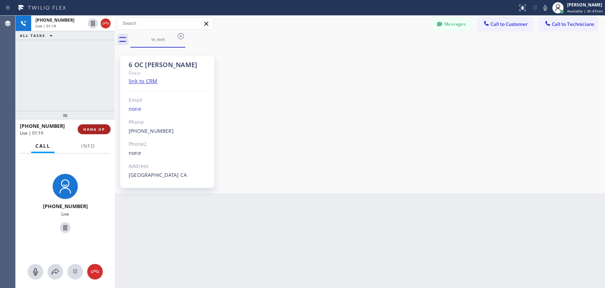
click at [99, 125] on button "HANG UP" at bounding box center [94, 129] width 33 height 10
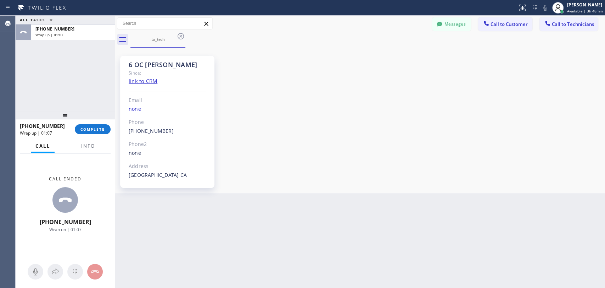
click at [107, 123] on div "[PHONE_NUMBER] Wrap up | 01:07 COMPLETE" at bounding box center [65, 129] width 99 height 20
click at [104, 125] on button "COMPLETE" at bounding box center [93, 129] width 36 height 10
click at [94, 108] on div "ALL TASKS ALL TASKS ACTIVE TASKS TASKS IN WRAP UP [PHONE_NUMBER] Wrap up | 01:07" at bounding box center [65, 63] width 99 height 95
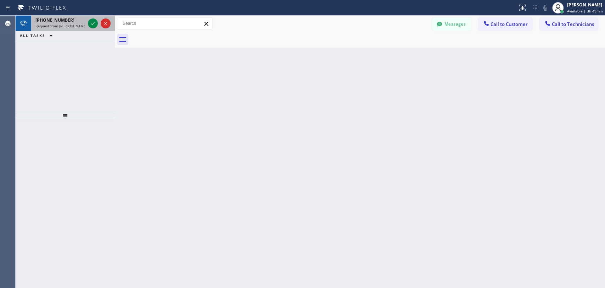
click at [34, 24] on div "[PHONE_NUMBER] Request from [PERSON_NAME] (direct)" at bounding box center [58, 24] width 55 height 16
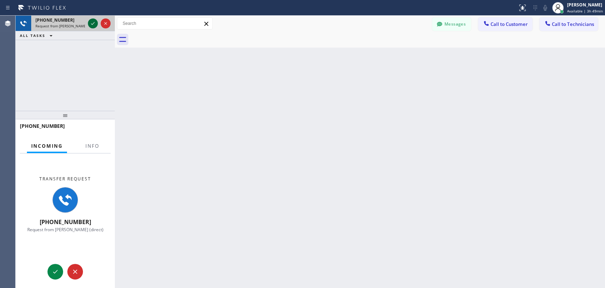
click at [92, 23] on icon at bounding box center [93, 23] width 9 height 9
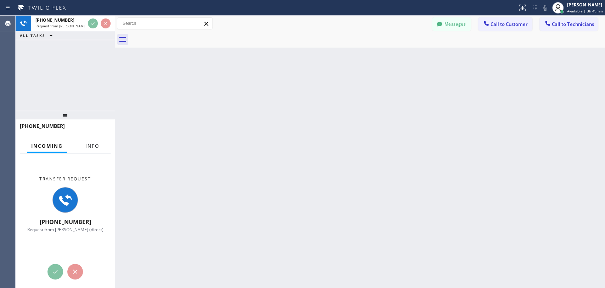
click at [98, 150] on button "Info" at bounding box center [92, 146] width 22 height 14
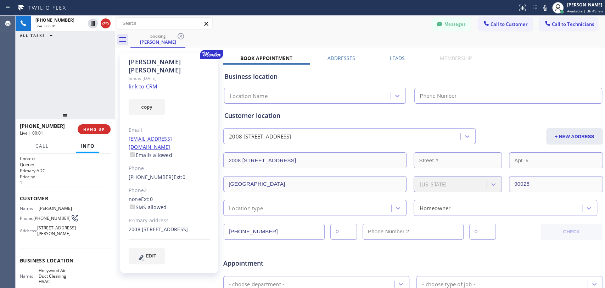
type input "[PHONE_NUMBER]"
drag, startPoint x: 187, startPoint y: 213, endPoint x: 182, endPoint y: 217, distance: 6.4
click at [182, 225] on div "2008 [STREET_ADDRESS]" at bounding box center [169, 229] width 81 height 8
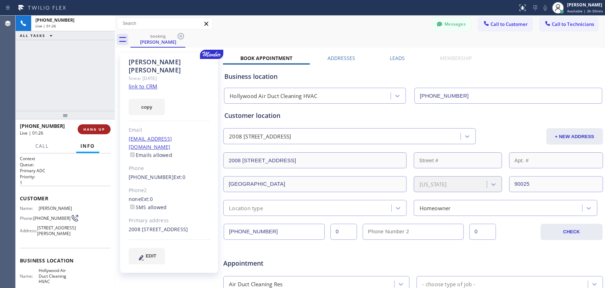
click at [96, 128] on span "HANG UP" at bounding box center [94, 129] width 22 height 5
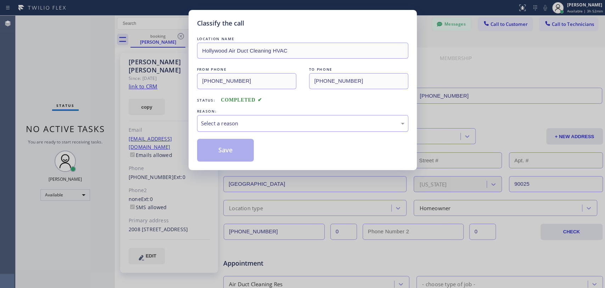
click at [217, 123] on div "Select a reason" at bounding box center [303, 123] width 204 height 8
click at [241, 123] on div "Existing Customer - ETA/PI/REDO/complain/cancel" at bounding box center [303, 123] width 204 height 8
click at [233, 93] on div "Status: COMPLETED" at bounding box center [302, 98] width 211 height 11
click at [232, 154] on button "Save" at bounding box center [225, 150] width 57 height 23
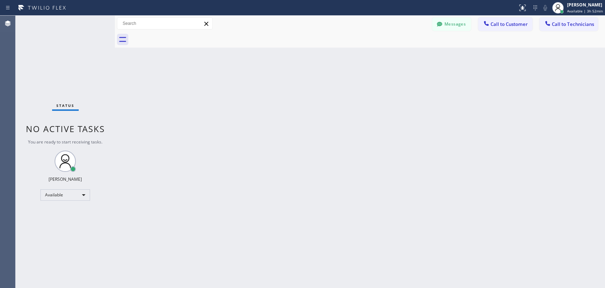
drag, startPoint x: 490, startPoint y: 23, endPoint x: 453, endPoint y: 43, distance: 41.6
click at [490, 22] on icon at bounding box center [486, 23] width 7 height 7
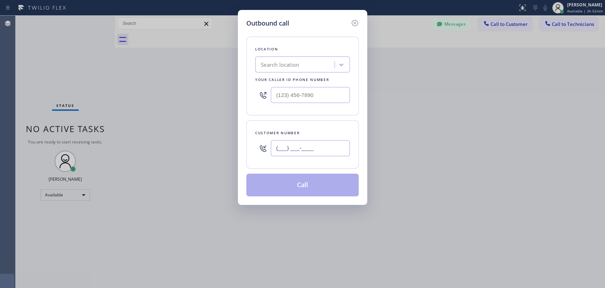
click at [293, 147] on input "(___) ___-____" at bounding box center [310, 148] width 79 height 16
paste input "310) 729-2758"
type input "[PHONE_NUMBER]"
click at [299, 91] on input "(___) ___-____" at bounding box center [310, 95] width 79 height 16
paste input "323) 844-0508"
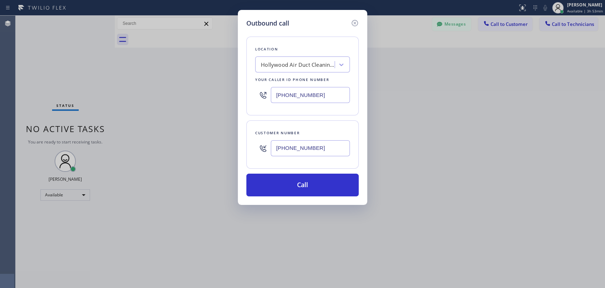
type input "[PHONE_NUMBER]"
click at [298, 120] on div "Customer number [PHONE_NUMBER]" at bounding box center [303, 144] width 112 height 48
click at [297, 178] on button "Call" at bounding box center [303, 184] width 112 height 23
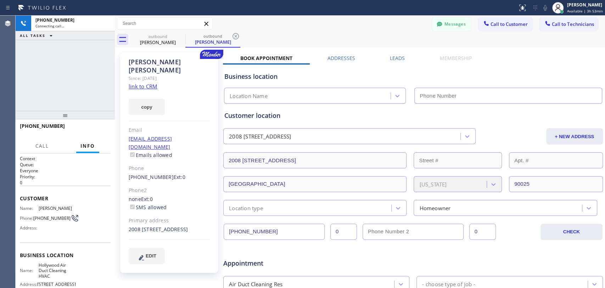
type input "[PHONE_NUMBER]"
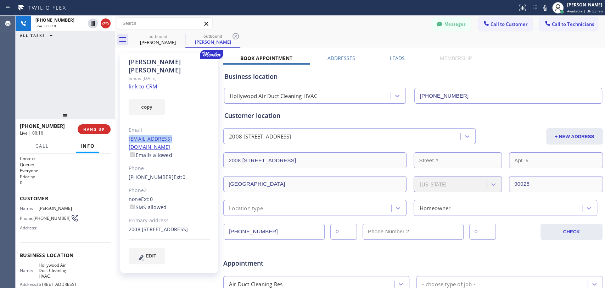
drag, startPoint x: 170, startPoint y: 129, endPoint x: 128, endPoint y: 128, distance: 42.6
click at [128, 128] on div "[PERSON_NAME] Since: [DATE] link to CRM copy Email [EMAIL_ADDRESS][DOMAIN_NAME]…" at bounding box center [169, 163] width 98 height 220
copy link "[EMAIL_ADDRESS][DOMAIN_NAME]"
click at [101, 128] on span "HANG UP" at bounding box center [94, 129] width 22 height 5
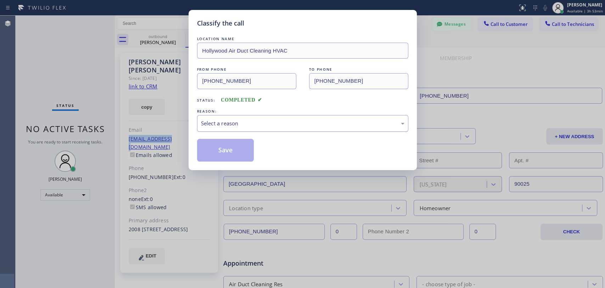
click at [260, 124] on div "Select a reason" at bounding box center [303, 123] width 204 height 8
click at [243, 154] on button "Save" at bounding box center [225, 150] width 57 height 23
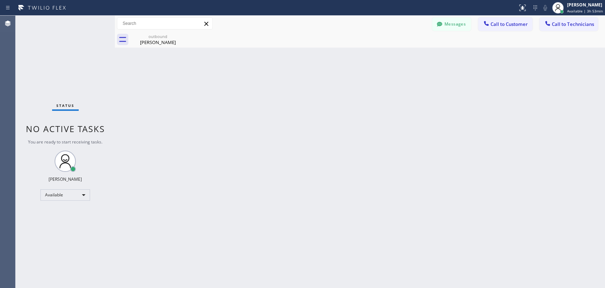
click at [444, 26] on button "Messages" at bounding box center [451, 23] width 39 height 13
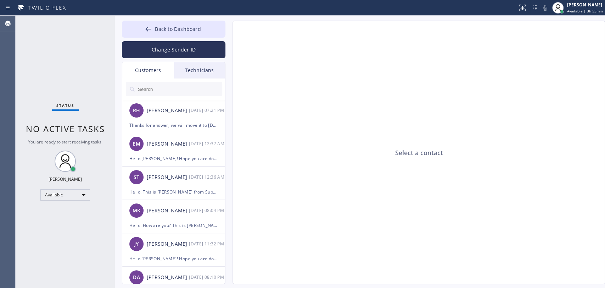
click at [191, 71] on div "Technicians" at bounding box center [199, 70] width 51 height 16
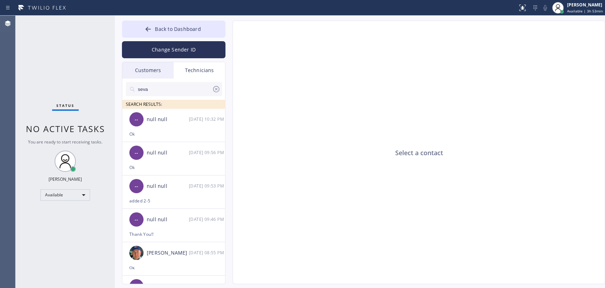
click at [176, 87] on input "seva" at bounding box center [174, 89] width 75 height 14
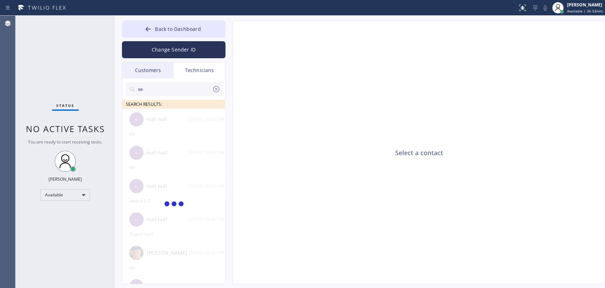
type input "s"
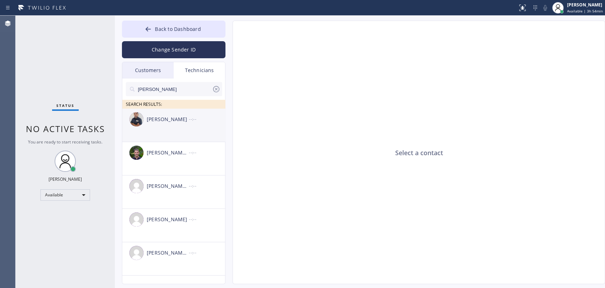
type input "[PERSON_NAME]"
click at [179, 142] on li "[PERSON_NAME] --:--" at bounding box center [174, 158] width 104 height 33
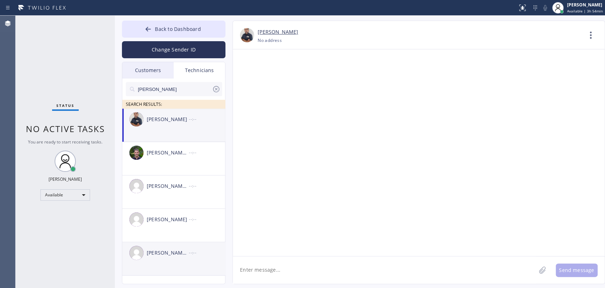
click at [176, 248] on div "[PERSON_NAME] [PERSON_NAME] --:--" at bounding box center [174, 252] width 104 height 21
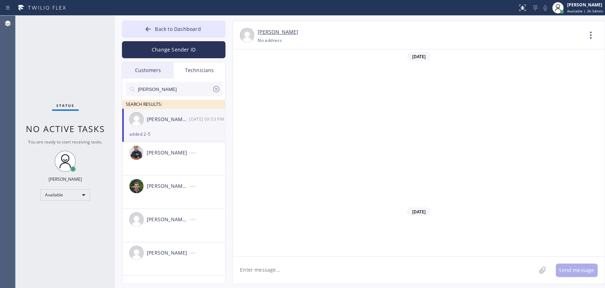
scroll to position [4094, 0]
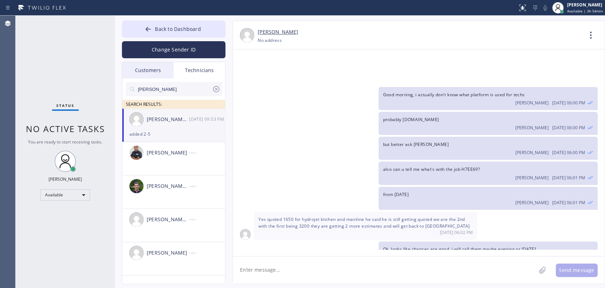
click at [305, 282] on textarea at bounding box center [384, 269] width 303 height 27
click at [270, 271] on textarea "To enrich screen reader interactions, please activate Accessibility in Grammarl…" at bounding box center [384, 269] width 303 height 27
type textarea "he will wait for you around 3 pm"
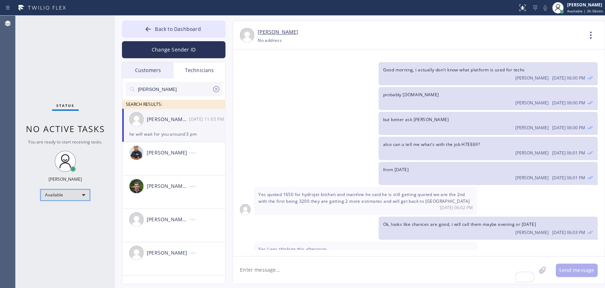
click at [58, 195] on div "Available" at bounding box center [65, 194] width 50 height 11
click at [67, 224] on li "Unavailable" at bounding box center [65, 221] width 48 height 9
click at [56, 205] on div "Status No active tasks You are ready to start receiving tasks. [PERSON_NAME] Av…" at bounding box center [65, 152] width 99 height 272
